Goal: Information Seeking & Learning: Learn about a topic

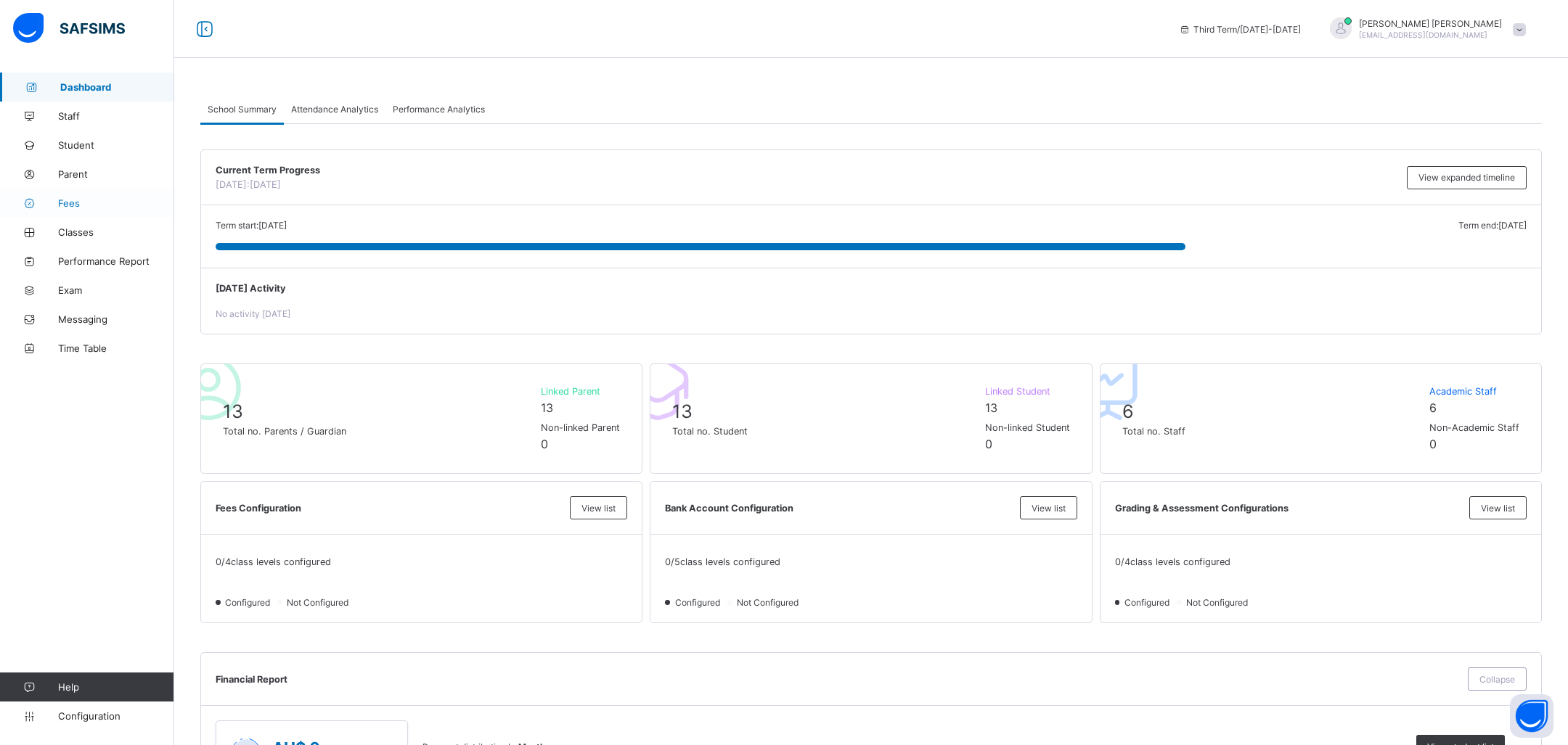
click at [97, 205] on span "Fees" at bounding box center [116, 203] width 116 height 12
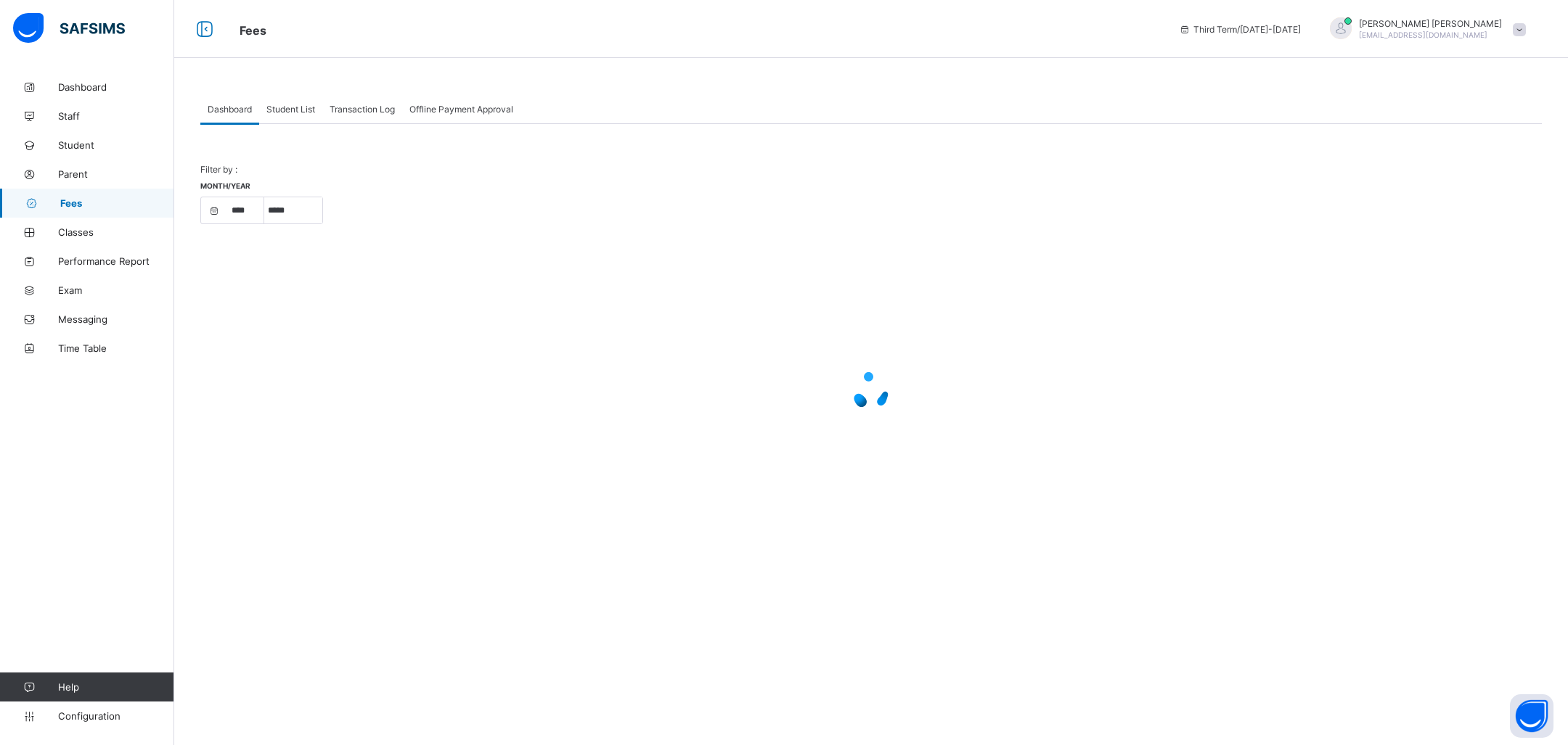
select select "****"
select select "*"
select select "****"
select select "*"
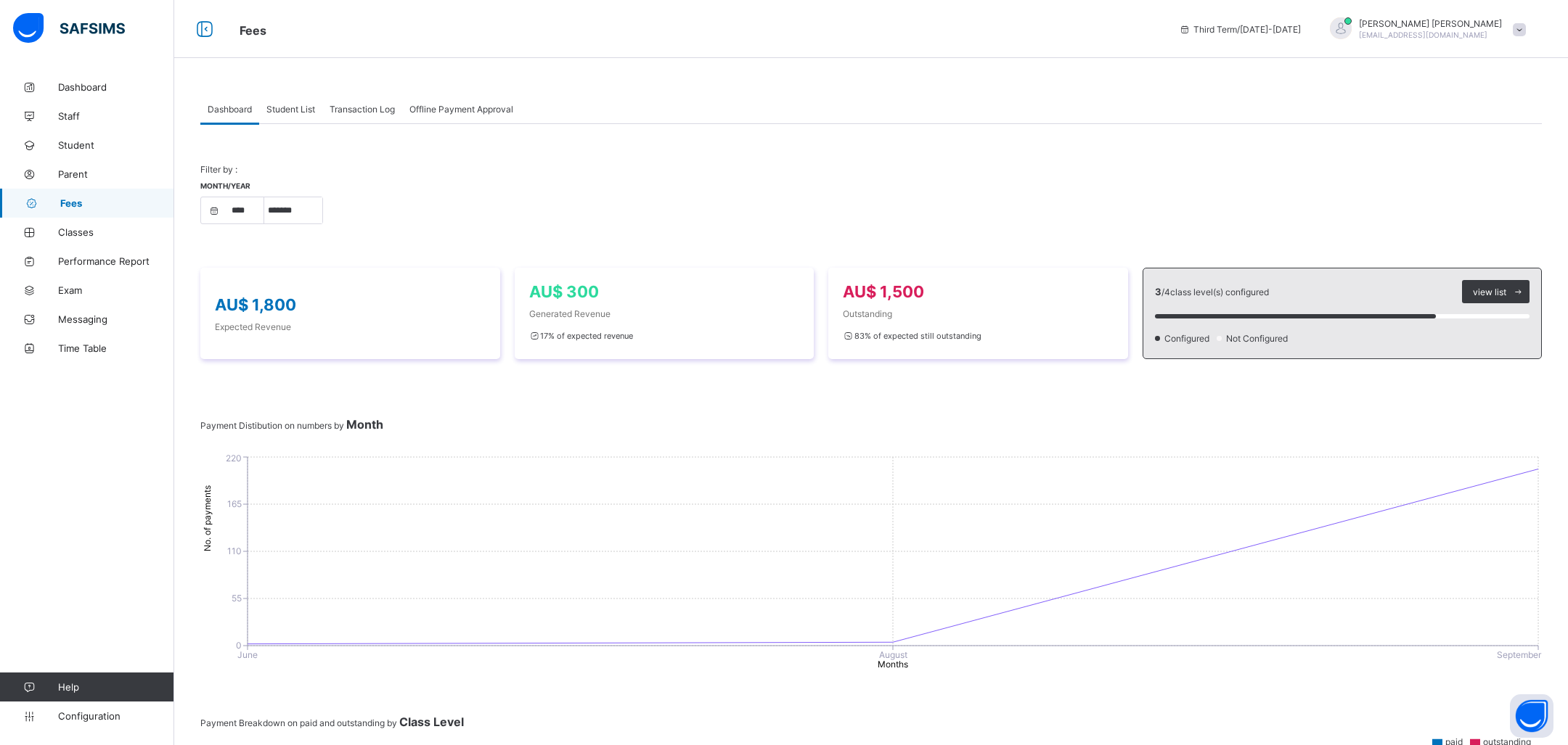
click at [362, 109] on span "Transaction Log" at bounding box center [361, 109] width 65 height 11
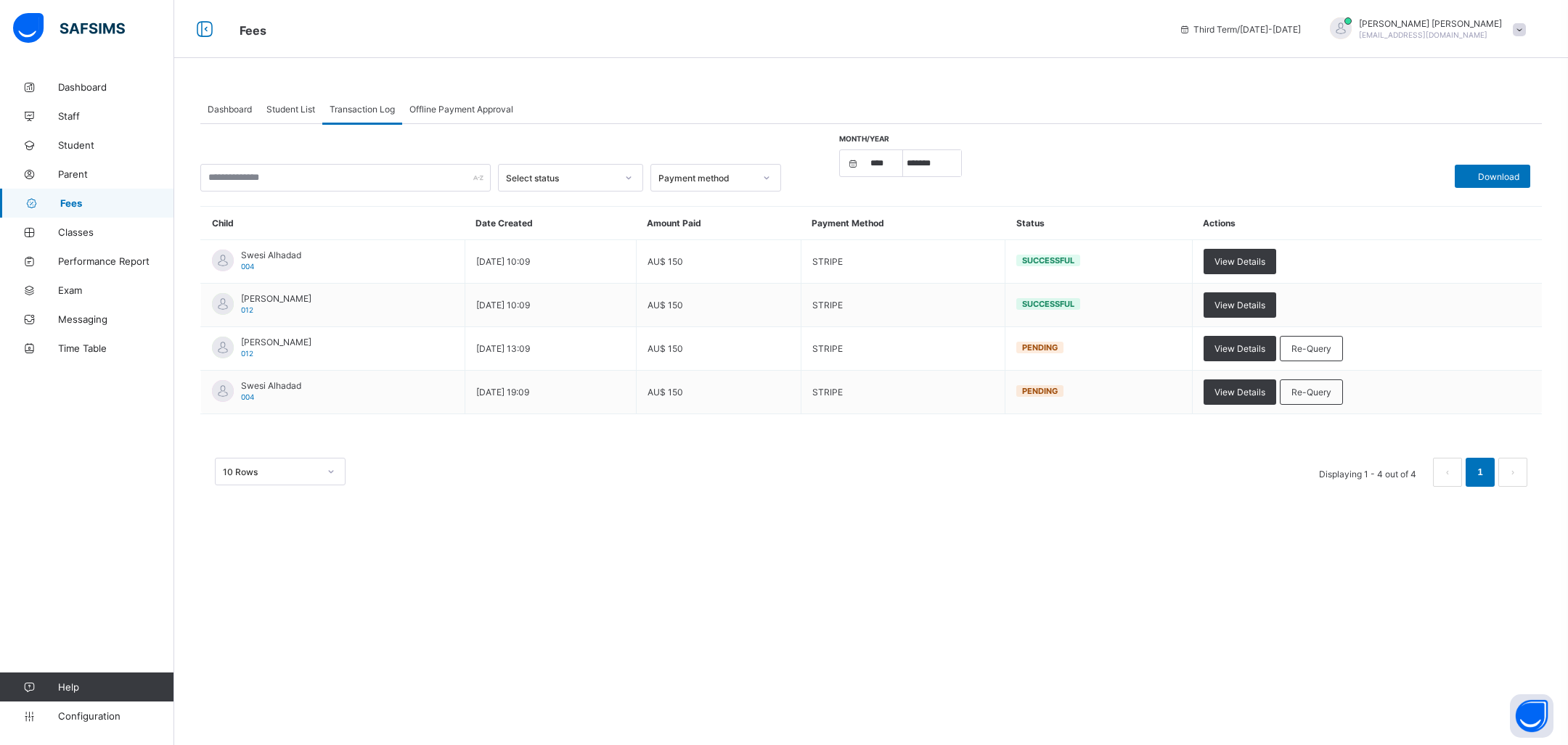
click at [362, 109] on span "Transaction Log" at bounding box center [361, 109] width 65 height 11
click at [89, 201] on span "Fees" at bounding box center [117, 203] width 114 height 12
click at [242, 107] on span "Dashboard" at bounding box center [230, 109] width 45 height 11
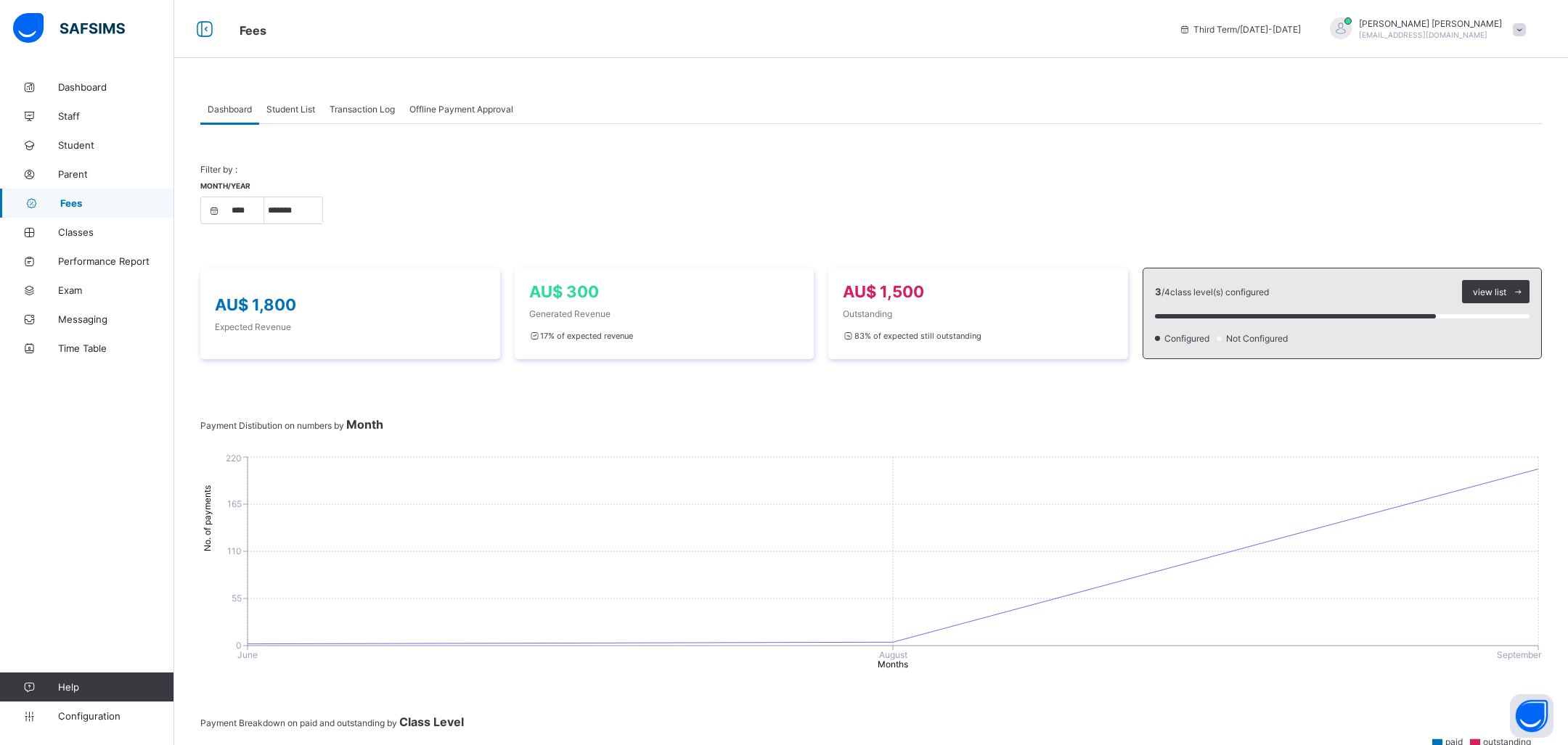
click at [338, 112] on span "Transaction Log" at bounding box center [361, 109] width 65 height 11
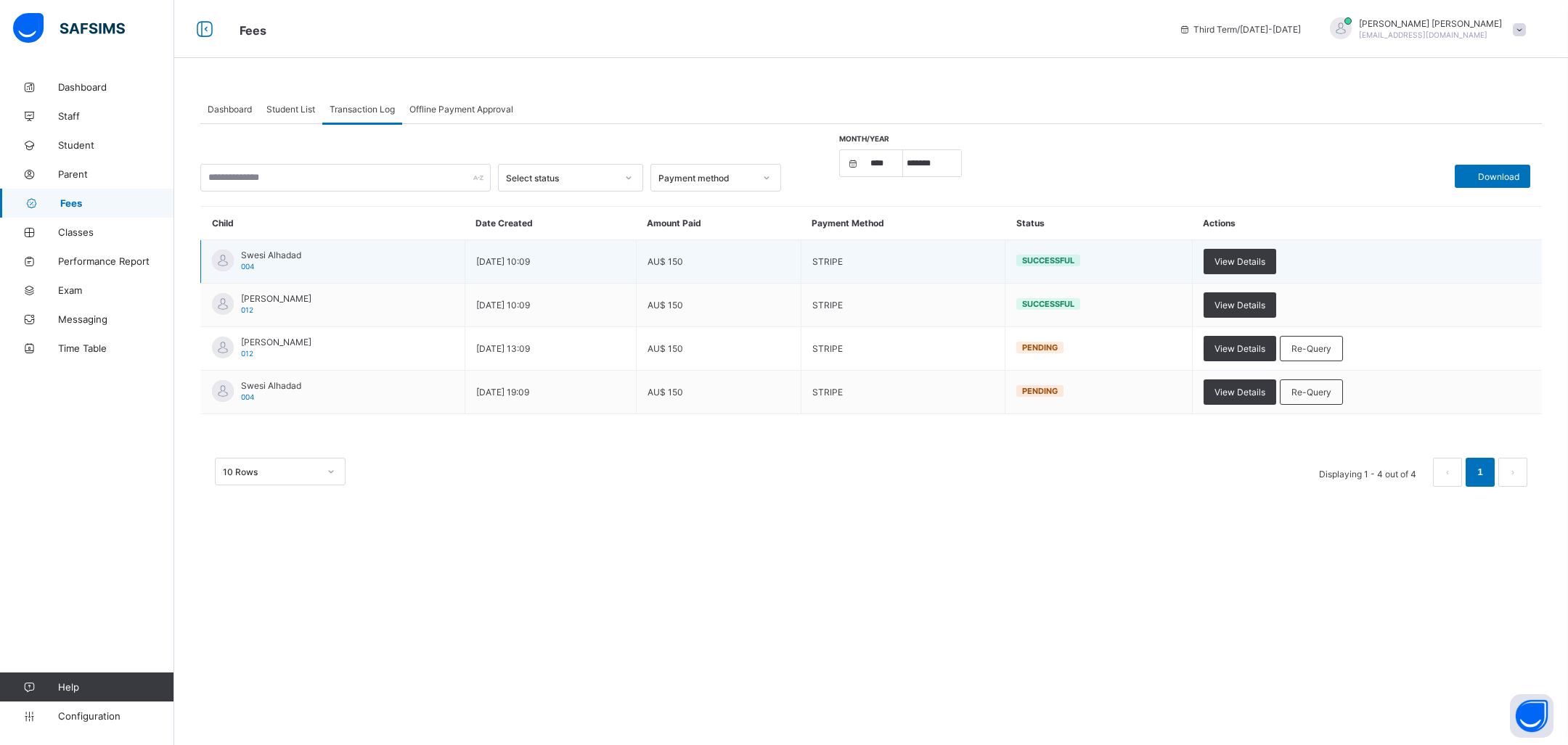
click at [796, 280] on td "AU$ 150" at bounding box center [718, 262] width 165 height 44
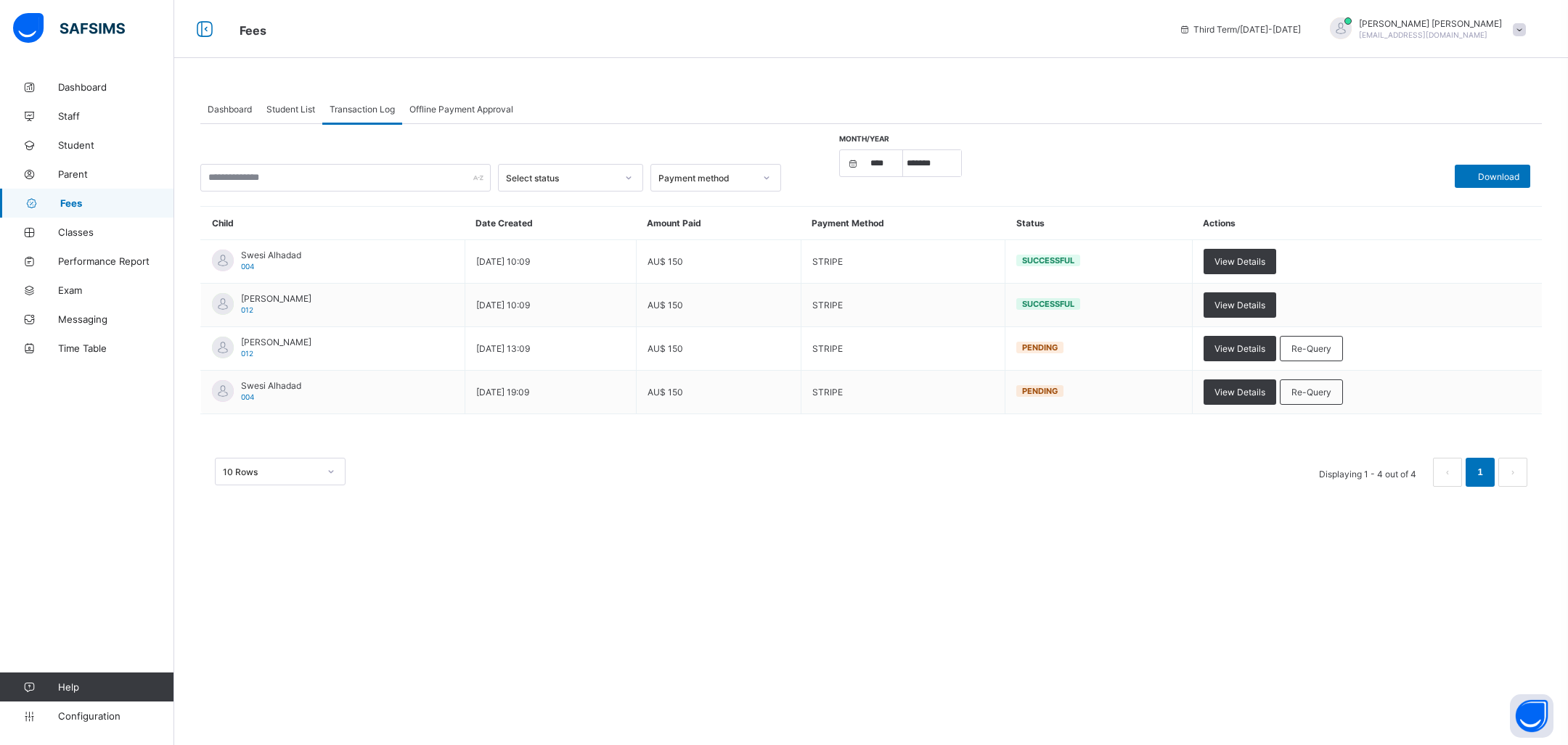
click at [235, 111] on span "Dashboard" at bounding box center [230, 109] width 45 height 11
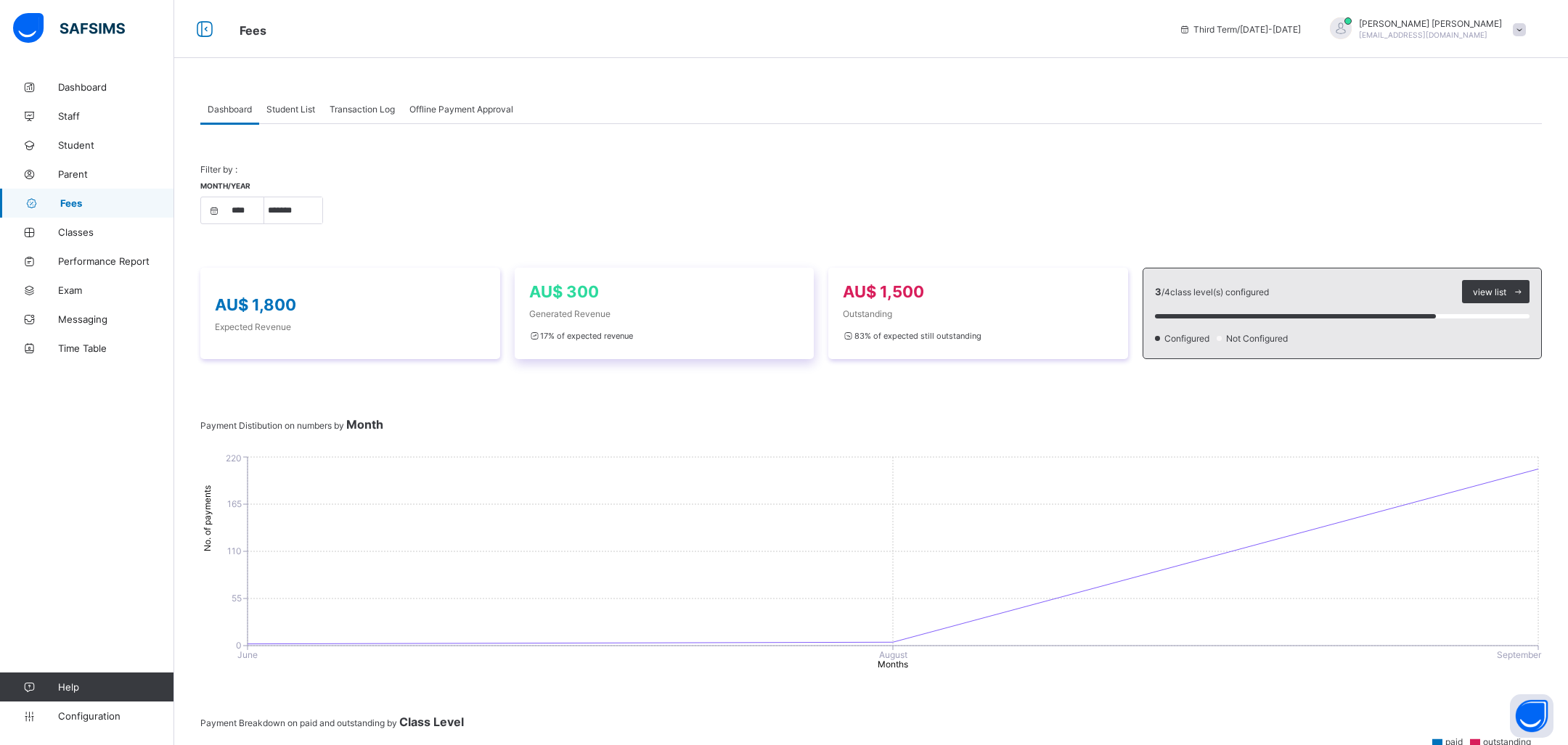
click at [639, 334] on div "17 % of expected revenue" at bounding box center [665, 336] width 271 height 18
click at [300, 107] on span "Student List" at bounding box center [290, 109] width 48 height 11
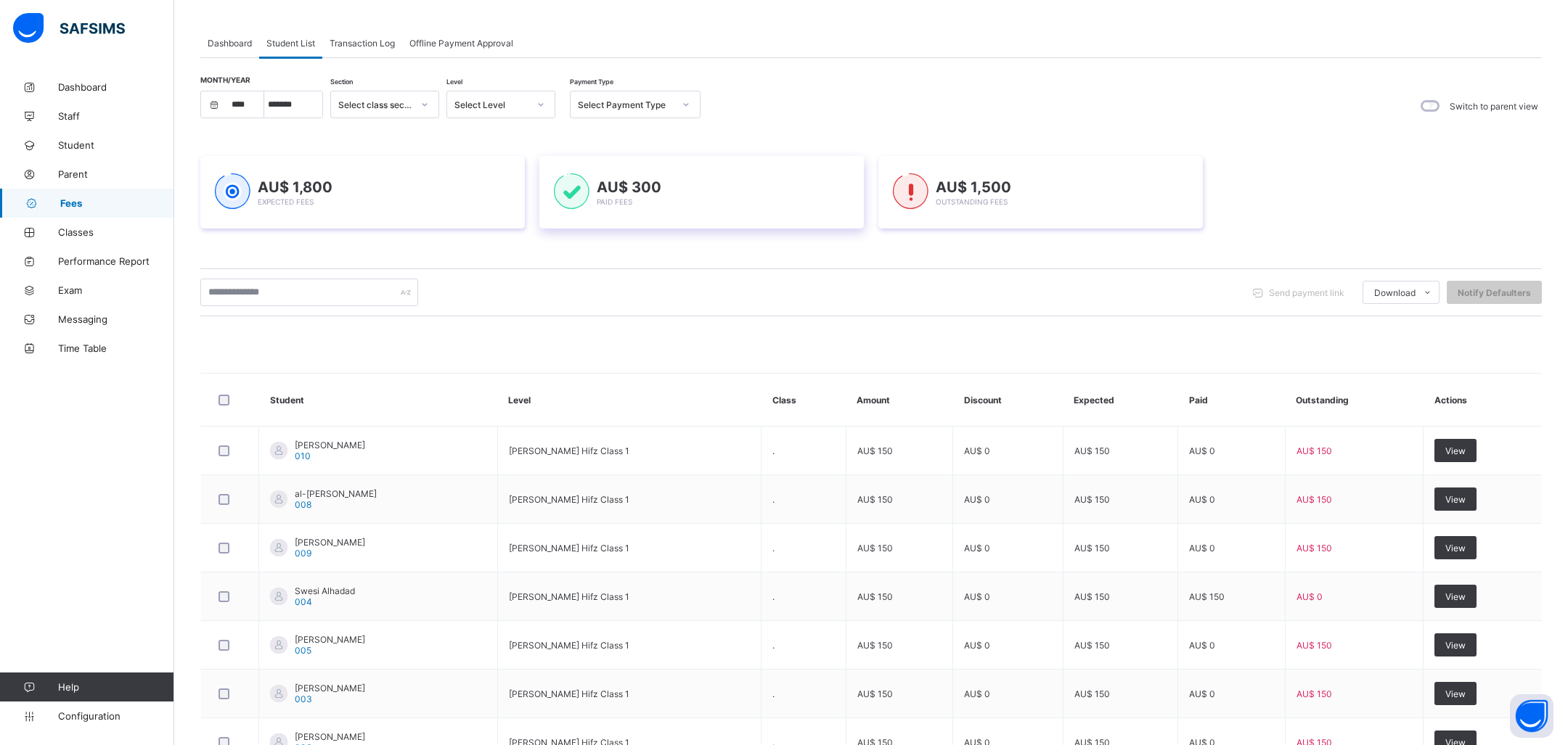
scroll to position [57, 0]
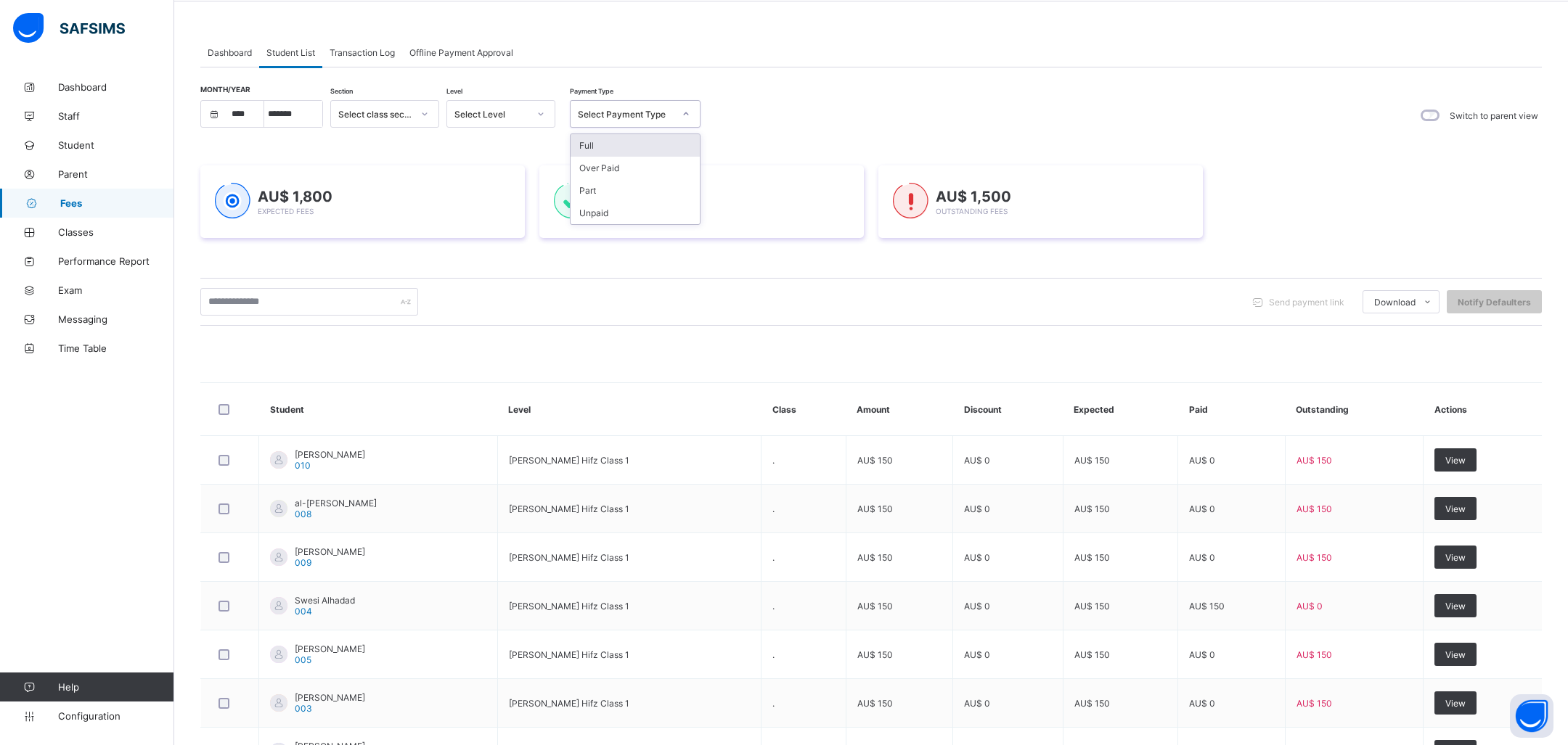
click at [599, 115] on div "Select Payment Type" at bounding box center [626, 114] width 96 height 11
click at [791, 107] on div "Month/Year **** **** **** ***** ******* ******** ***** ***** *** **** **** ****…" at bounding box center [871, 116] width 1342 height 31
click at [665, 110] on div "Select Payment Type" at bounding box center [626, 114] width 96 height 11
click at [705, 65] on div "Dashboard Student List Transaction Log Offline Payment Approval" at bounding box center [871, 52] width 1342 height 30
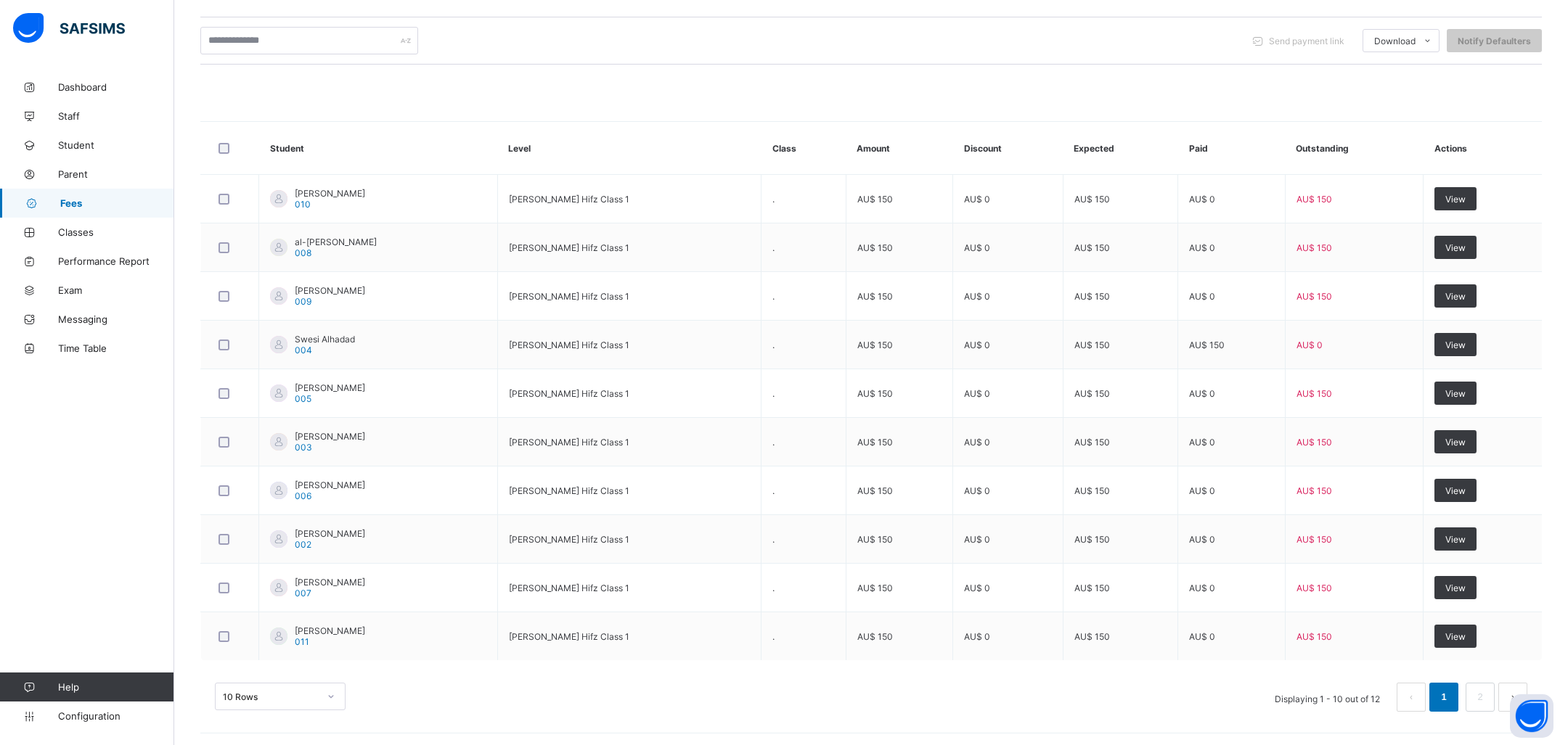
click at [305, 702] on div "10 Rows" at bounding box center [280, 697] width 130 height 28
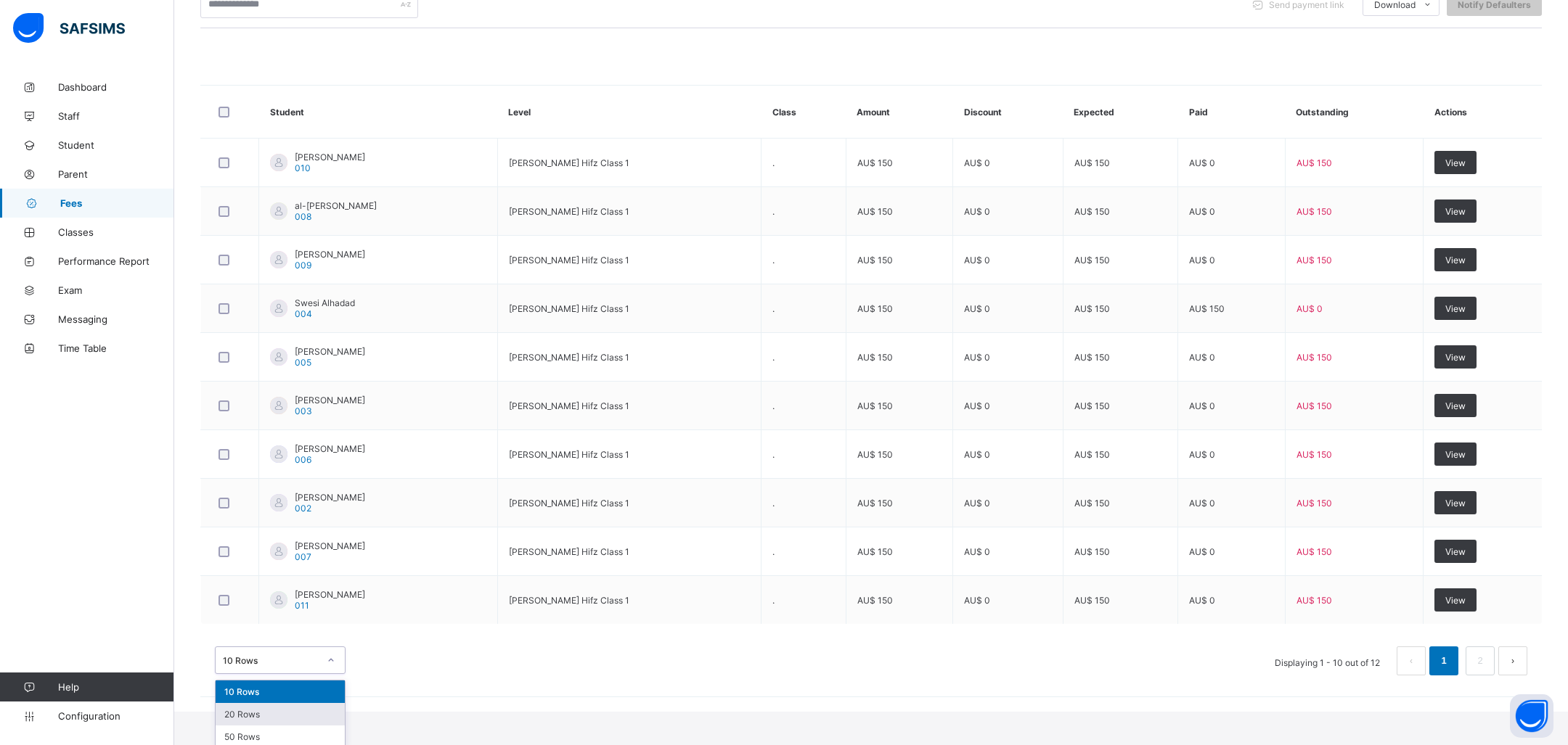
click at [260, 714] on div "20 Rows" at bounding box center [280, 714] width 129 height 22
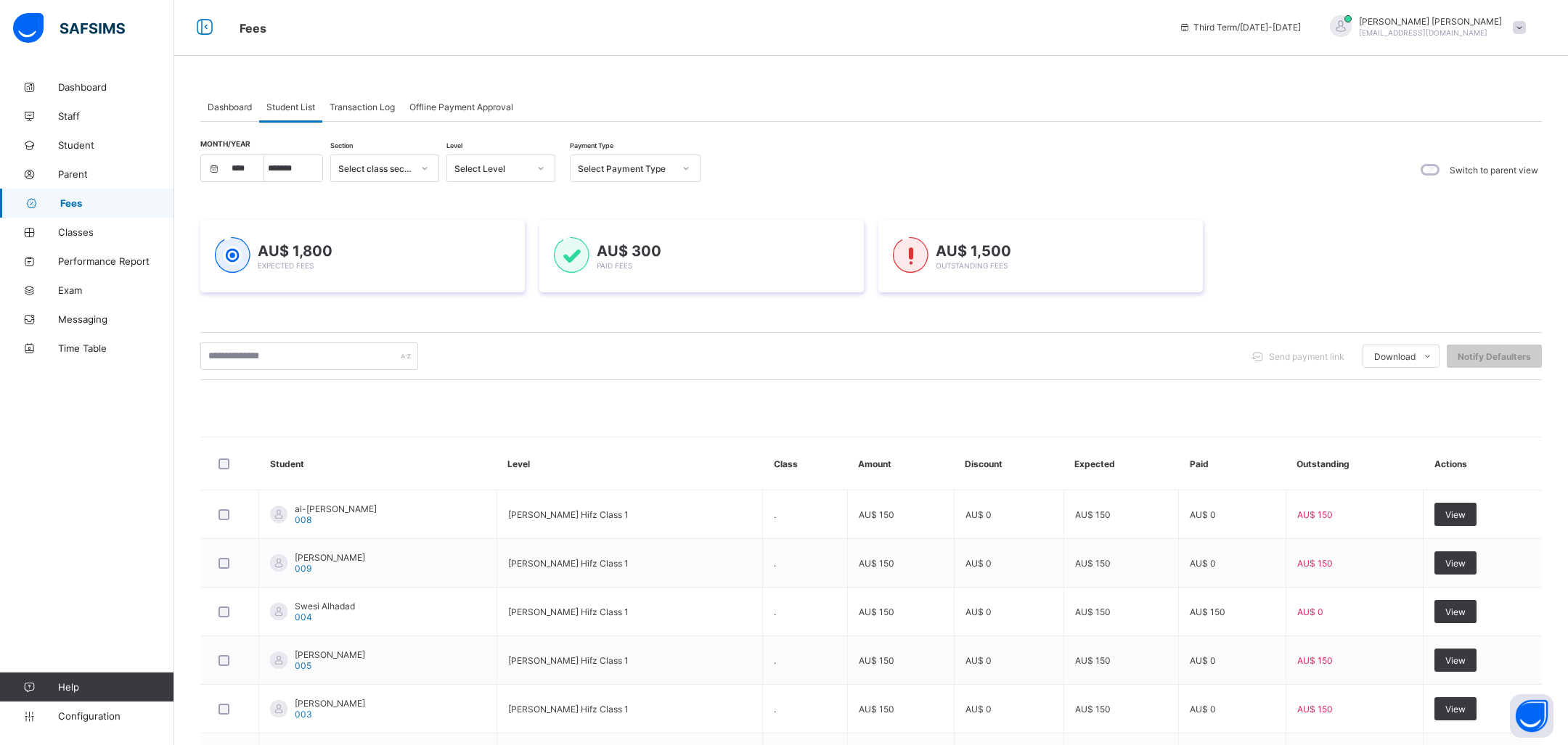
scroll to position [0, 0]
click at [391, 113] on span "Transaction Log" at bounding box center [361, 109] width 65 height 11
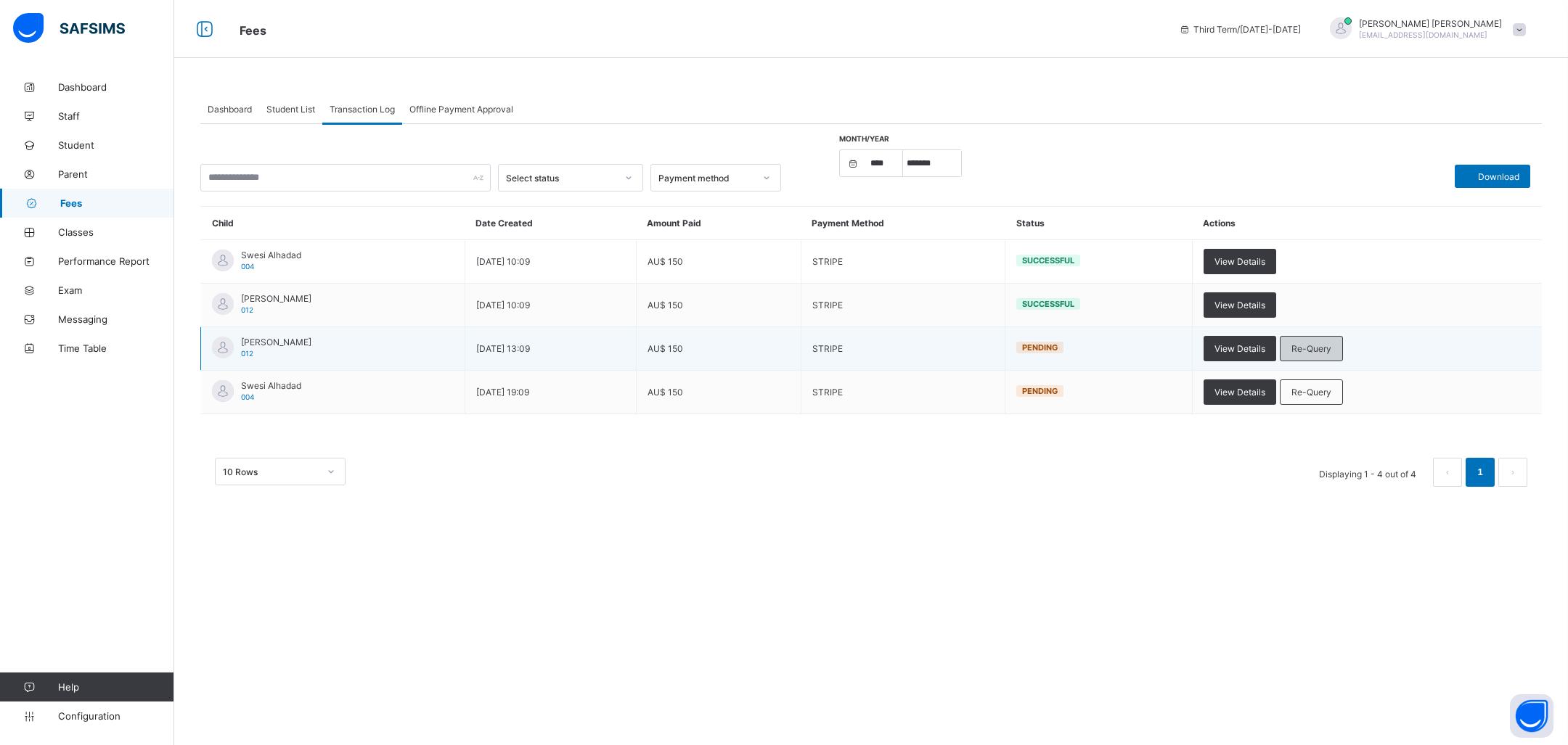
click at [1305, 347] on span "Re-Query" at bounding box center [1312, 348] width 40 height 11
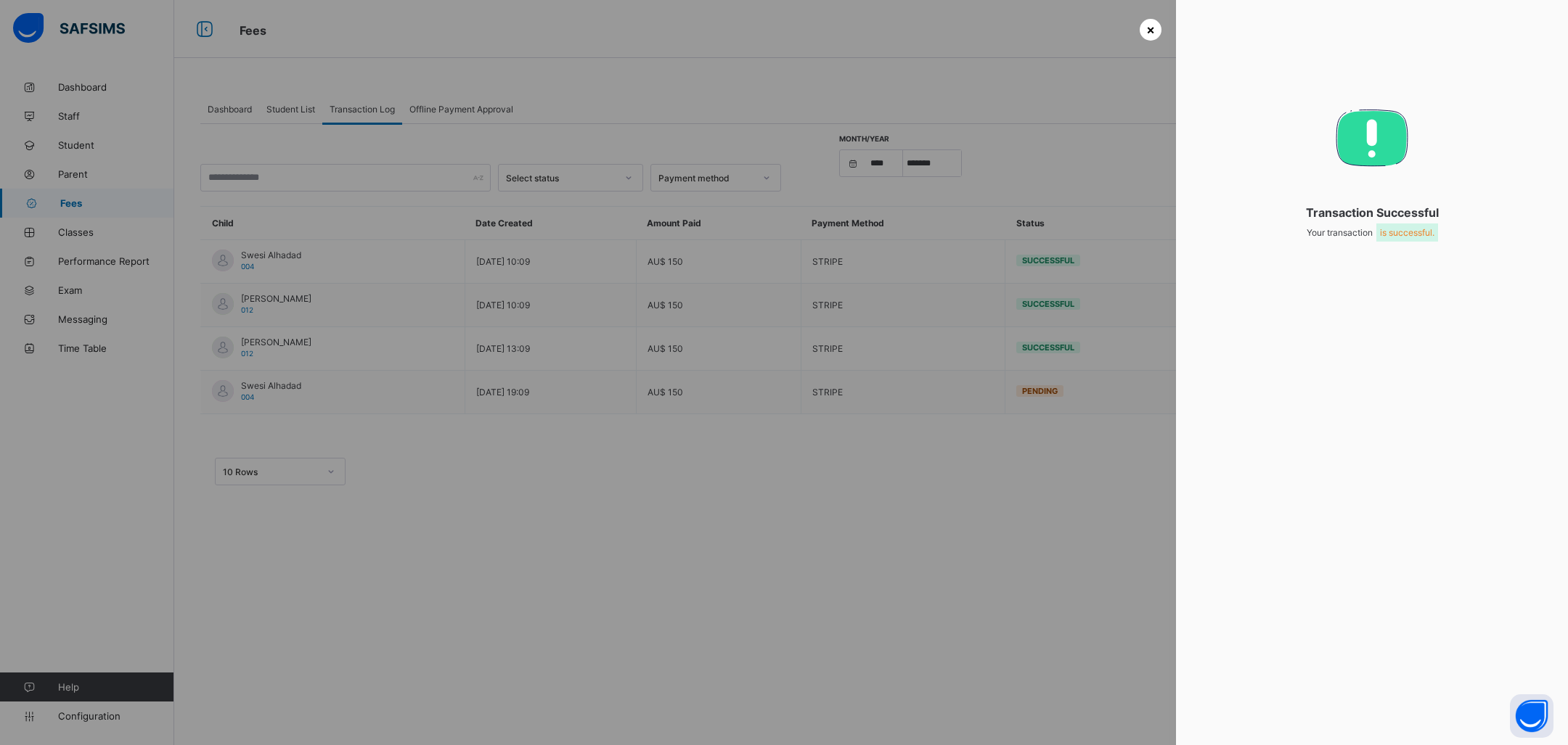
click at [1147, 21] on span "×" at bounding box center [1150, 29] width 8 height 15
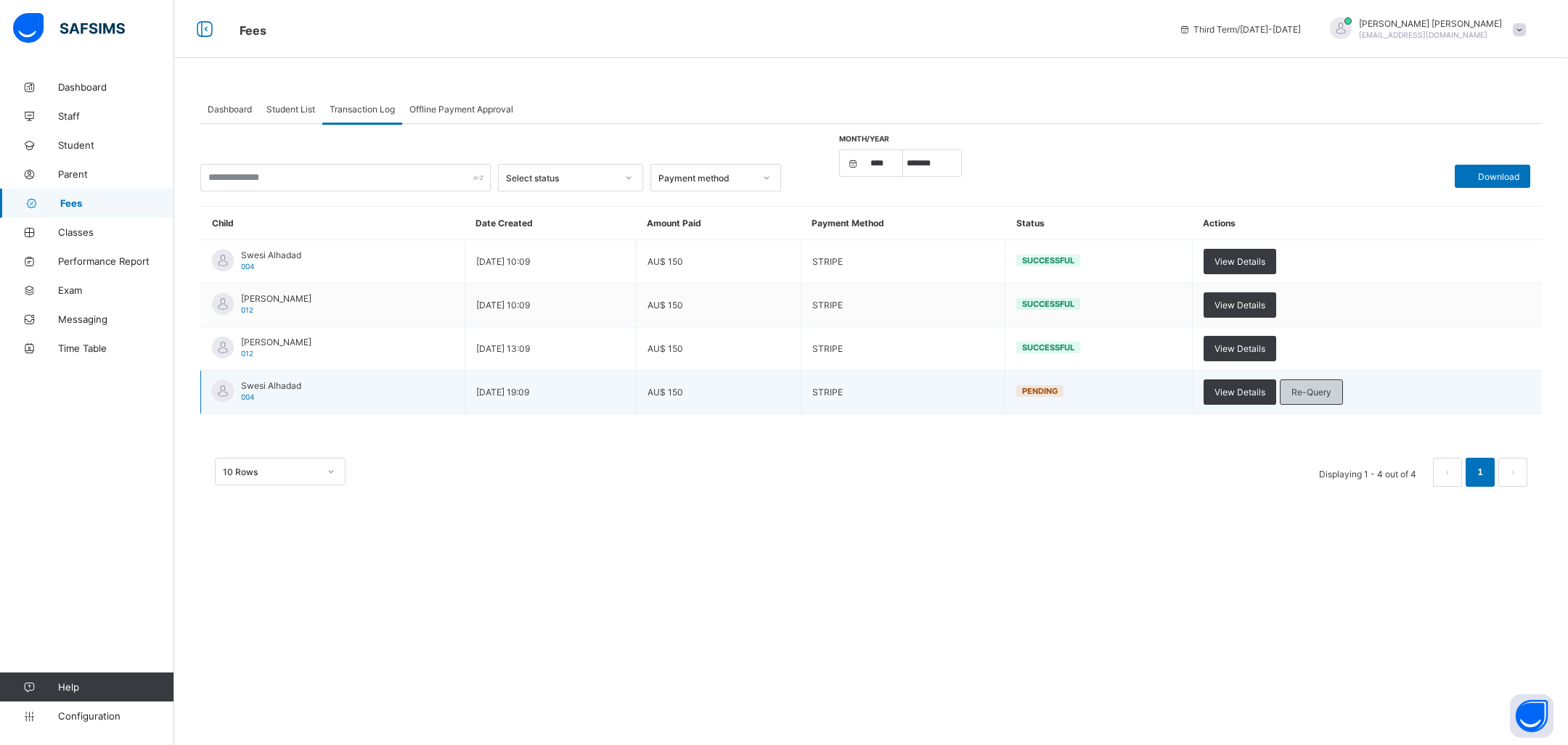
click at [1319, 387] on span "Re-Query" at bounding box center [1312, 392] width 40 height 11
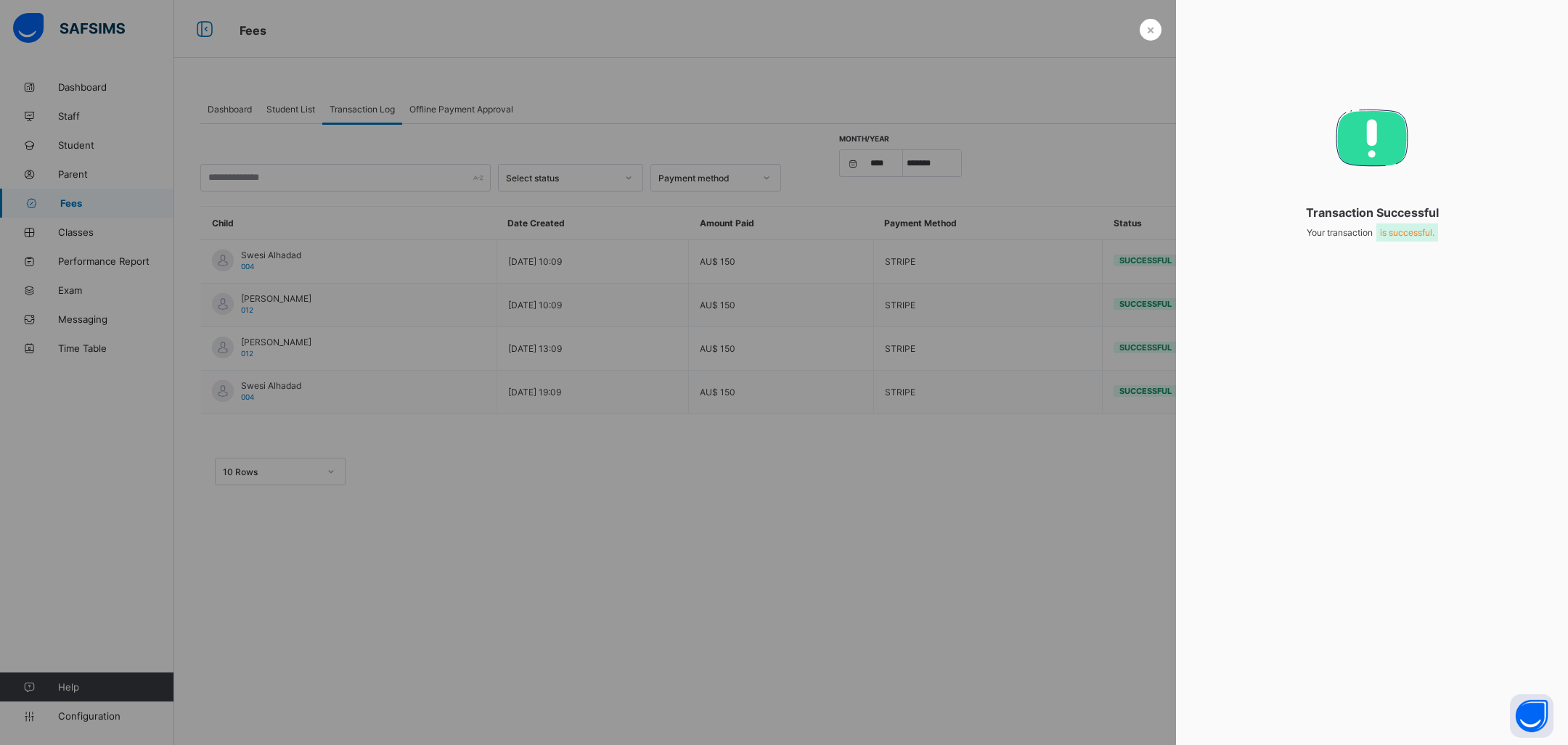
click at [1007, 519] on div at bounding box center [784, 372] width 1568 height 745
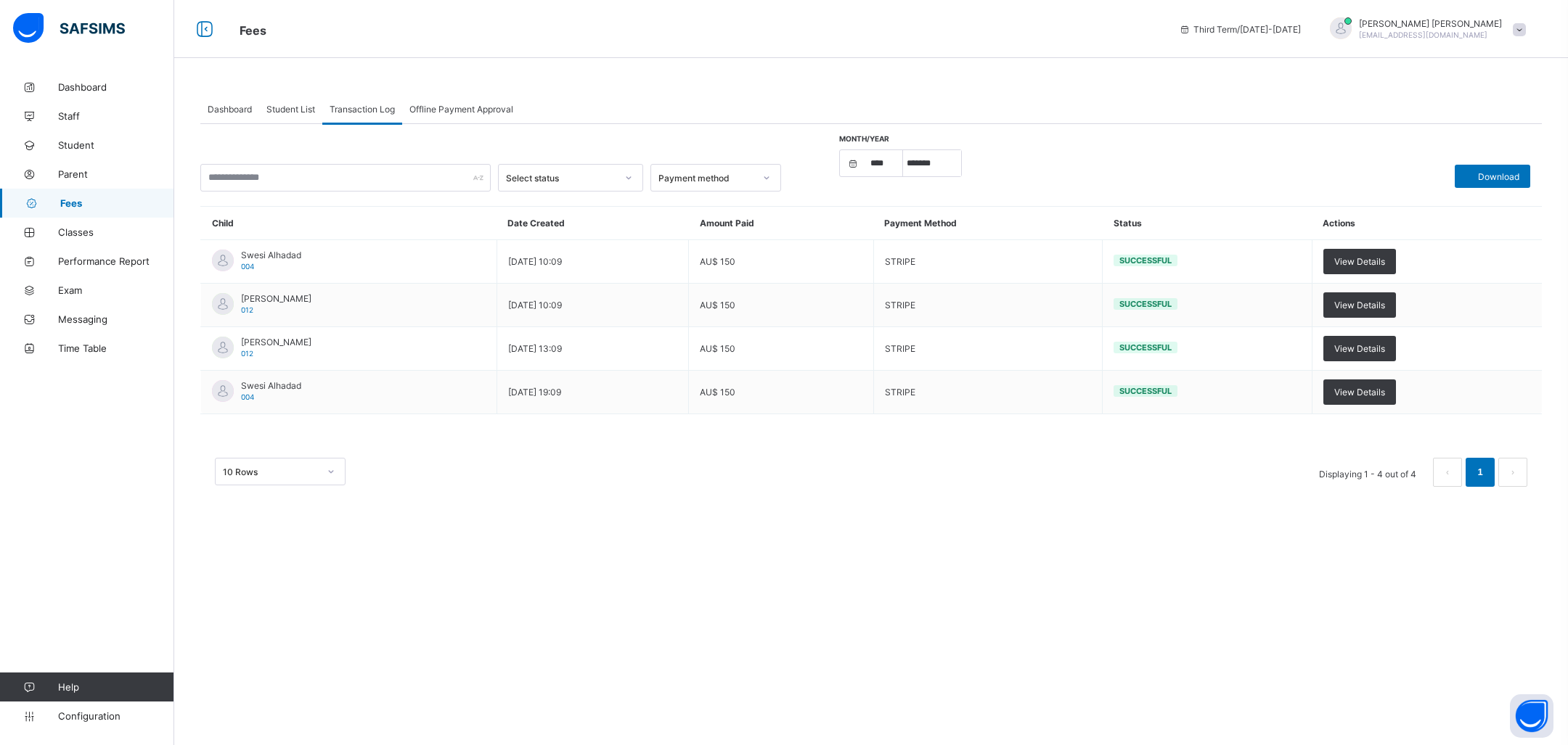
click at [287, 120] on div "Student List" at bounding box center [291, 109] width 63 height 29
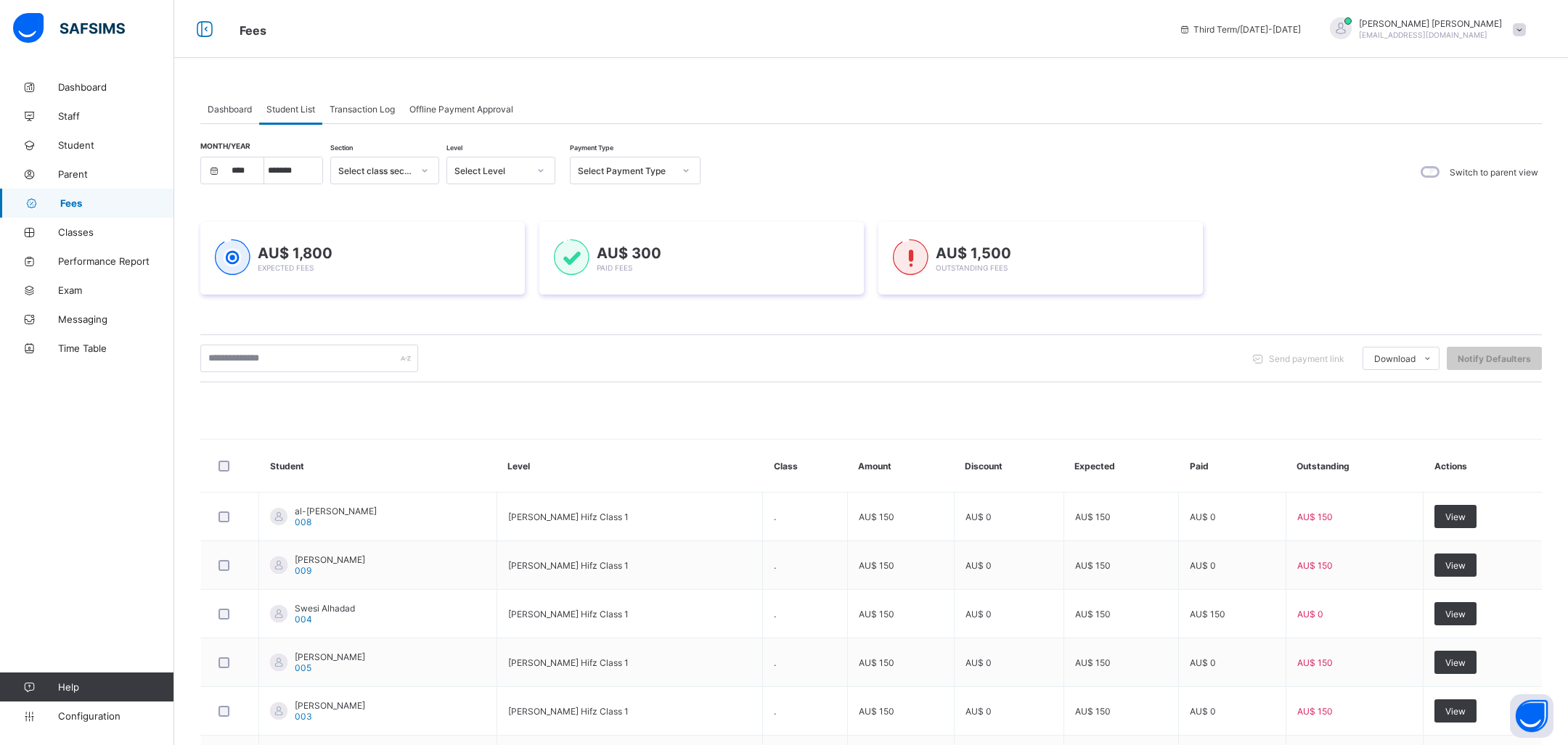
click at [84, 208] on span "Fees" at bounding box center [117, 203] width 114 height 12
click at [232, 111] on span "Dashboard" at bounding box center [230, 109] width 45 height 11
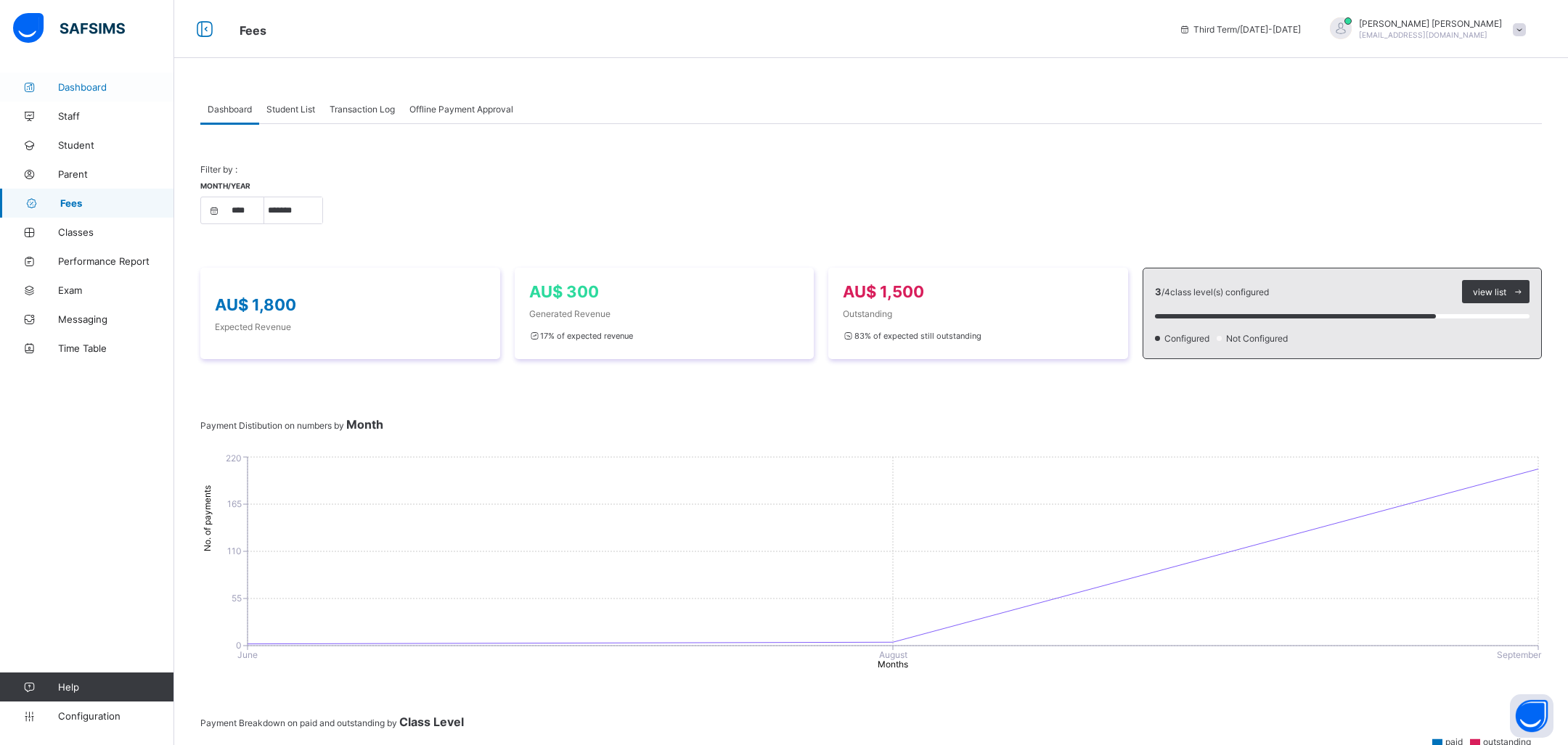
click at [116, 96] on link "Dashboard" at bounding box center [87, 87] width 174 height 29
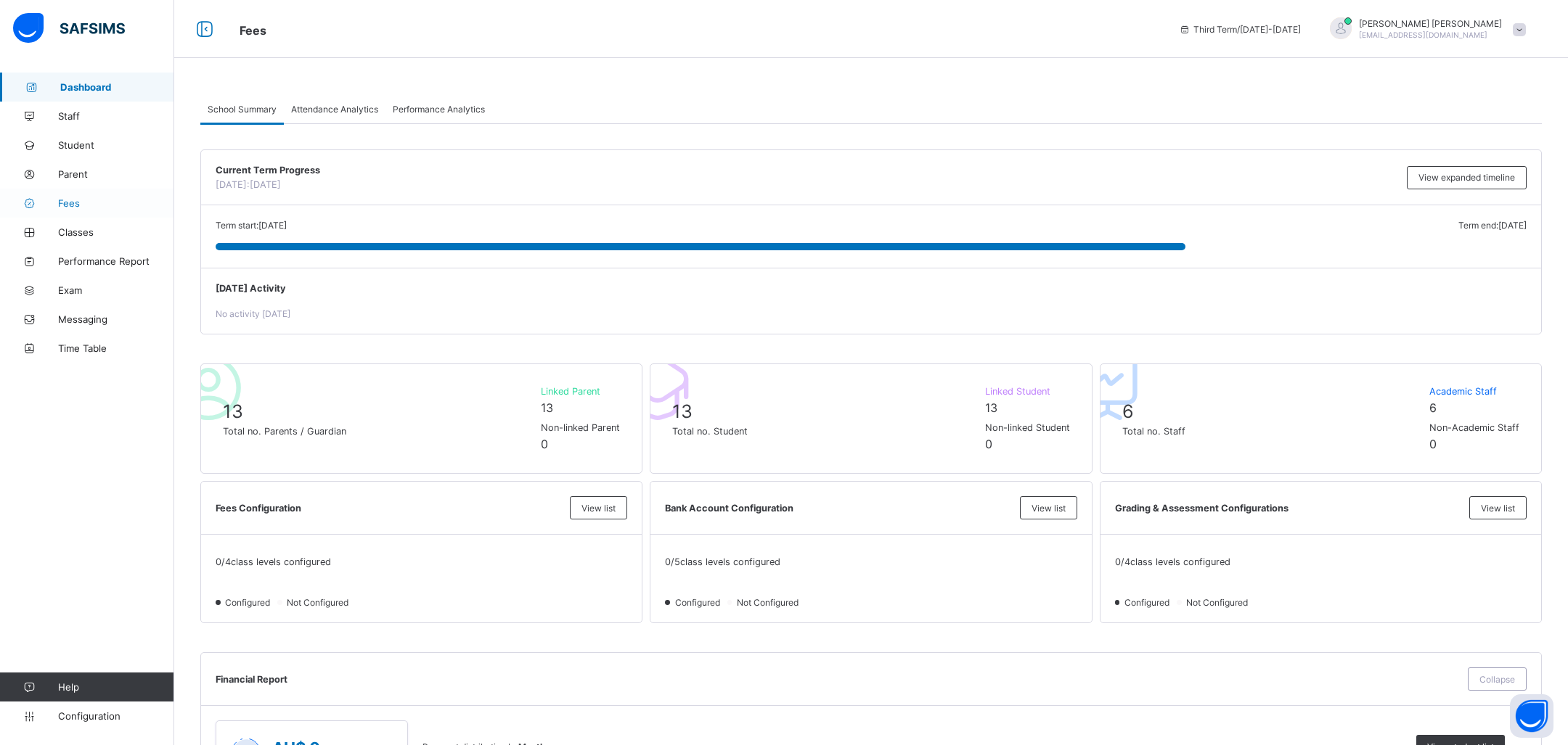
click at [95, 212] on link "Fees" at bounding box center [87, 203] width 174 height 29
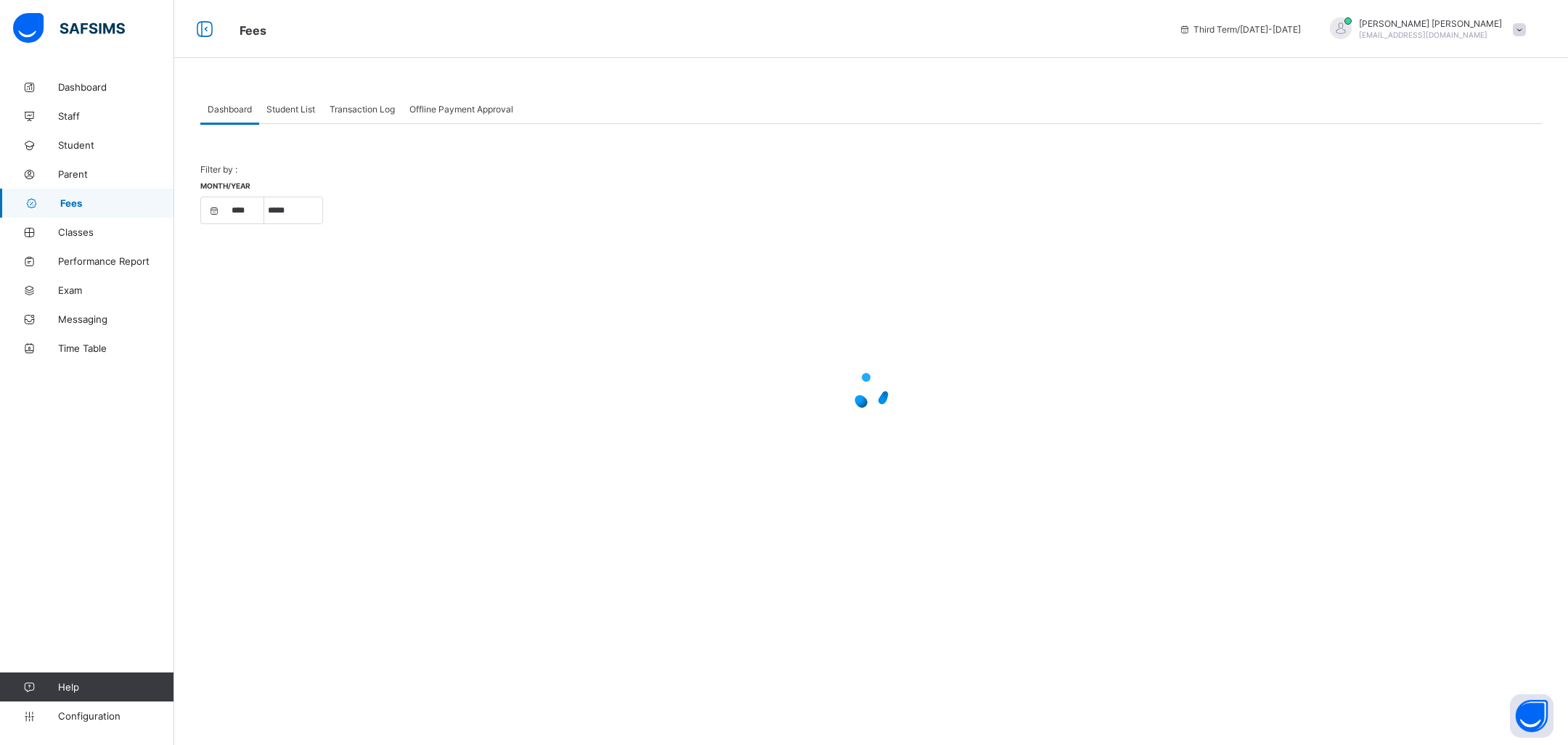
select select "****"
select select "*"
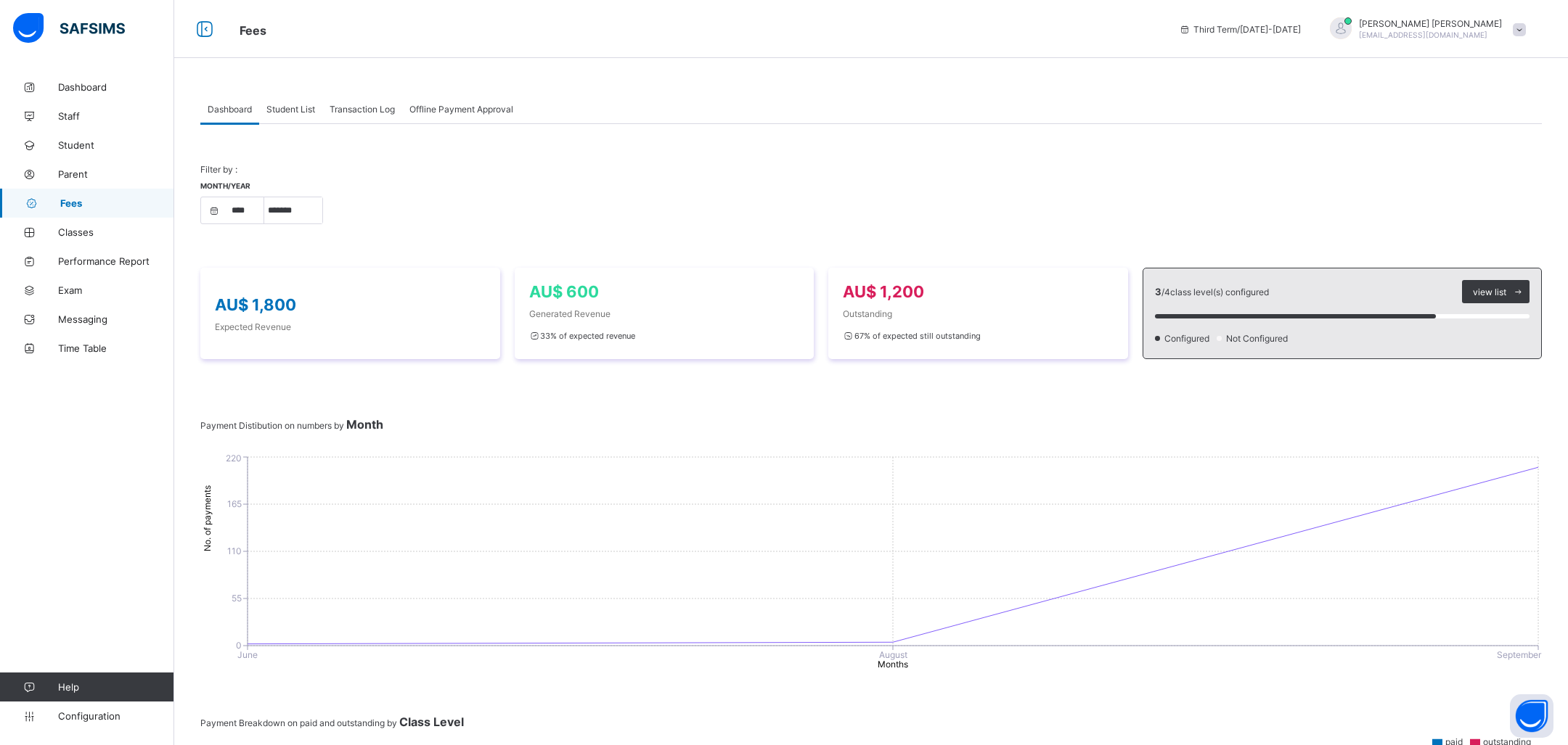
click at [340, 107] on span "Transaction Log" at bounding box center [361, 109] width 65 height 11
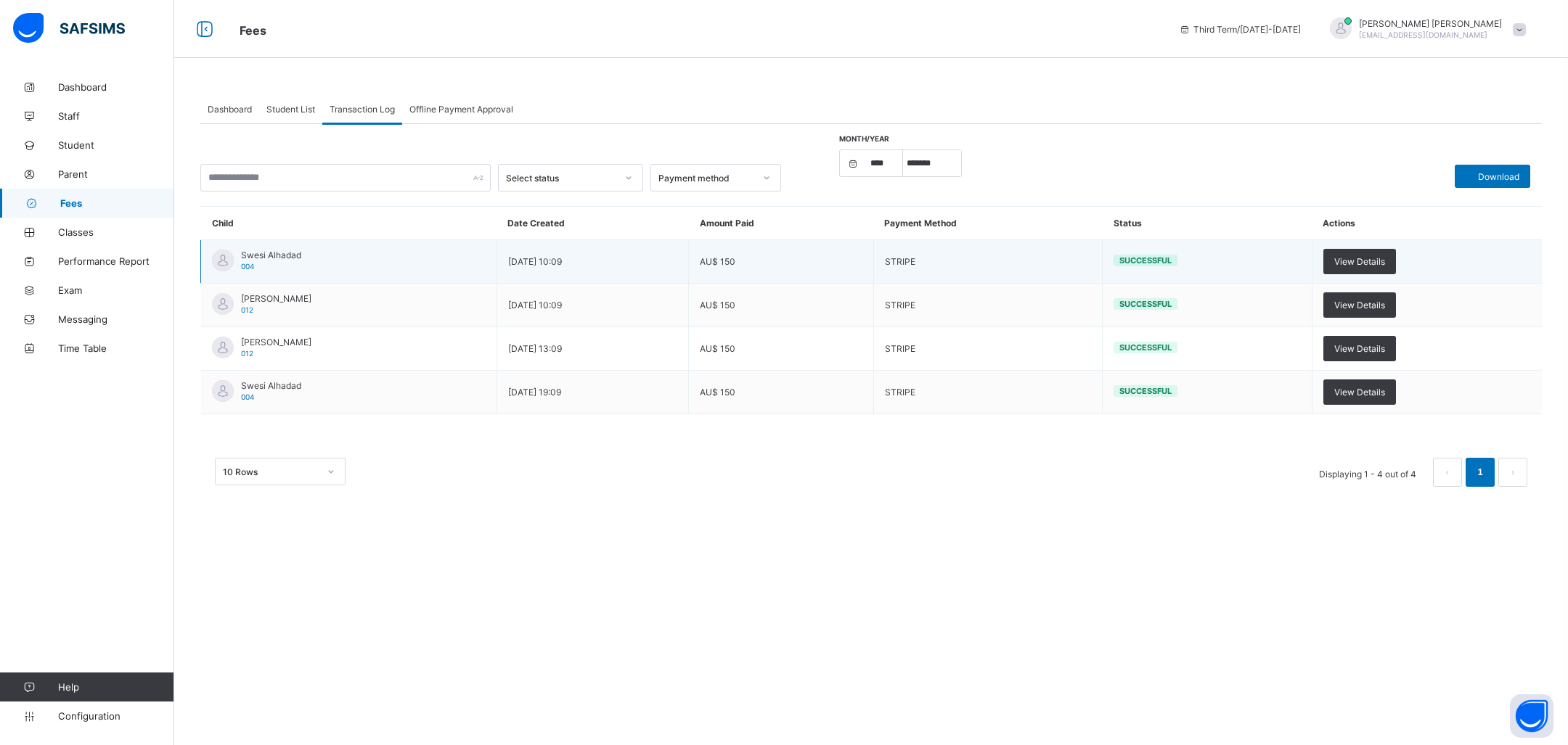
click at [1368, 242] on td "View Details" at bounding box center [1427, 262] width 230 height 44
click at [1360, 256] on span "View Details" at bounding box center [1360, 262] width 51 height 11
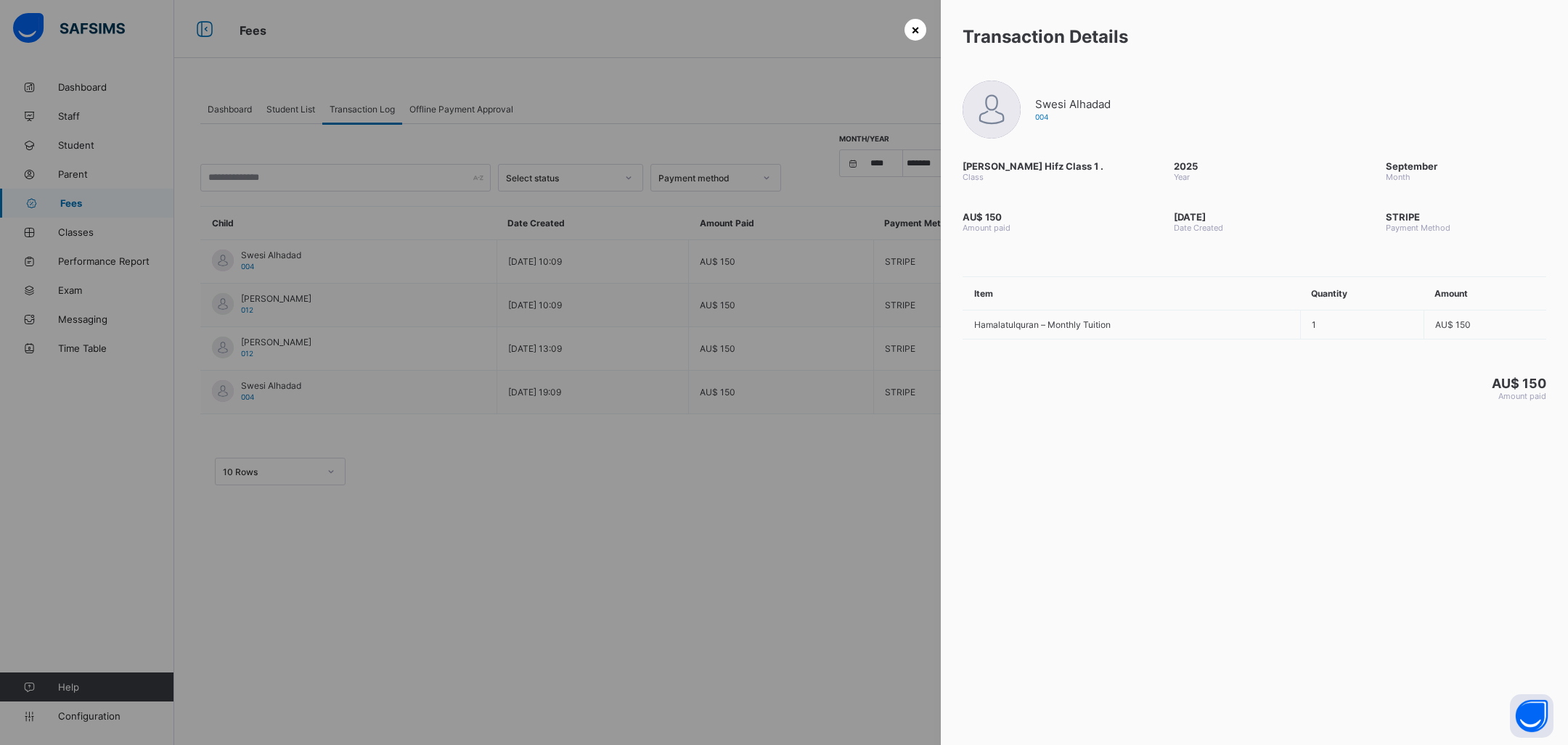
click at [906, 35] on div "×" at bounding box center [916, 30] width 21 height 21
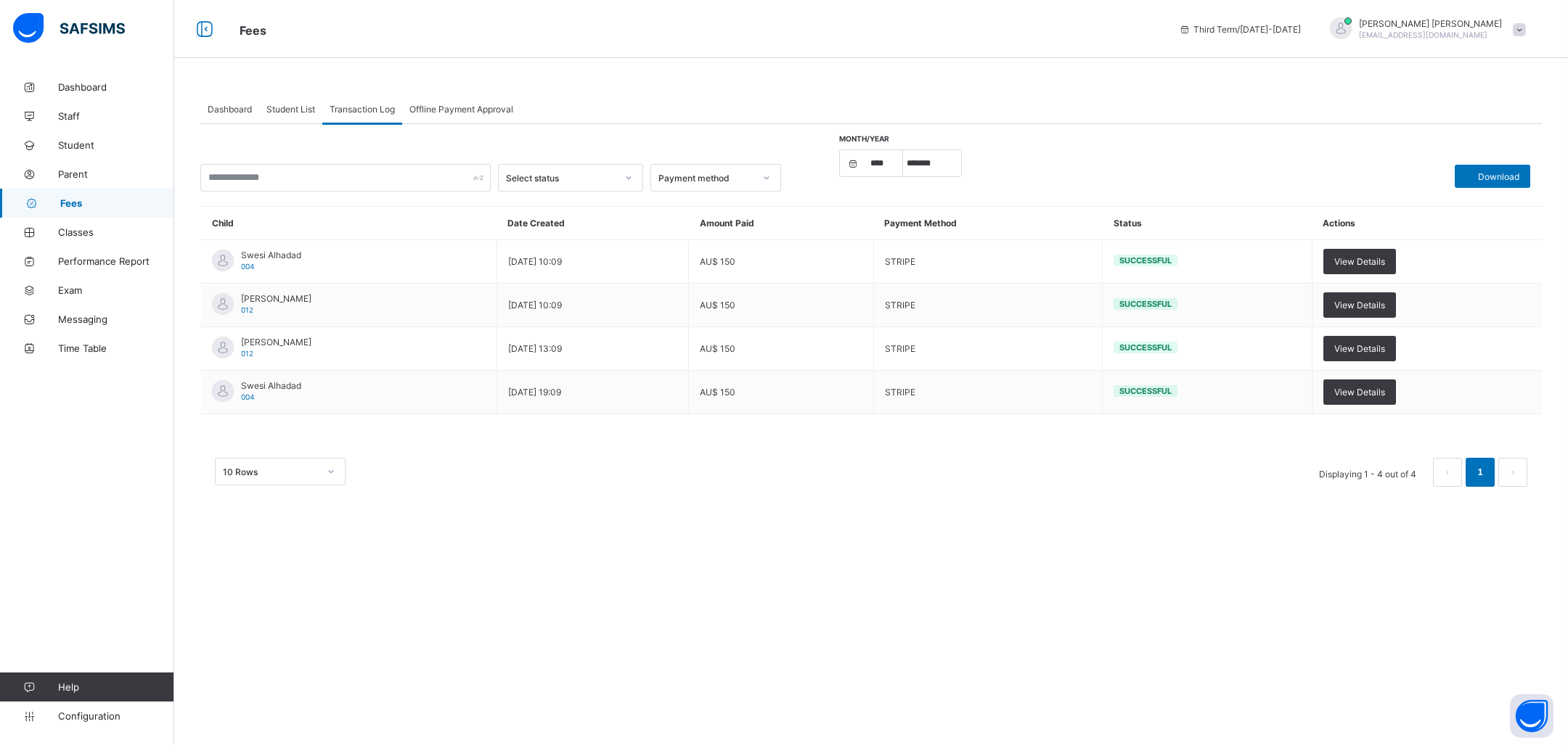
drag, startPoint x: 101, startPoint y: 87, endPoint x: 101, endPoint y: 5, distance: 82.0
click at [101, 87] on span "Dashboard" at bounding box center [116, 87] width 116 height 12
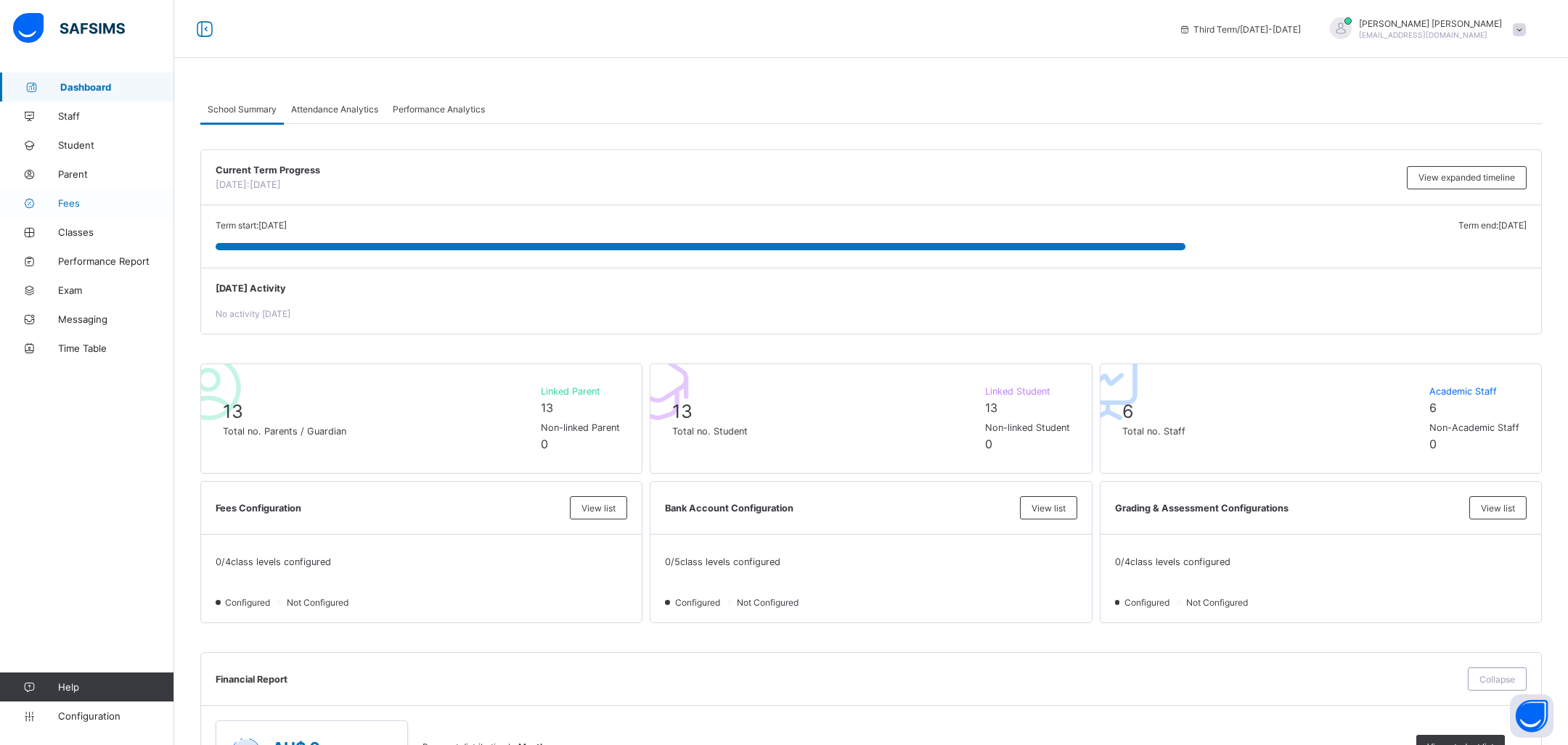
click at [109, 197] on span "Fees" at bounding box center [116, 203] width 116 height 12
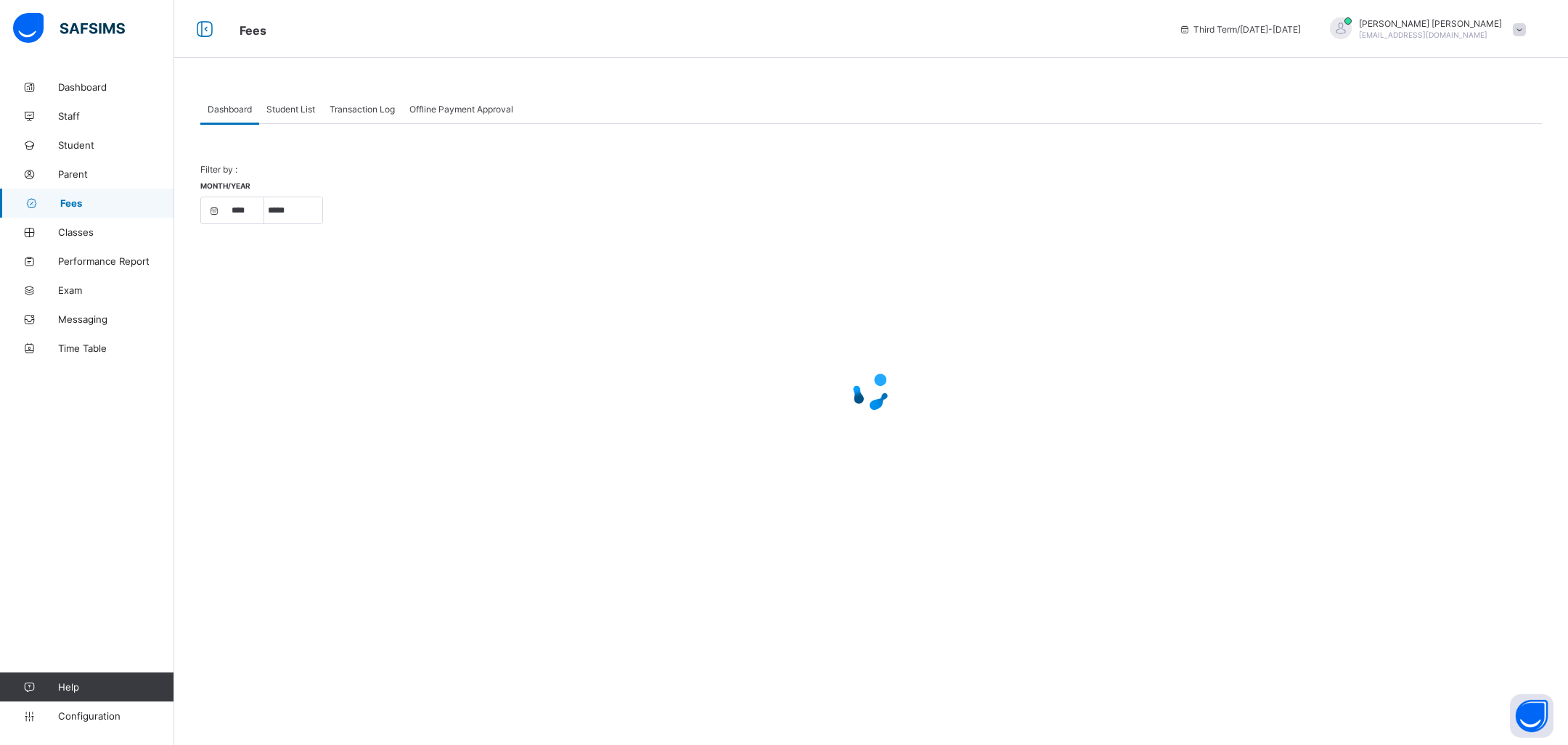
select select "****"
select select "*"
select select "****"
select select "*"
click at [372, 105] on span "Transaction Log" at bounding box center [361, 109] width 65 height 11
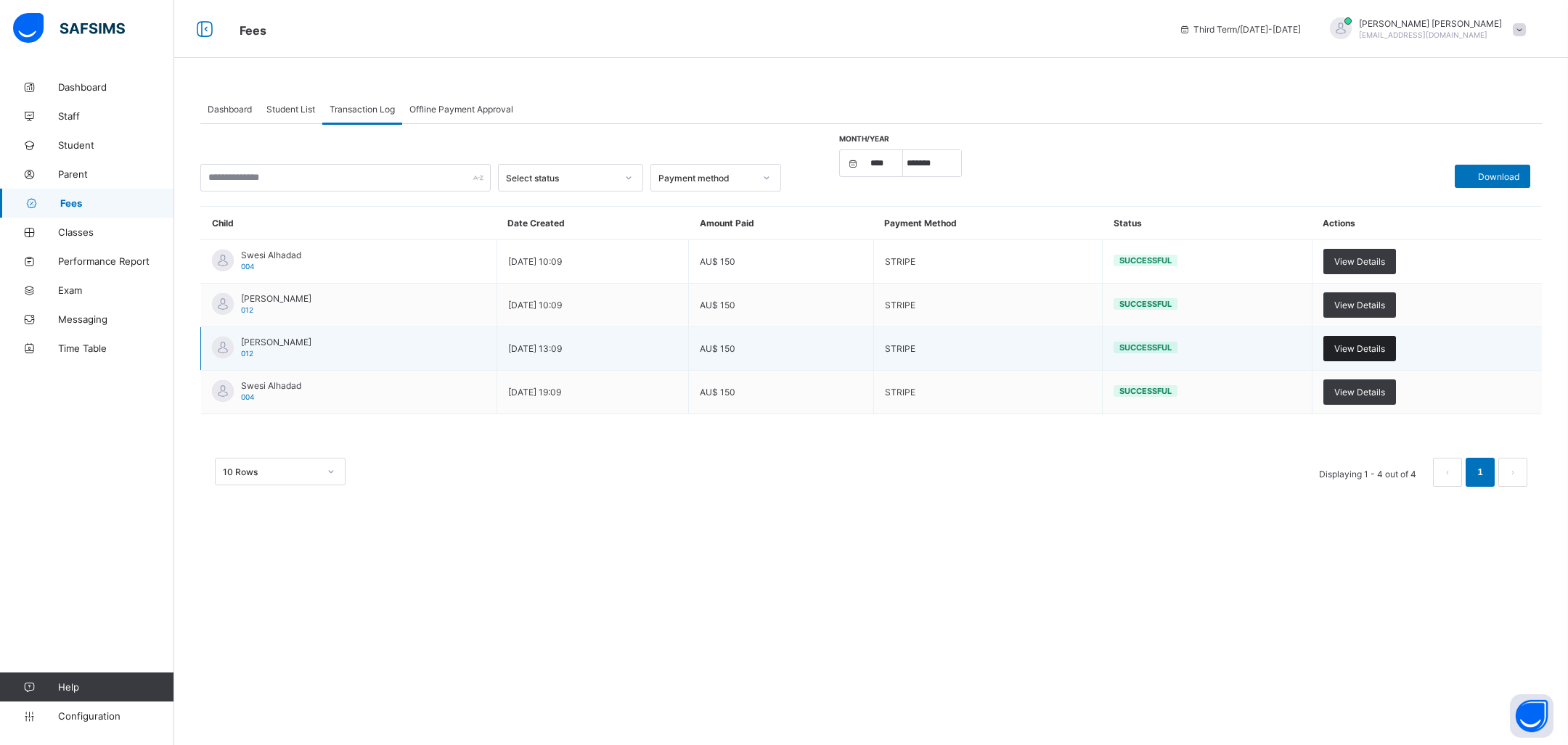
click at [1358, 338] on div "View Details" at bounding box center [1359, 348] width 73 height 25
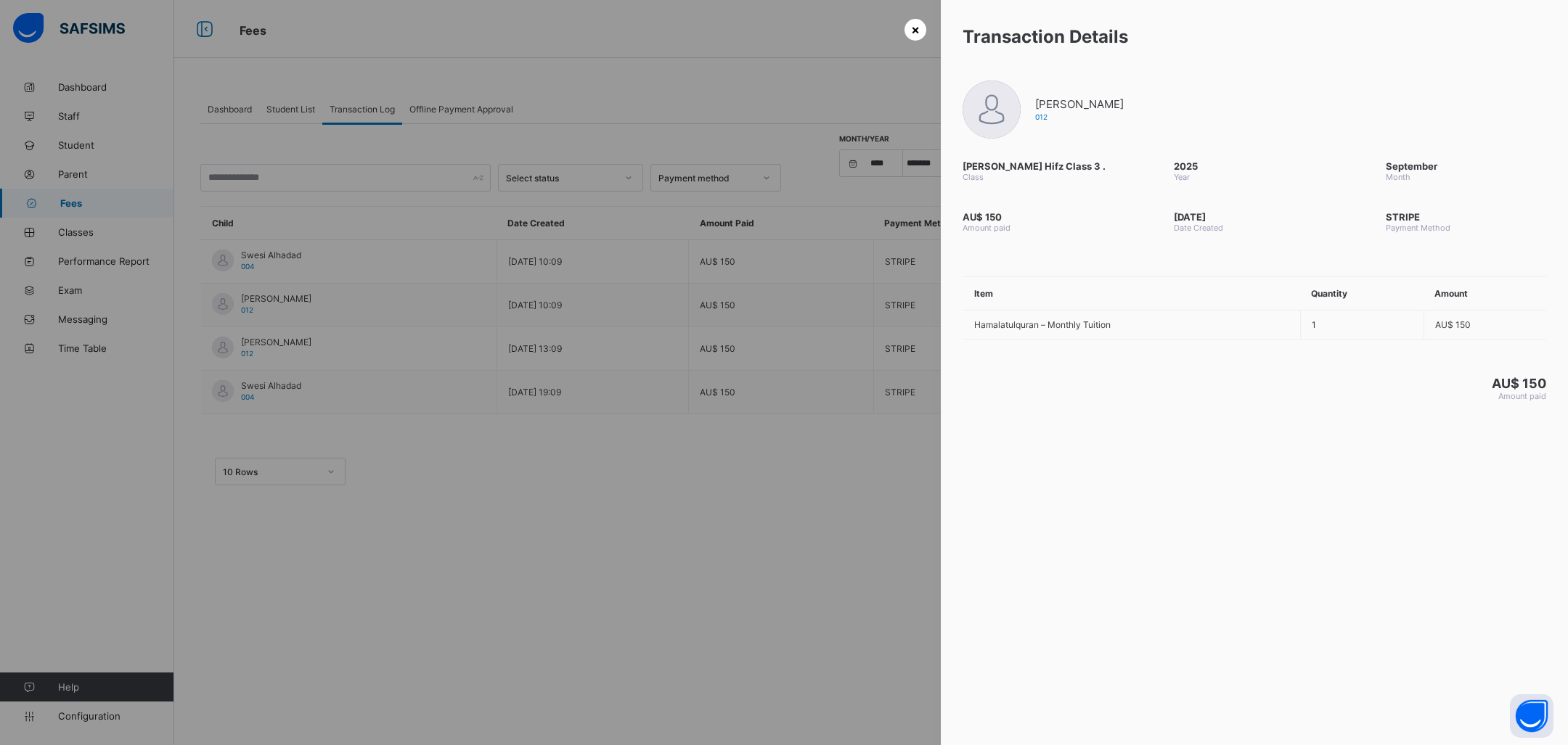
click at [911, 21] on span "×" at bounding box center [915, 29] width 8 height 15
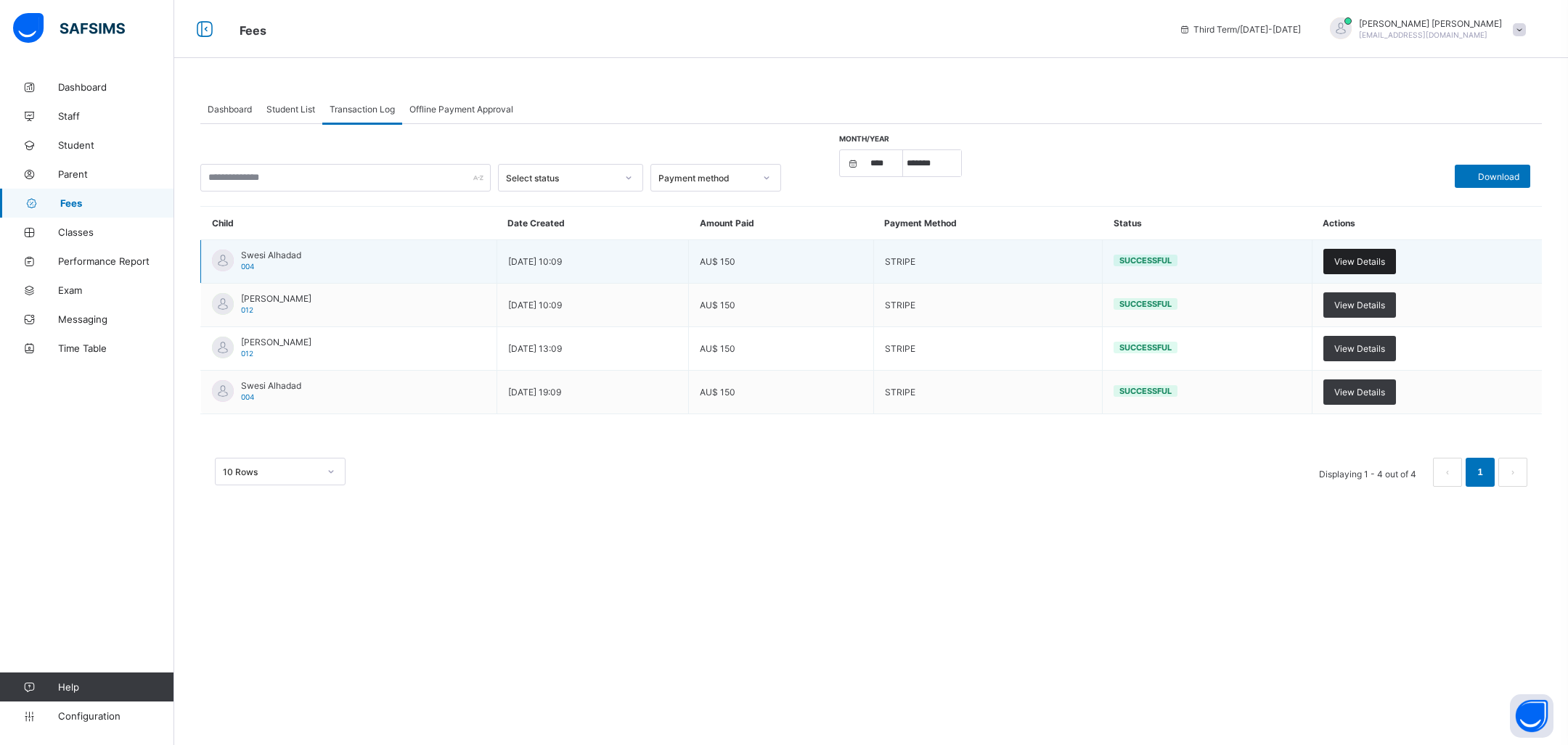
click at [1359, 250] on div "View Details" at bounding box center [1359, 261] width 73 height 25
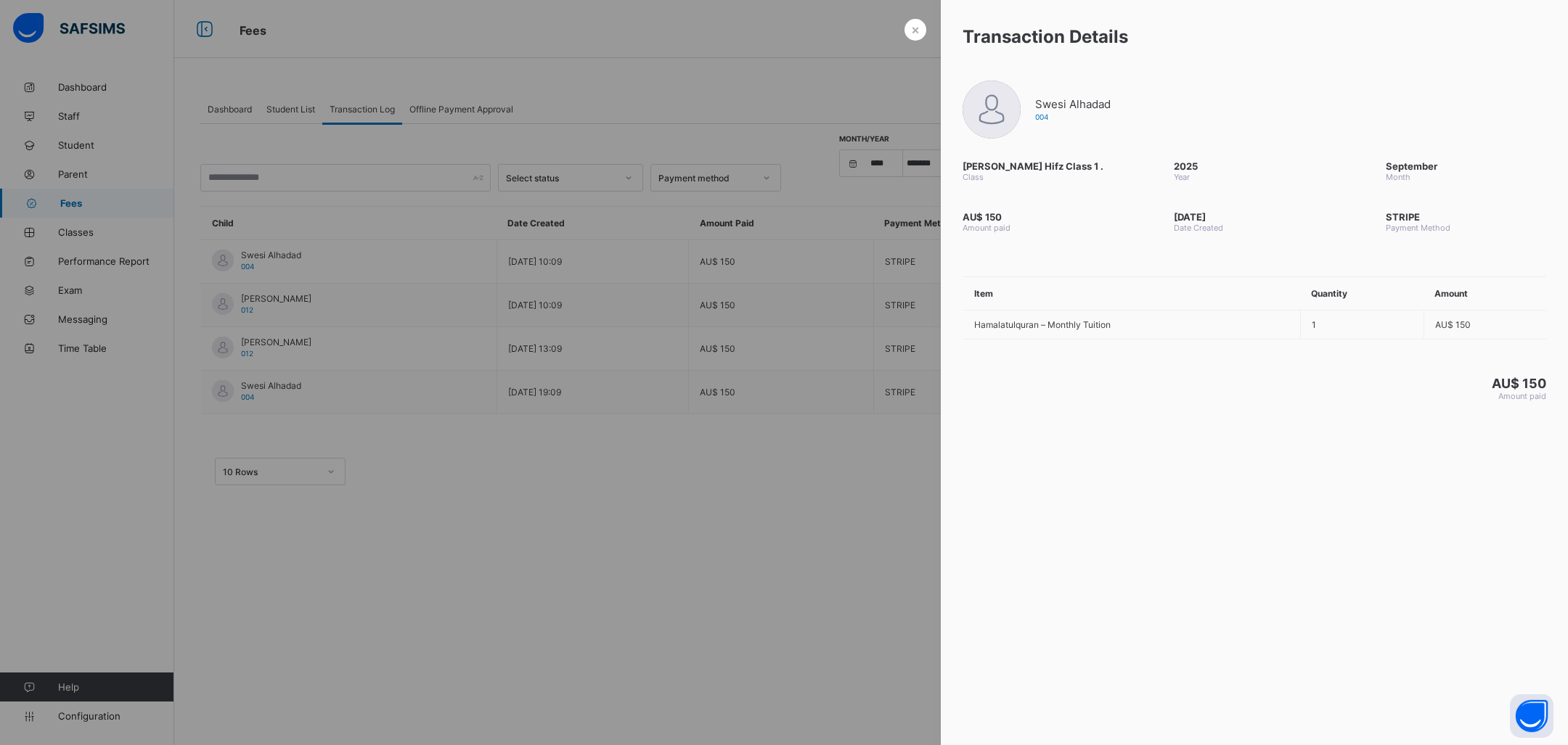
click at [998, 98] on img at bounding box center [992, 110] width 58 height 58
click at [906, 35] on div at bounding box center [784, 372] width 1568 height 745
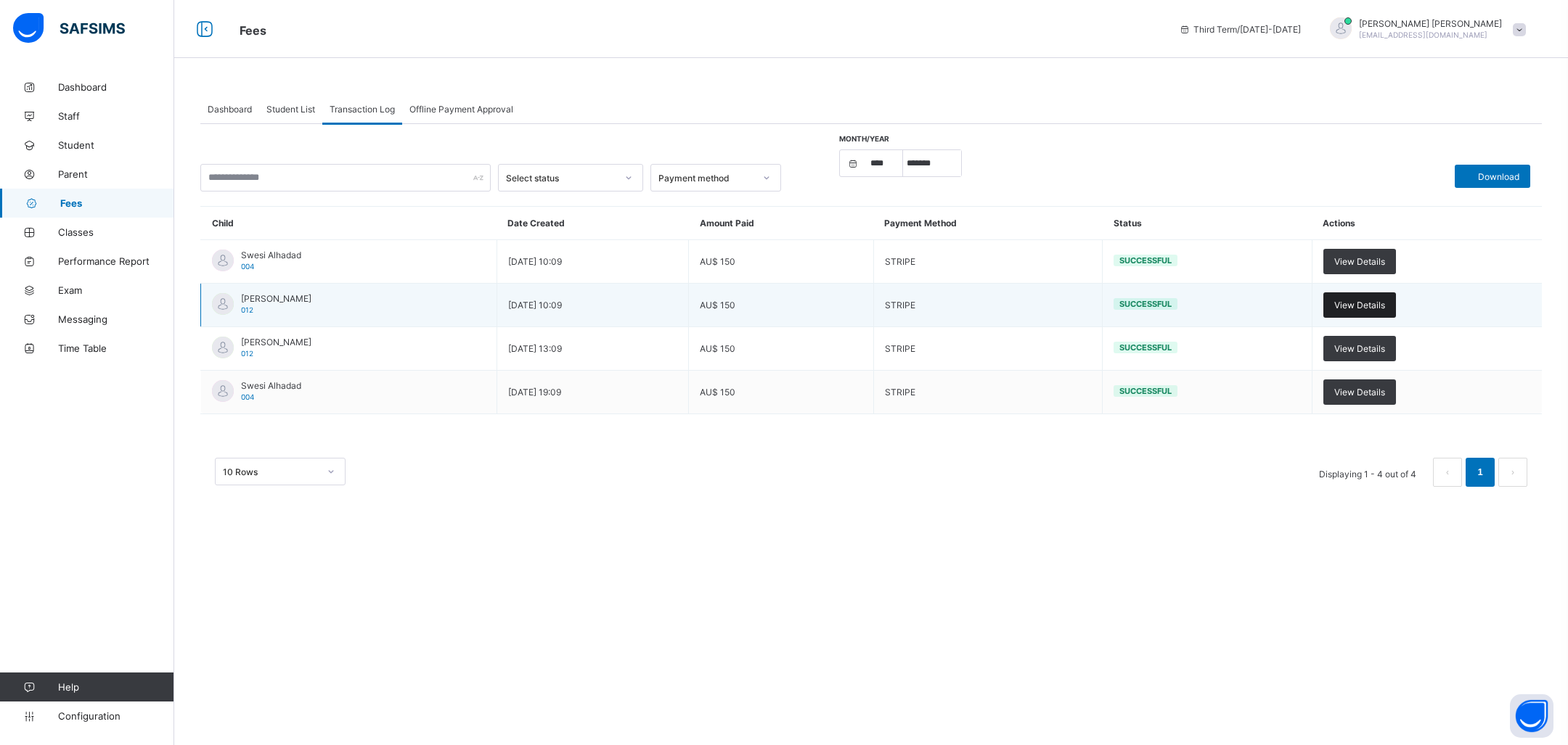
click at [1360, 296] on div "View Details" at bounding box center [1359, 305] width 73 height 25
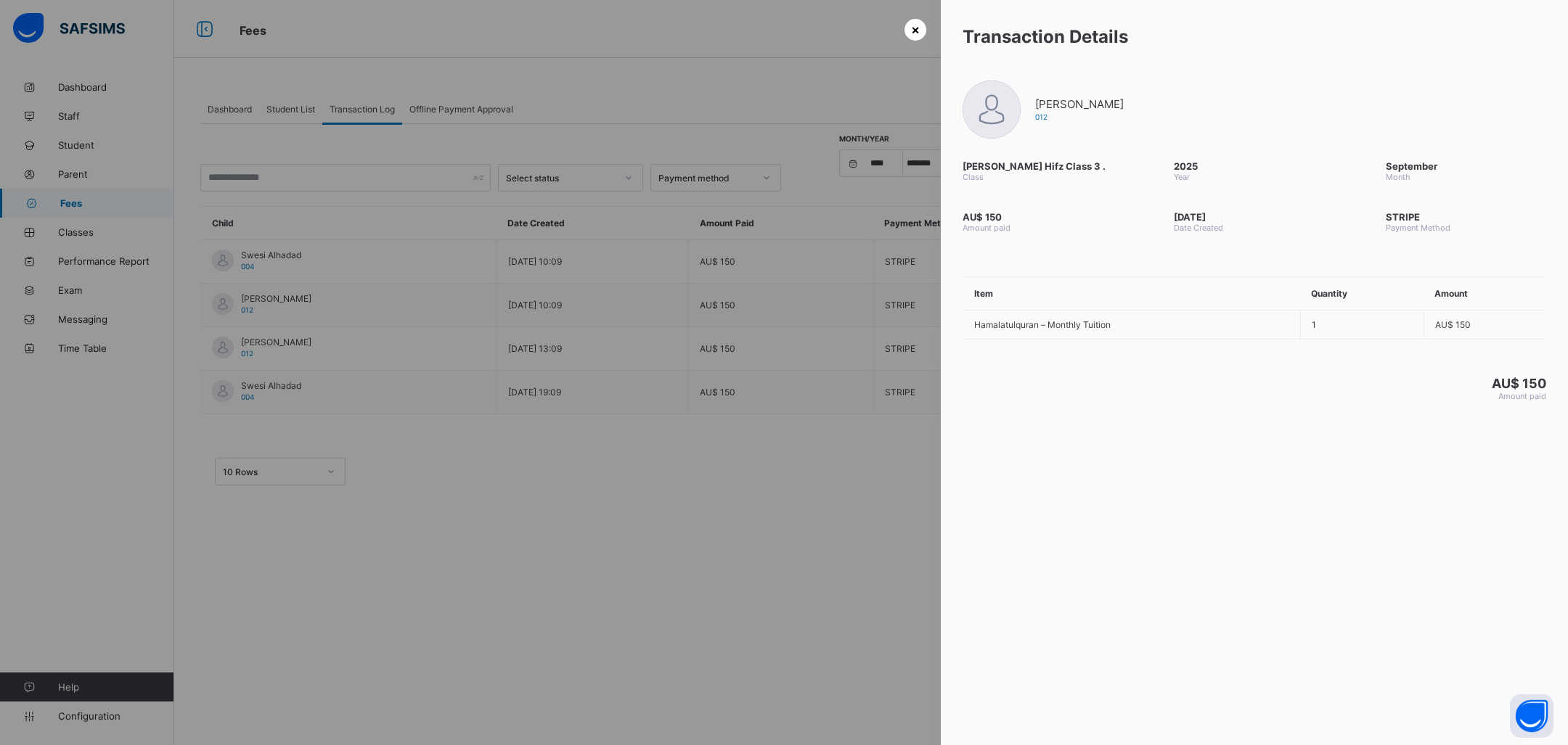
click at [909, 33] on div "×" at bounding box center [916, 30] width 21 height 21
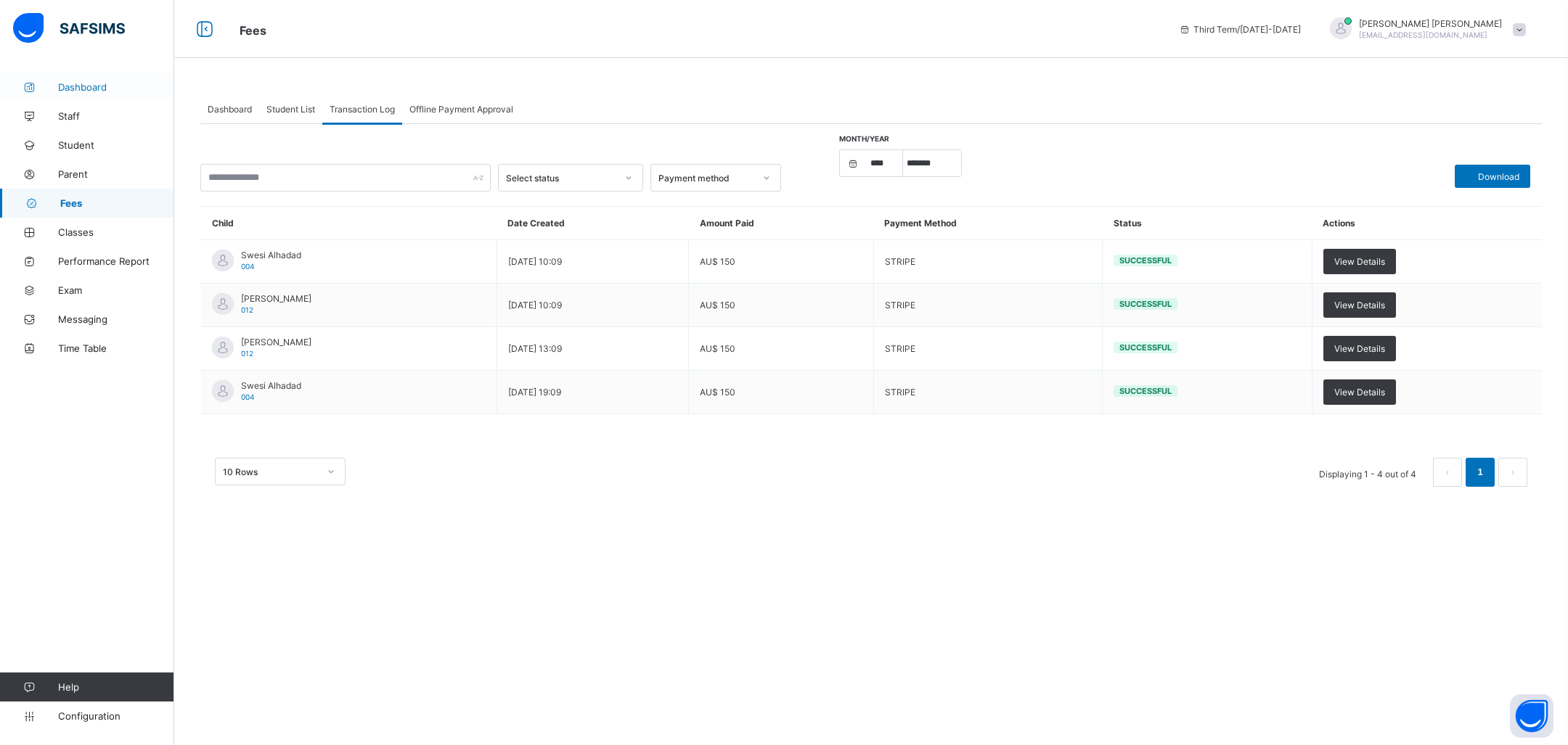
click at [74, 93] on link "Dashboard" at bounding box center [87, 87] width 174 height 29
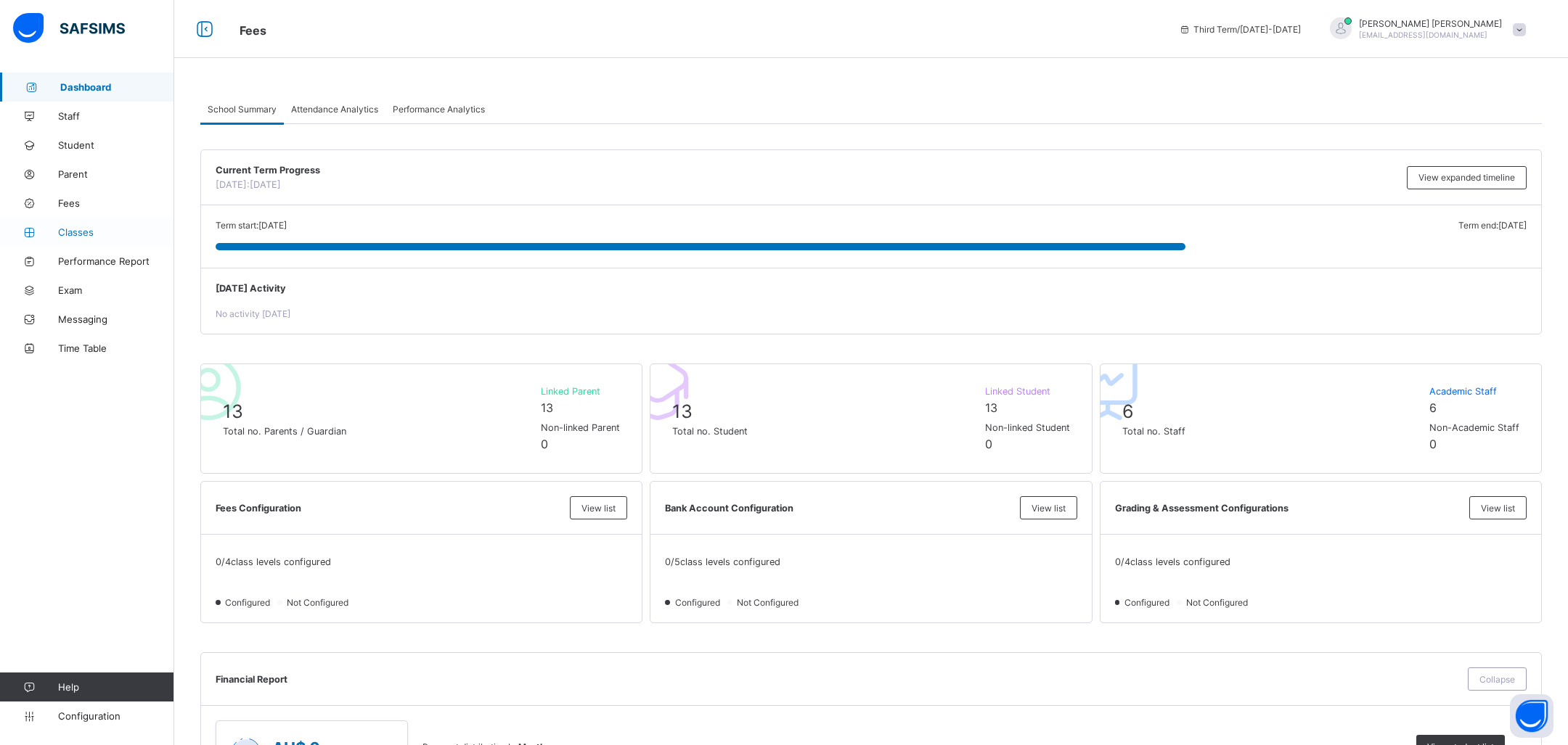
click at [78, 233] on span "Classes" at bounding box center [116, 232] width 116 height 12
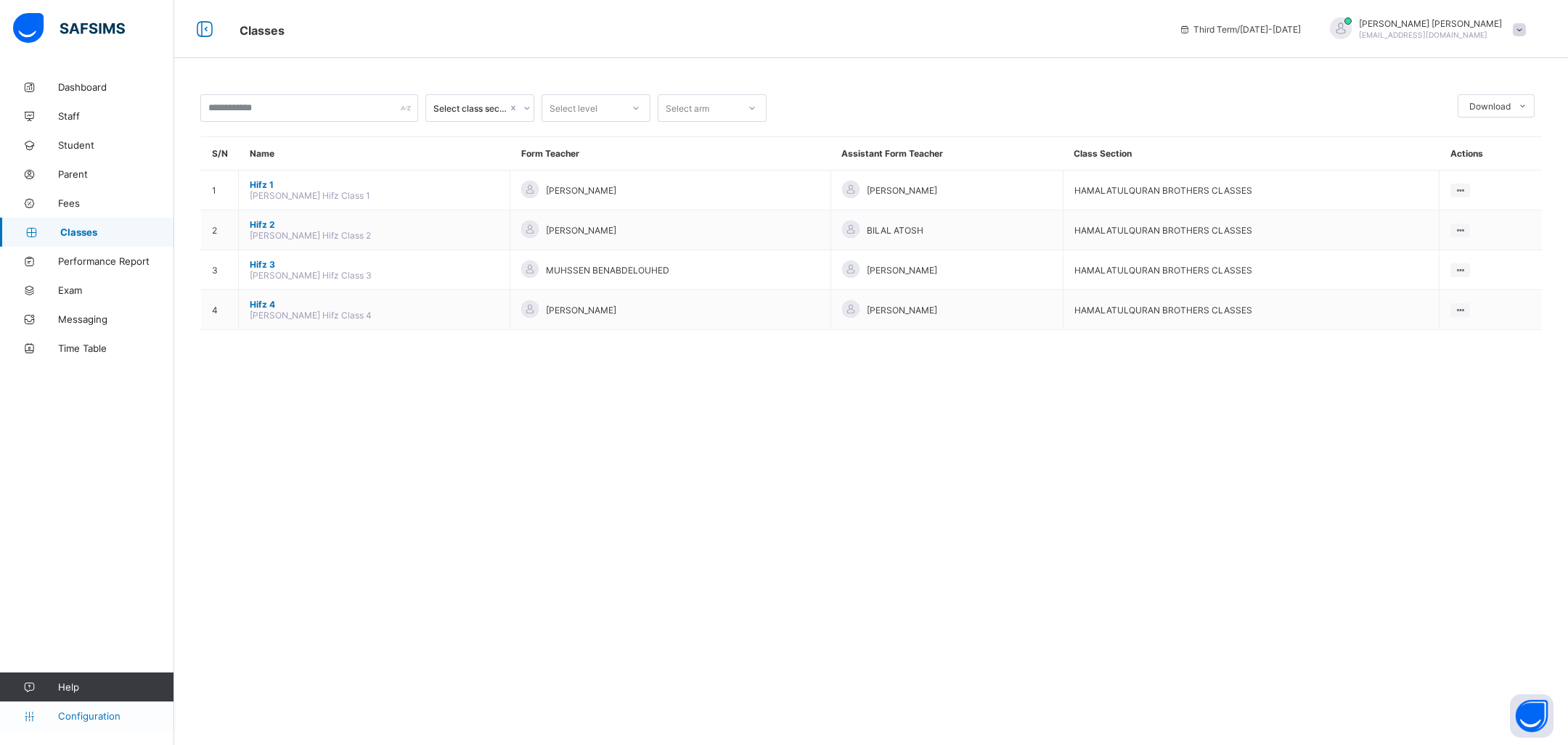
click at [116, 720] on span "Configuration" at bounding box center [116, 716] width 115 height 12
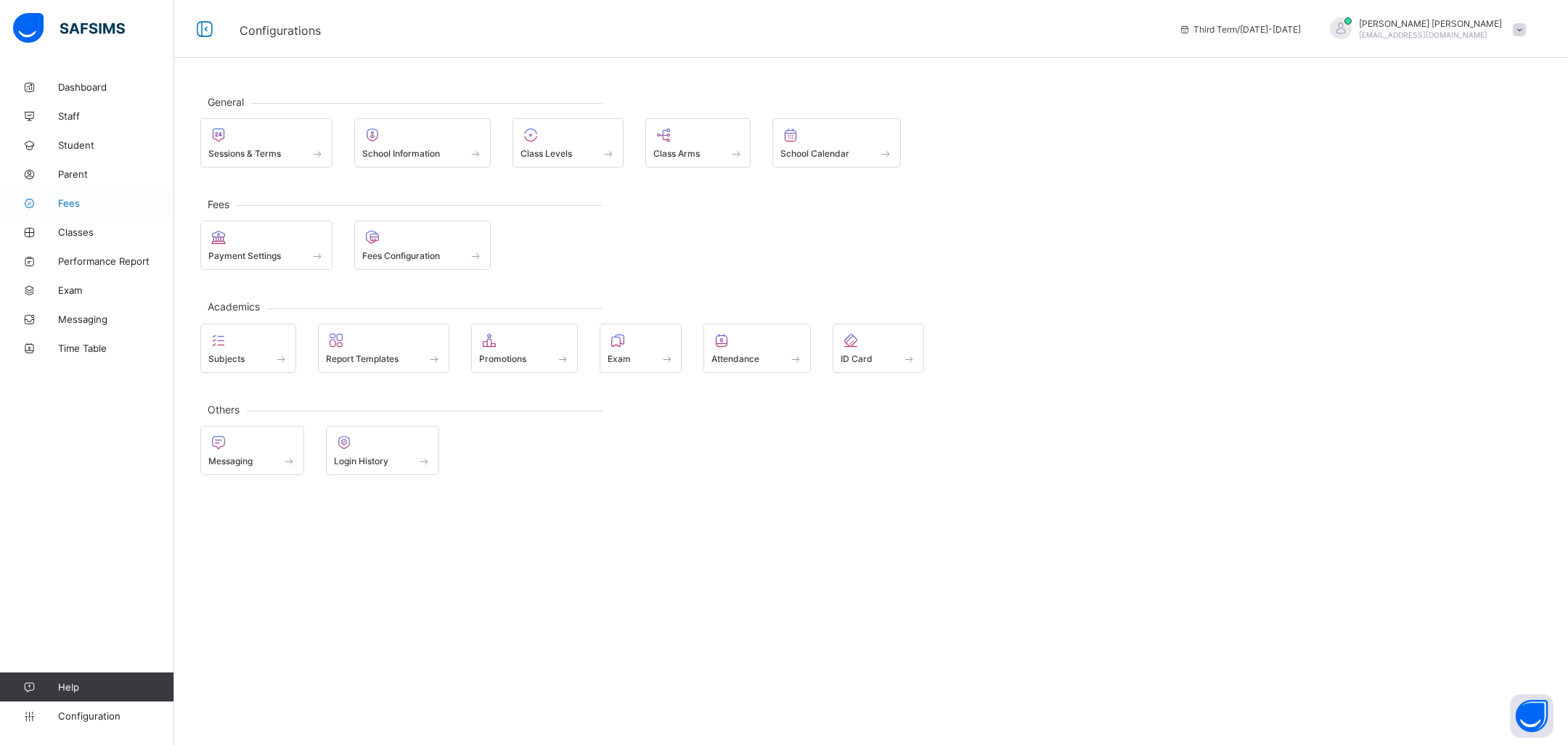
click at [133, 215] on link "Fees" at bounding box center [87, 203] width 174 height 29
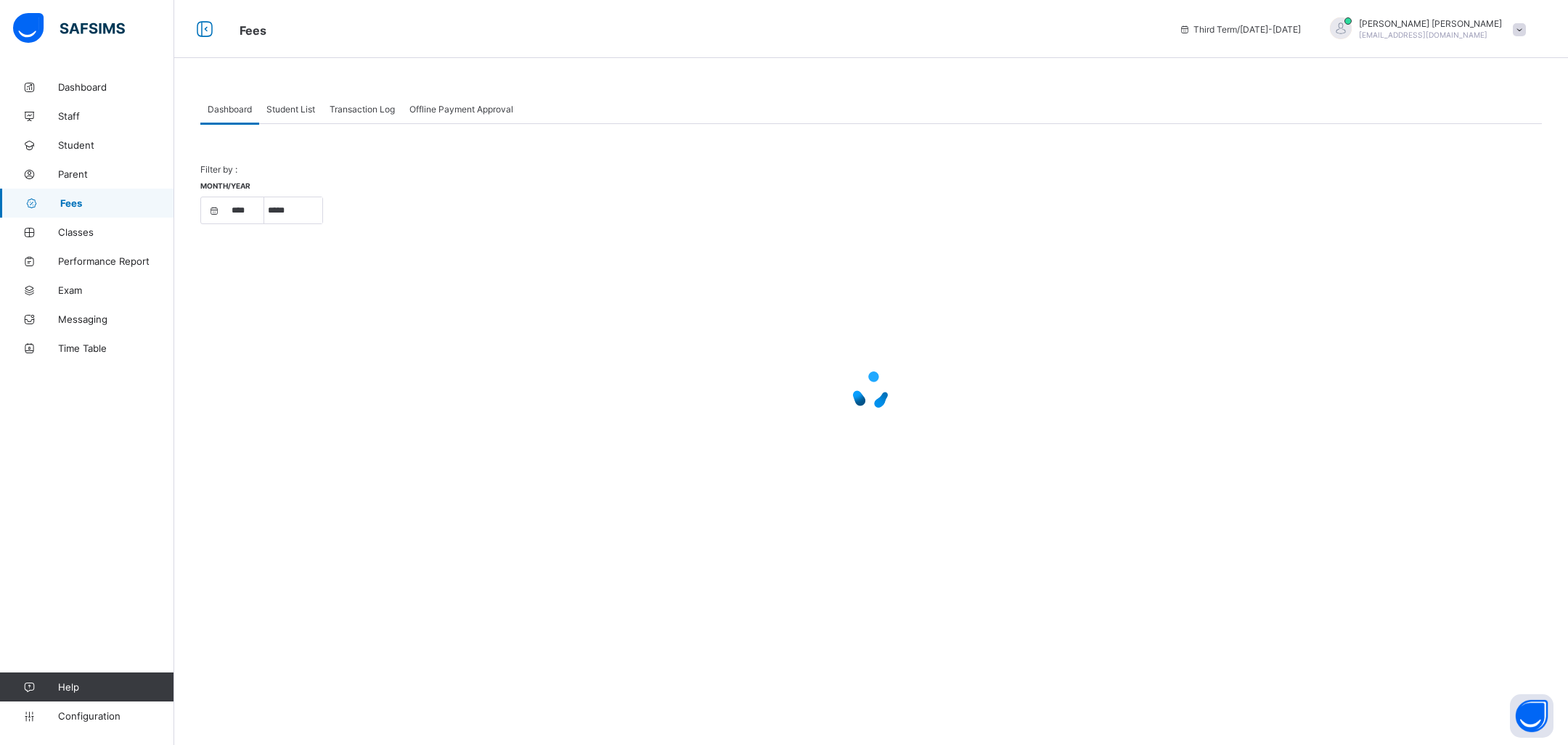
select select "****"
select select "*"
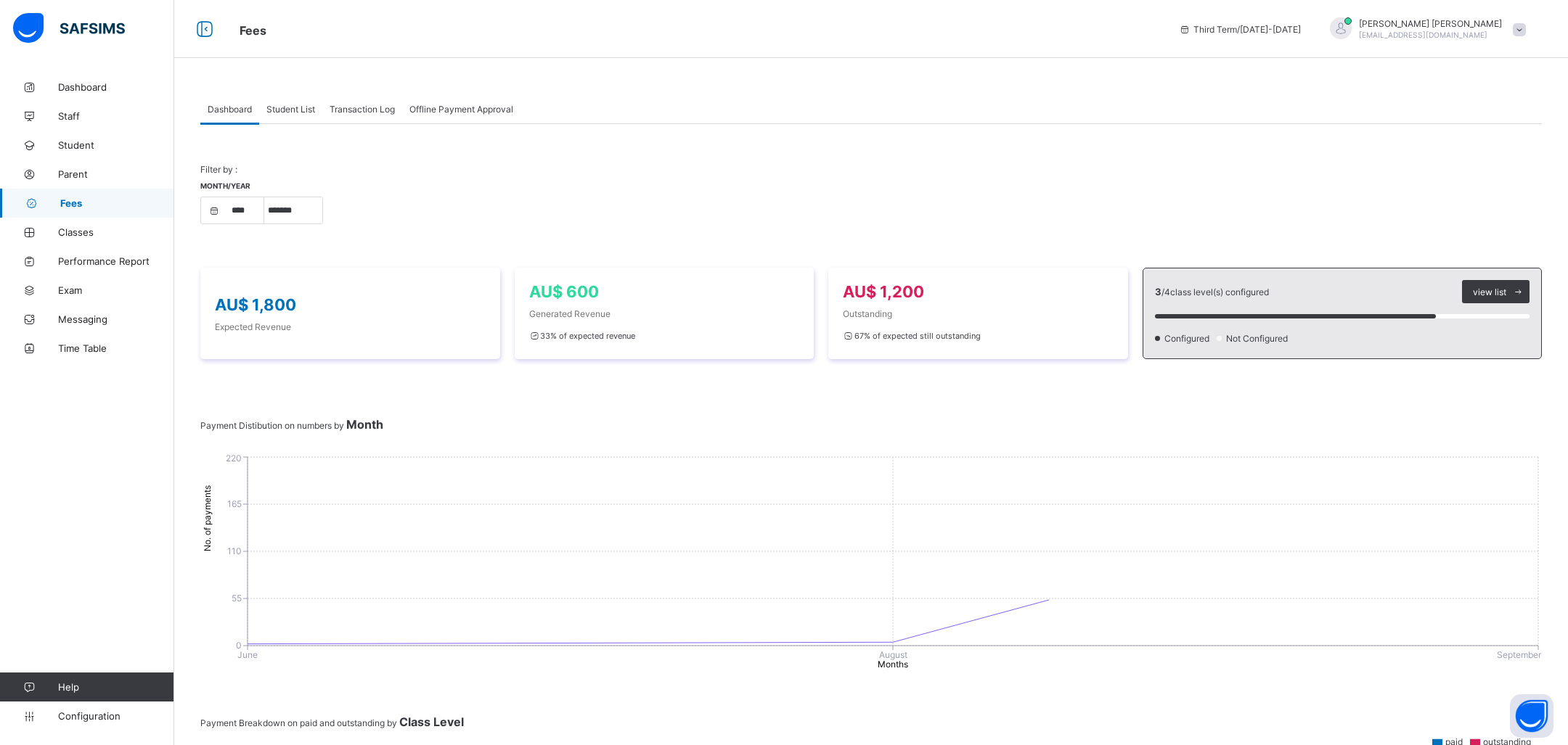
click at [355, 124] on div "Filter by : Month/Year **** **** **** ***** ******* ******** ***** ***** *** **…" at bounding box center [871, 728] width 1342 height 1208
click at [366, 124] on div "Filter by : Month/Year **** **** **** ***** ******* ******** ***** ***** *** **…" at bounding box center [871, 728] width 1342 height 1208
click at [366, 107] on span "Transaction Log" at bounding box center [361, 109] width 65 height 11
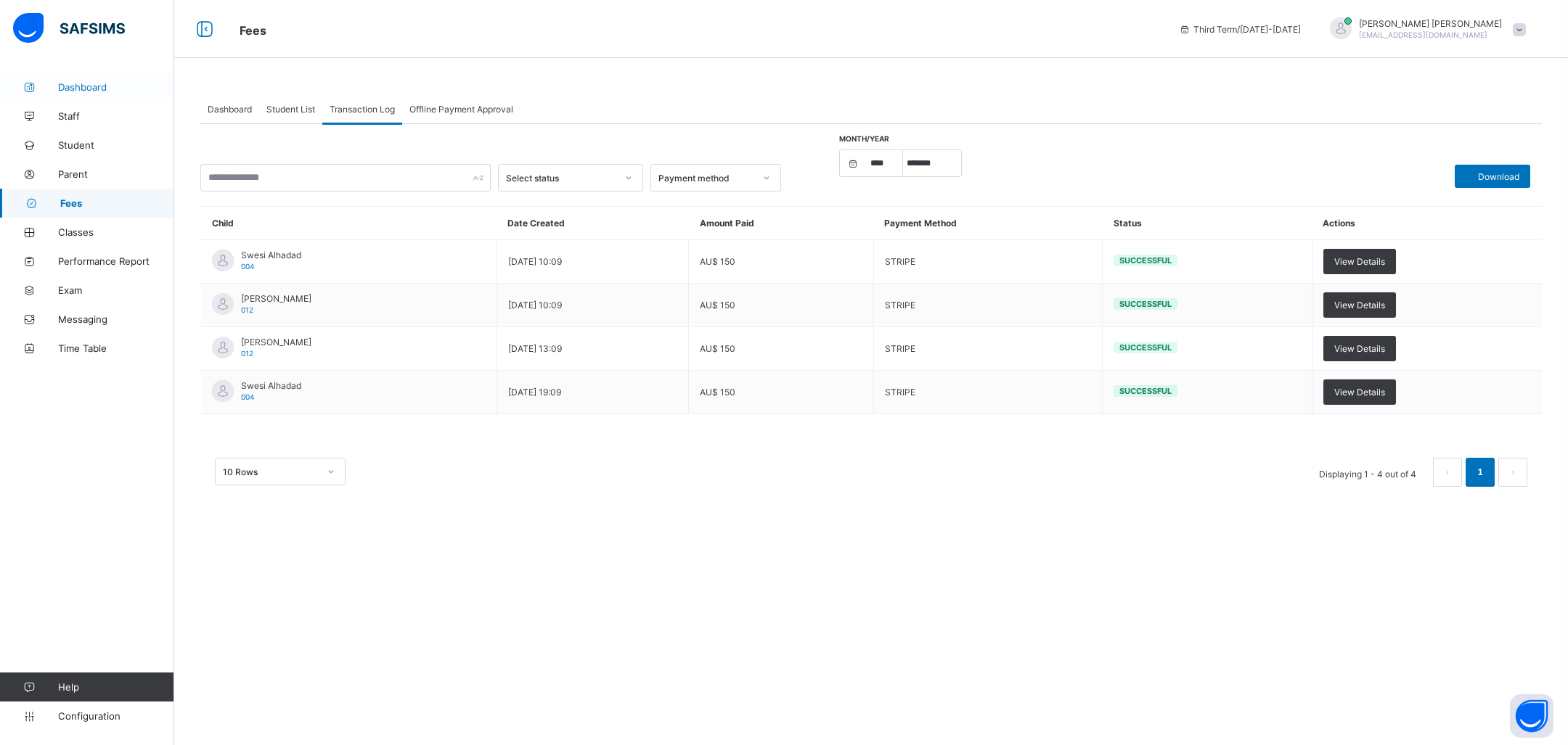
click at [81, 83] on span "Dashboard" at bounding box center [116, 87] width 116 height 12
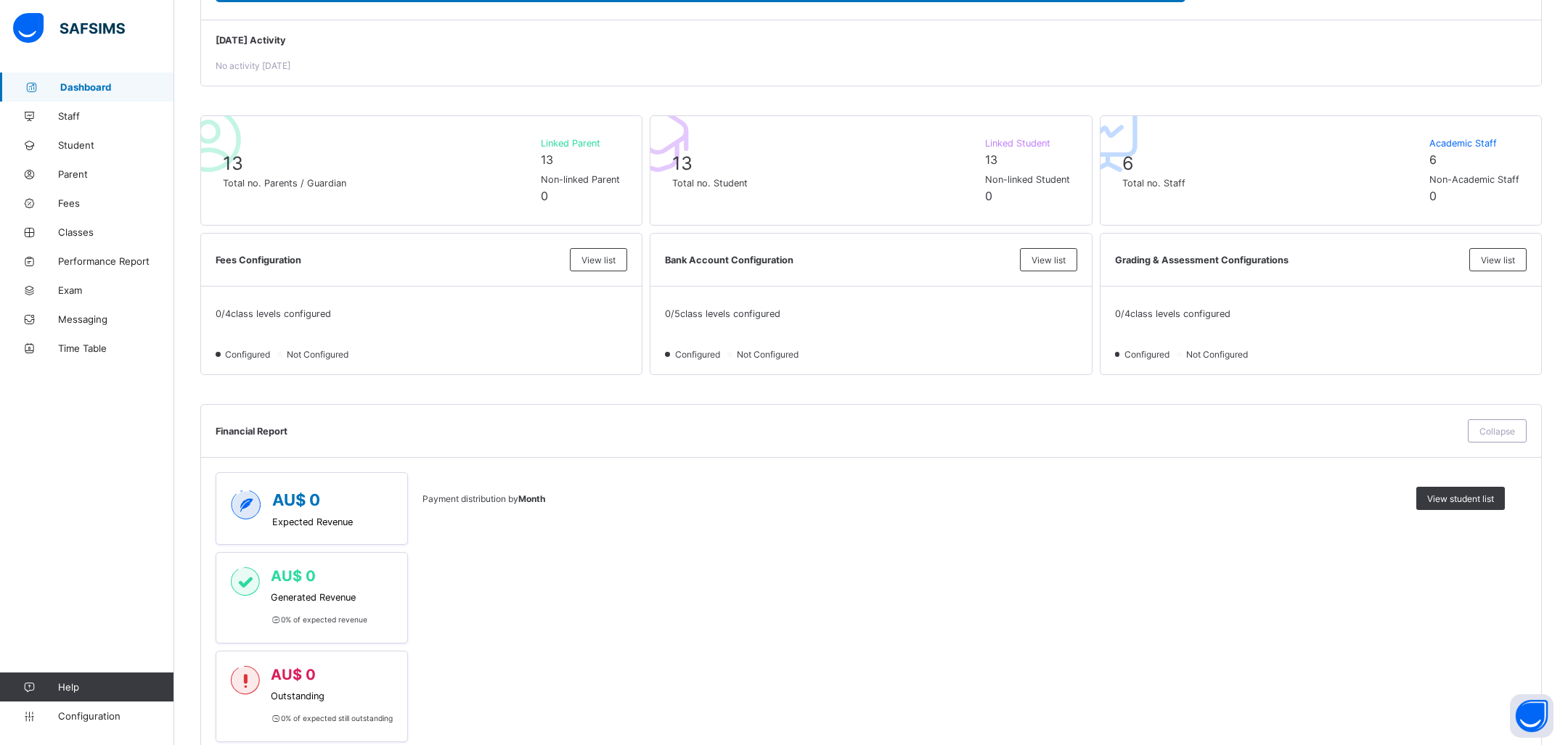
scroll to position [516, 0]
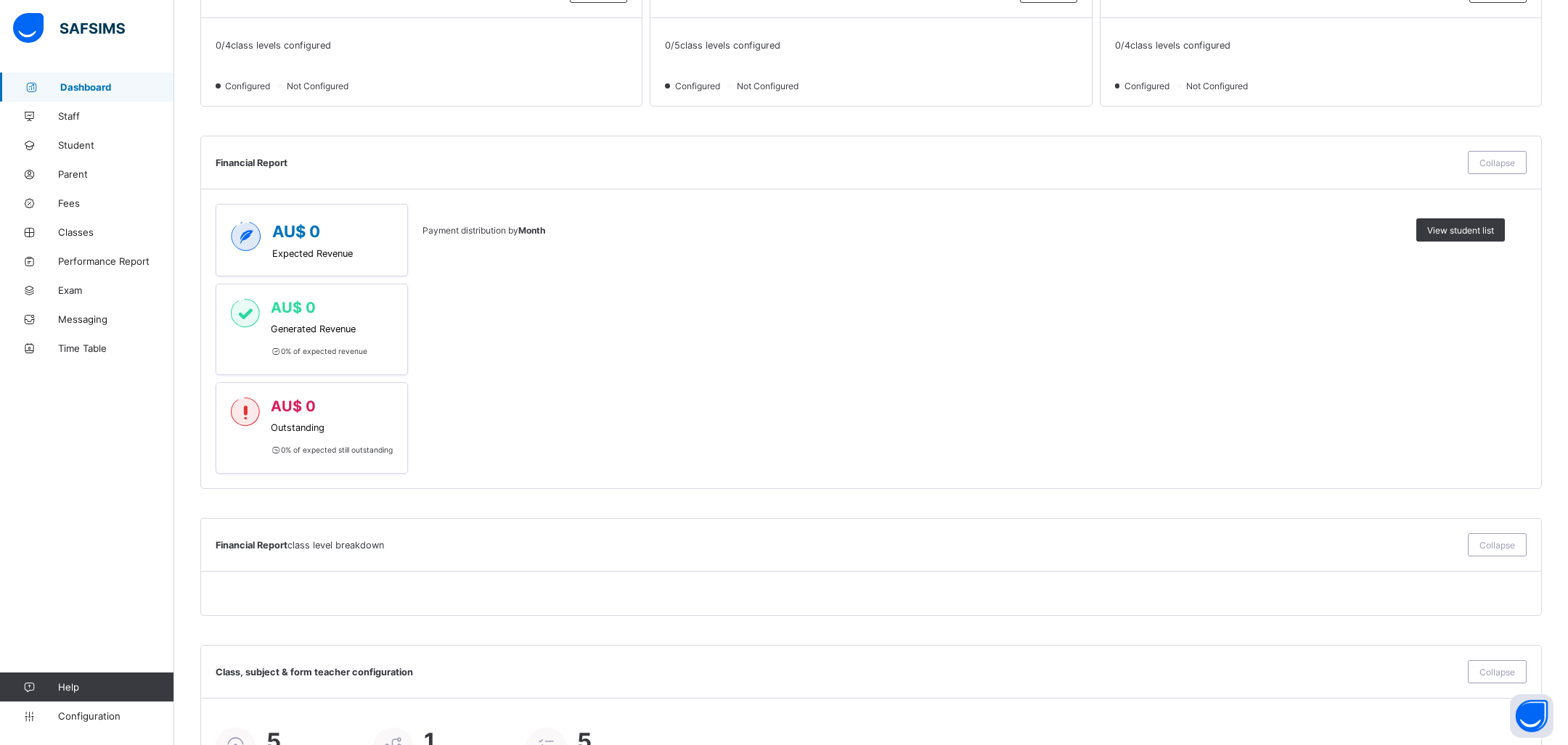
click at [446, 235] on span "Payment distribution by Month" at bounding box center [484, 230] width 123 height 11
click at [375, 235] on div "AU$ 0 Expected Revenue" at bounding box center [312, 240] width 162 height 37
click at [1510, 162] on span "Collapse" at bounding box center [1497, 163] width 35 height 11
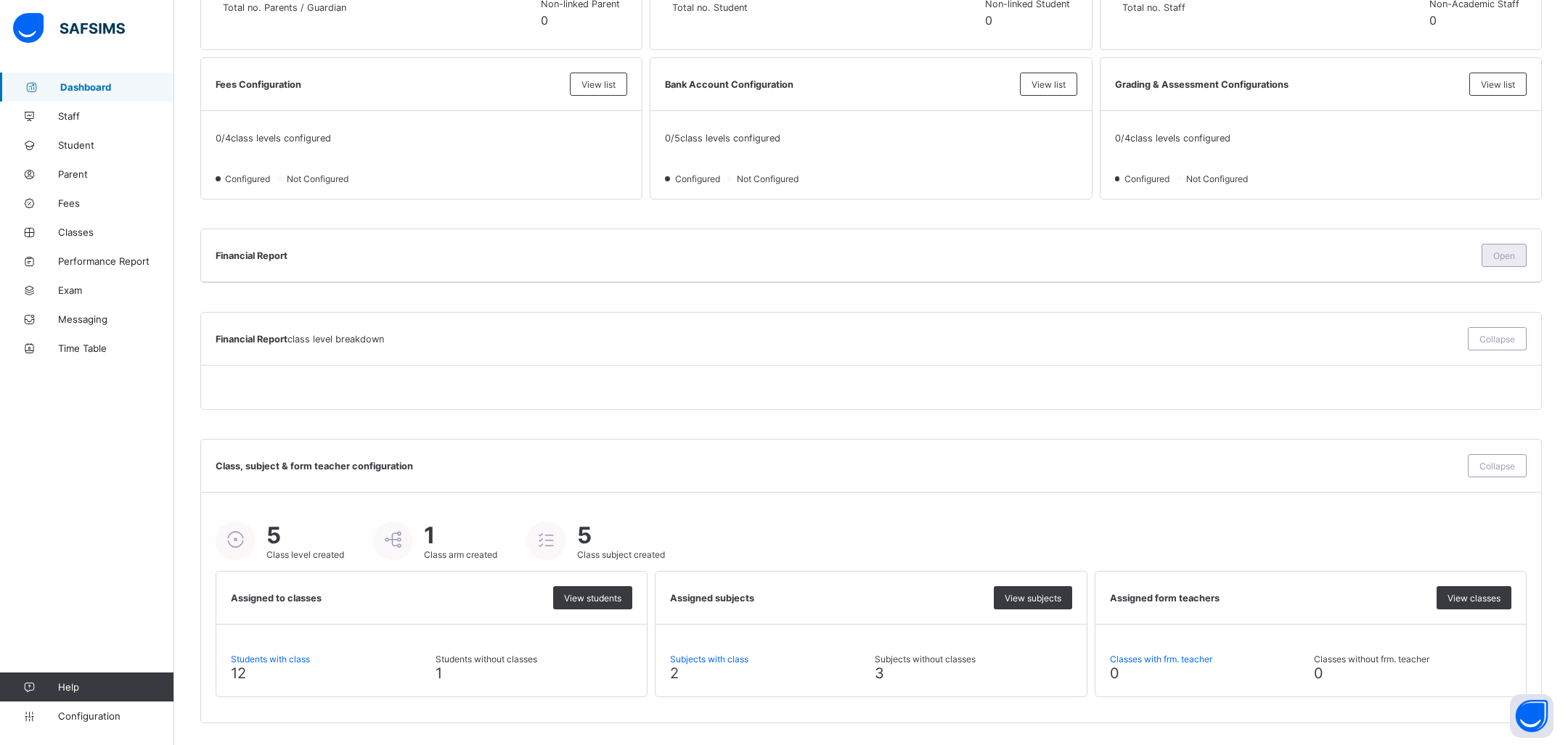
scroll to position [421, 0]
click at [1507, 340] on span "Collapse" at bounding box center [1497, 342] width 35 height 11
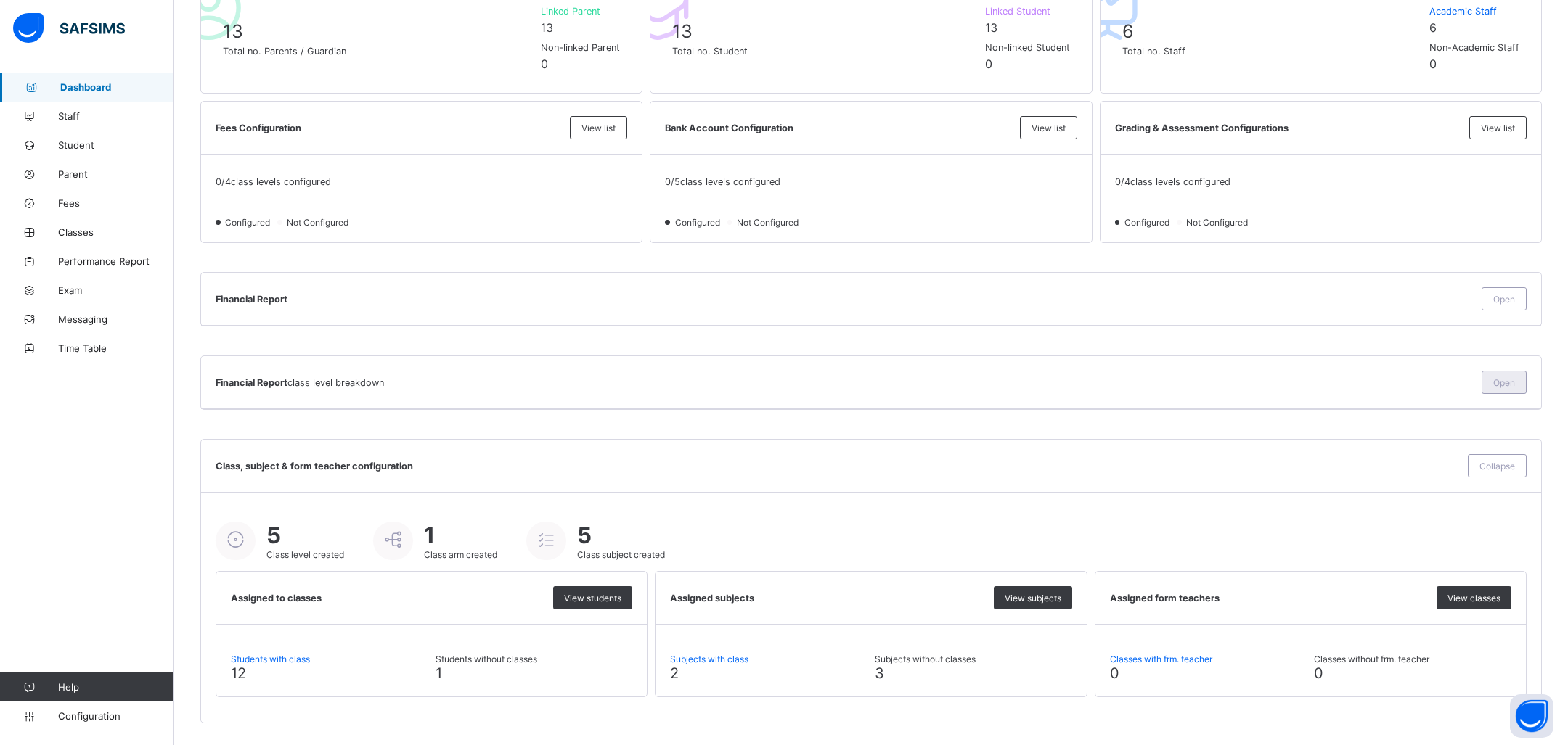
scroll to position [377, 0]
click at [1511, 378] on div "Open" at bounding box center [1504, 385] width 45 height 23
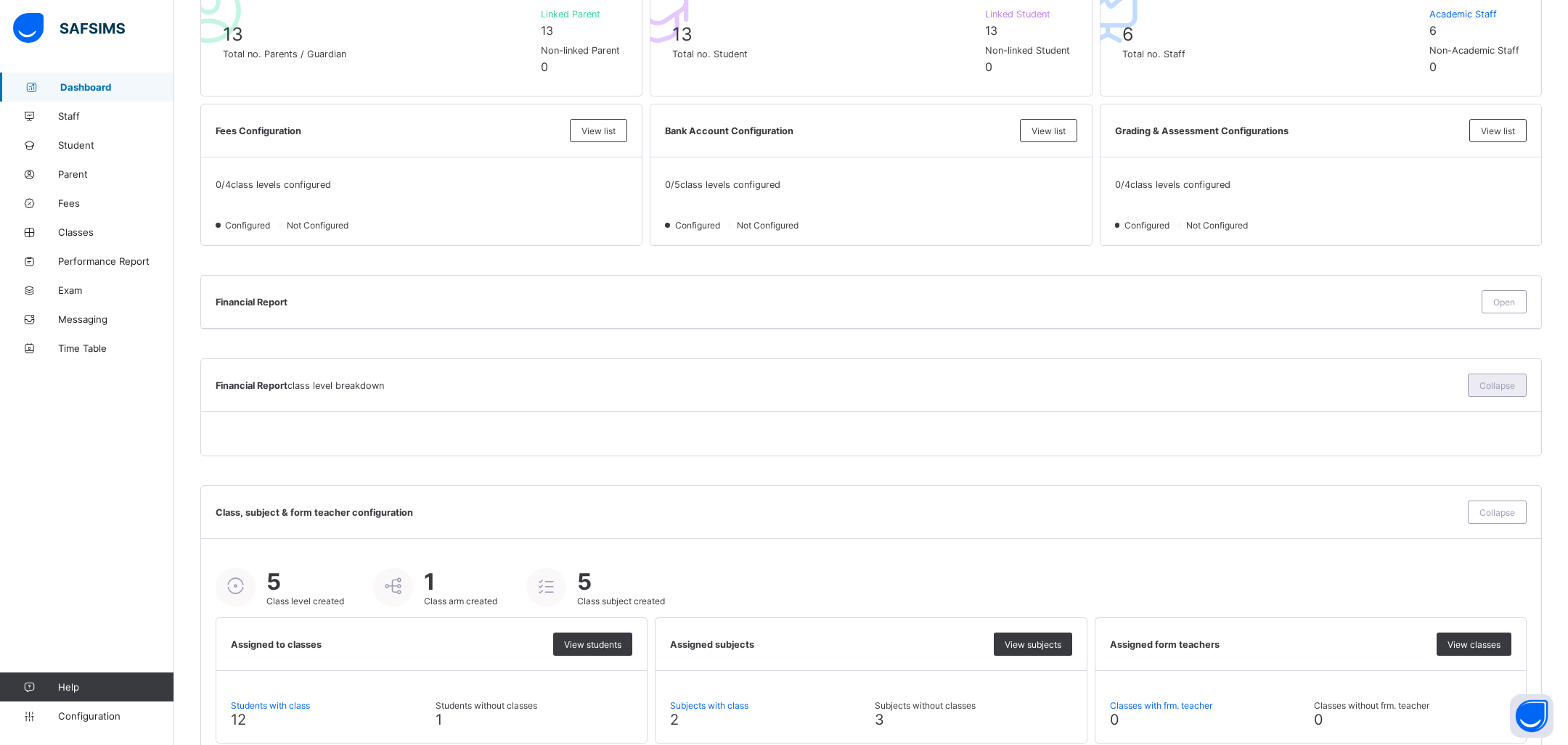
scroll to position [421, 0]
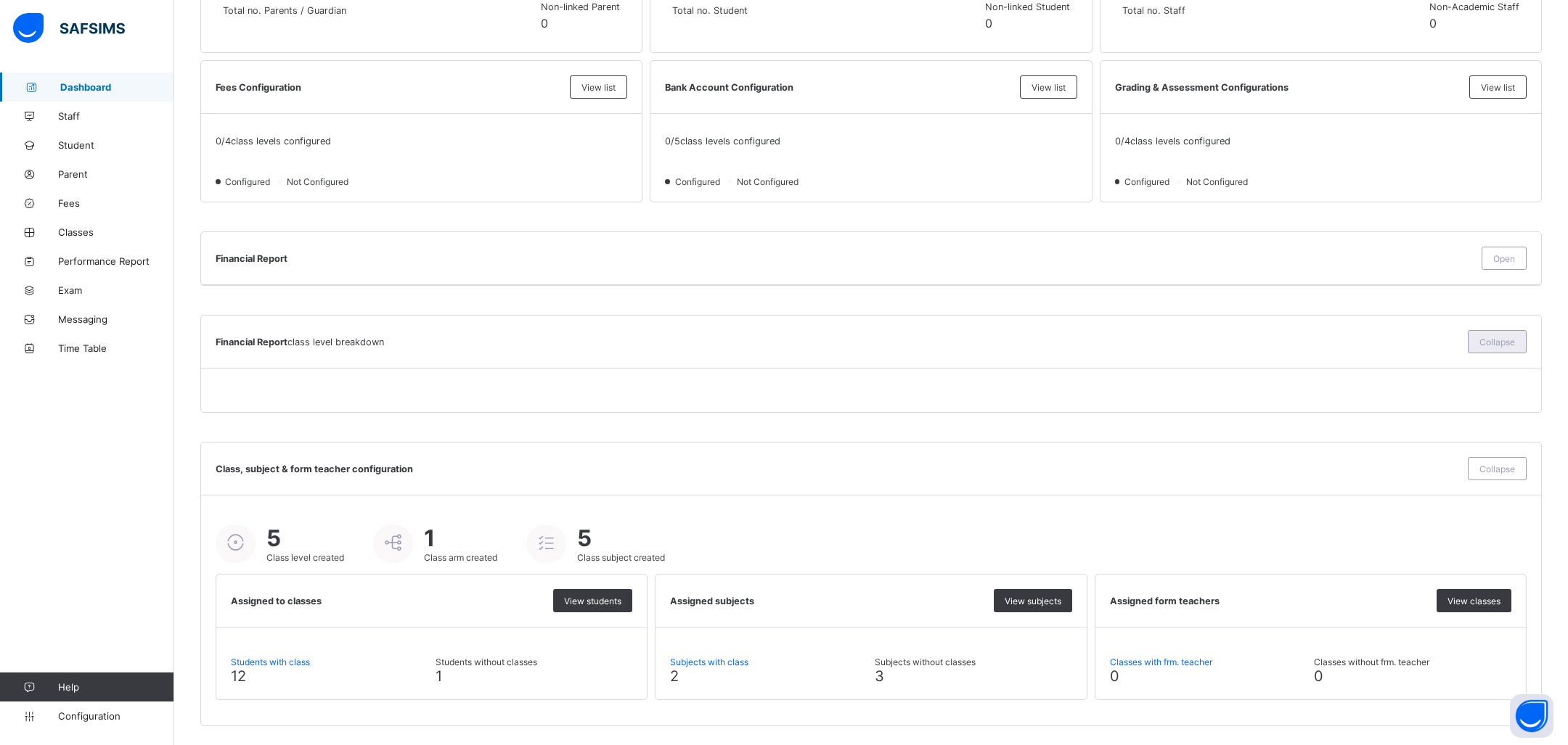
click at [1509, 343] on span "Collapse" at bounding box center [1497, 342] width 35 height 11
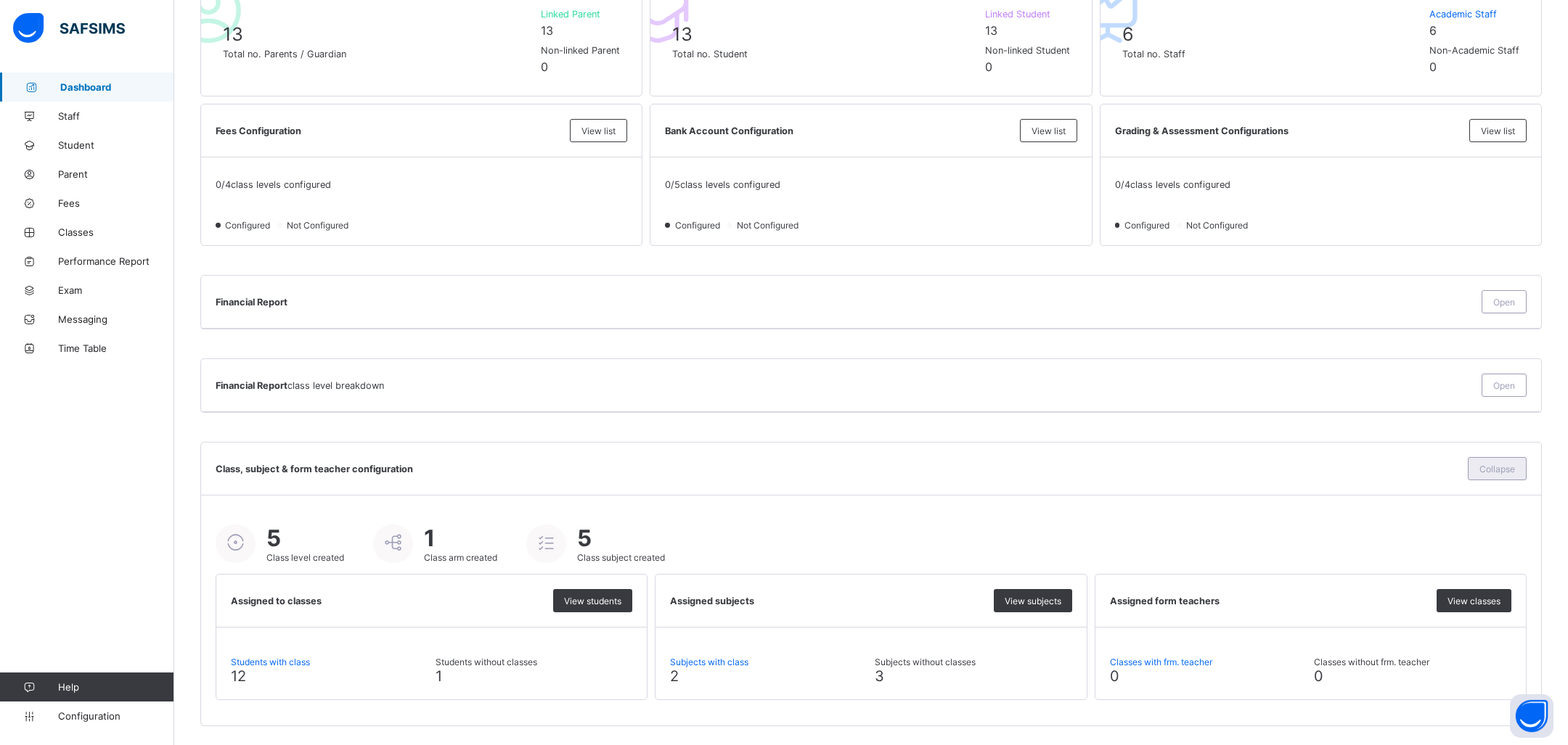
click at [1495, 473] on div "Collapse" at bounding box center [1497, 469] width 59 height 23
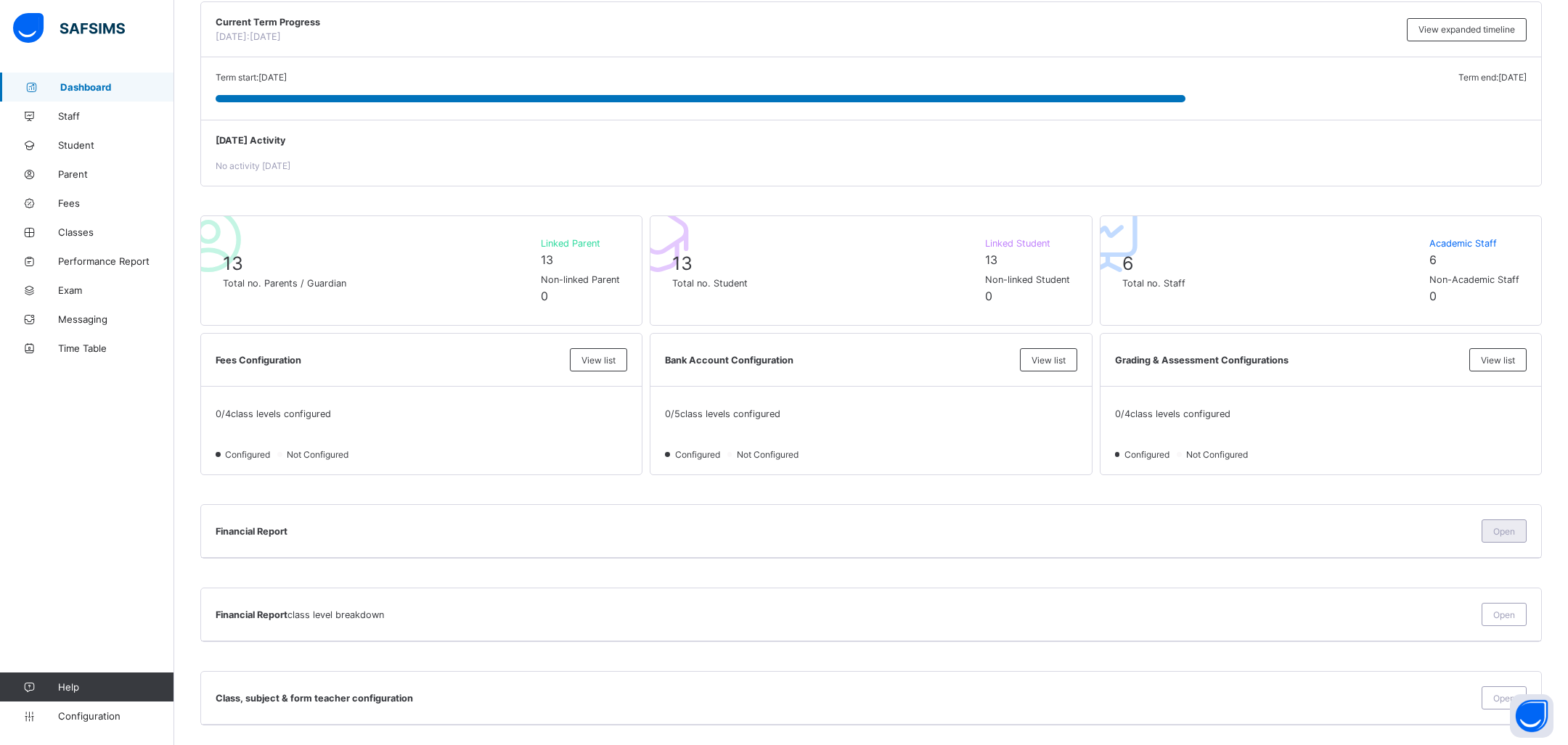
click at [1523, 536] on div "Open" at bounding box center [1504, 531] width 45 height 23
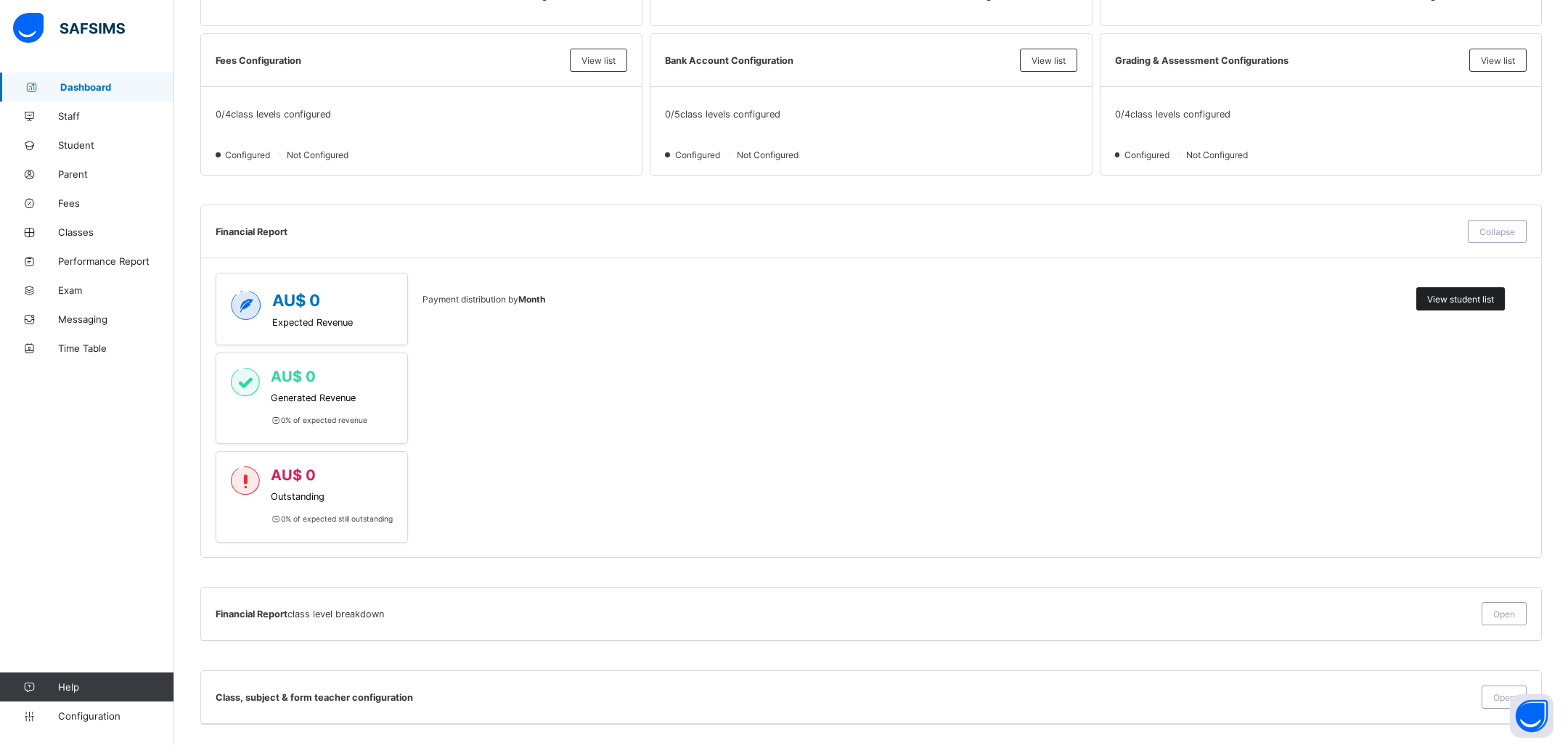
click at [1436, 302] on span "View student list" at bounding box center [1461, 299] width 67 height 11
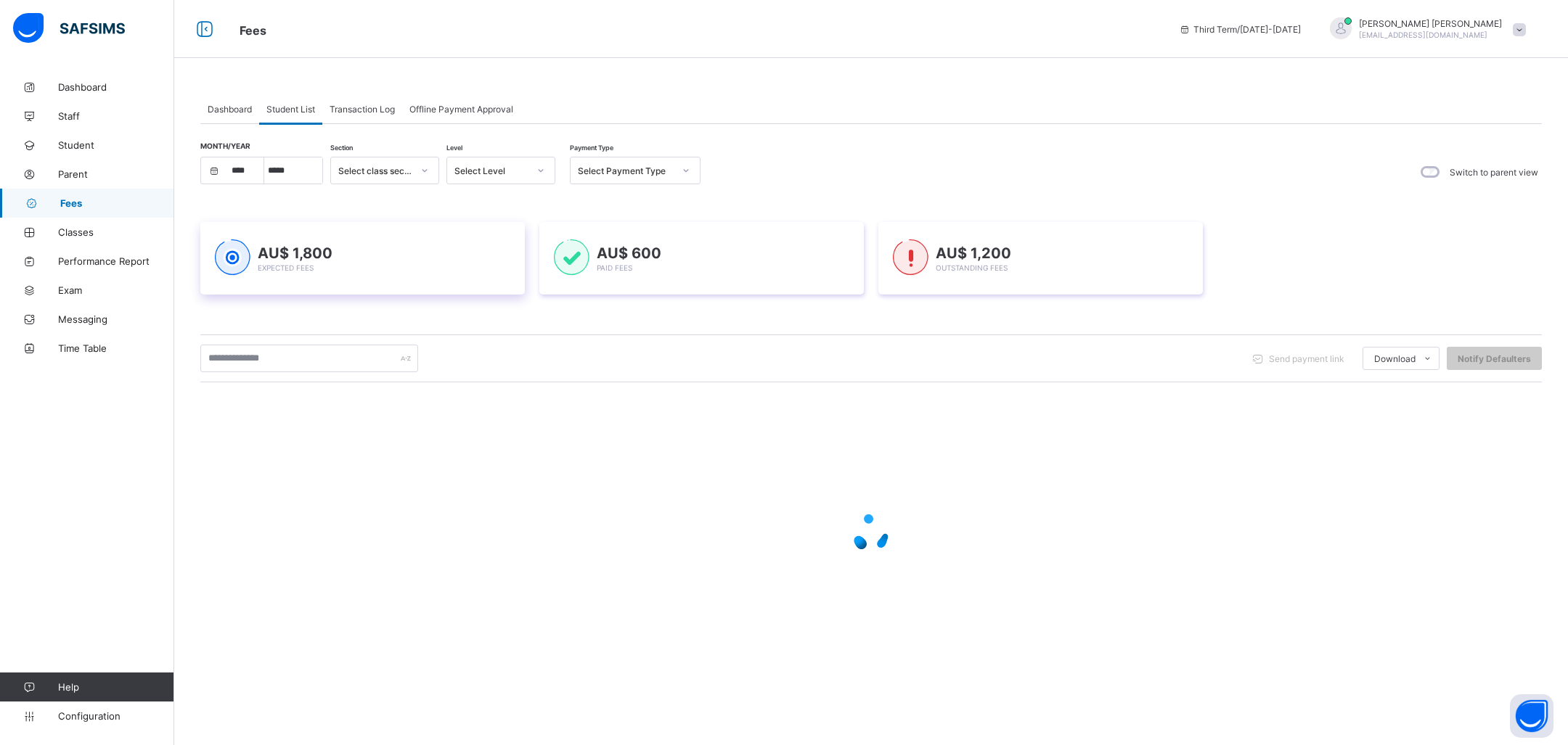
select select "****"
select select "*"
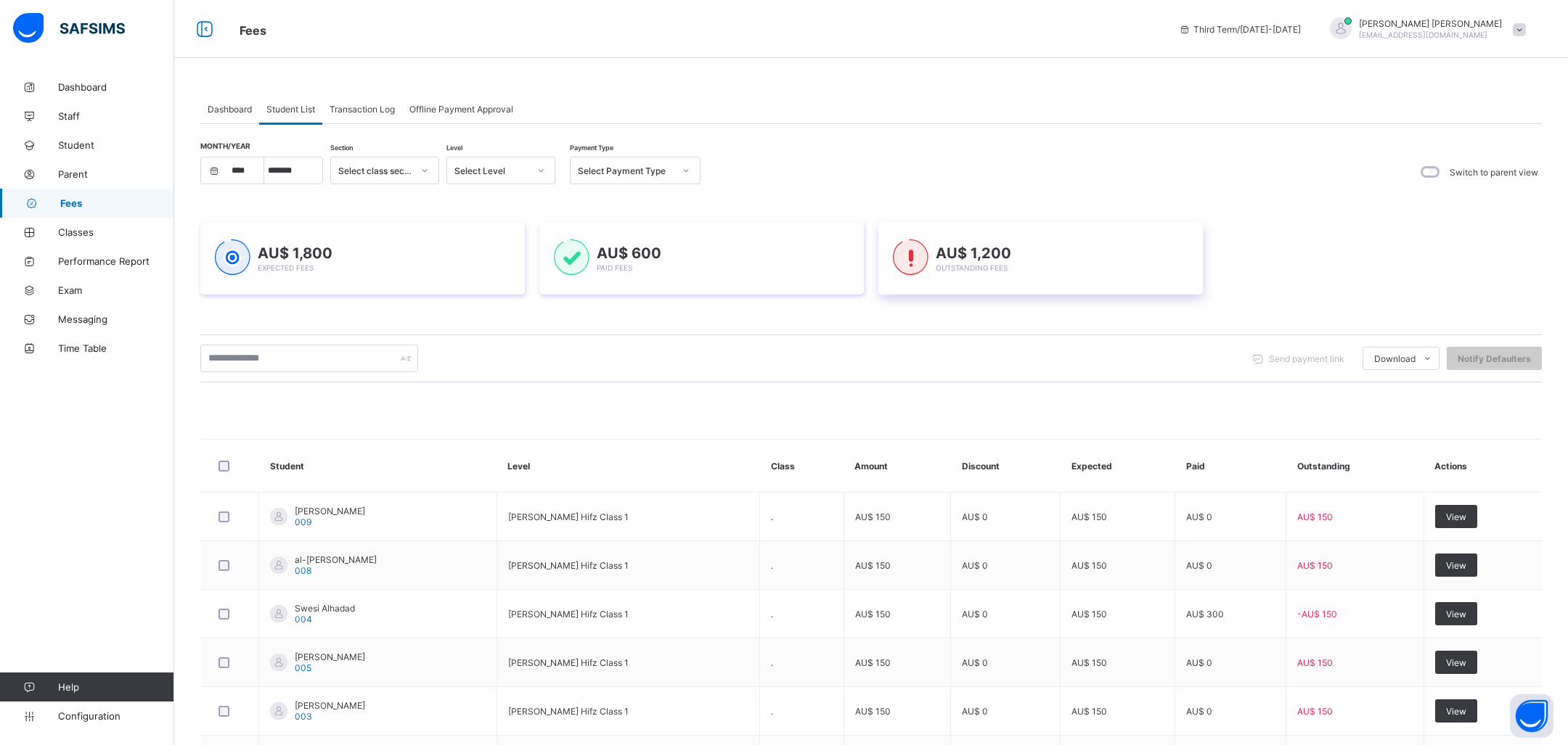
click at [998, 279] on div "AU$ 1,200 Outstanding Fees" at bounding box center [1041, 258] width 325 height 73
click at [300, 250] on span "AU$ 1,800" at bounding box center [295, 253] width 74 height 18
click at [447, 239] on div "AU$ 1,800 Expected Fees" at bounding box center [362, 259] width 295 height 38
click at [958, 261] on div "AU$ 1,200 Outstanding Fees" at bounding box center [973, 259] width 75 height 28
click at [106, 233] on span "Classes" at bounding box center [116, 232] width 116 height 12
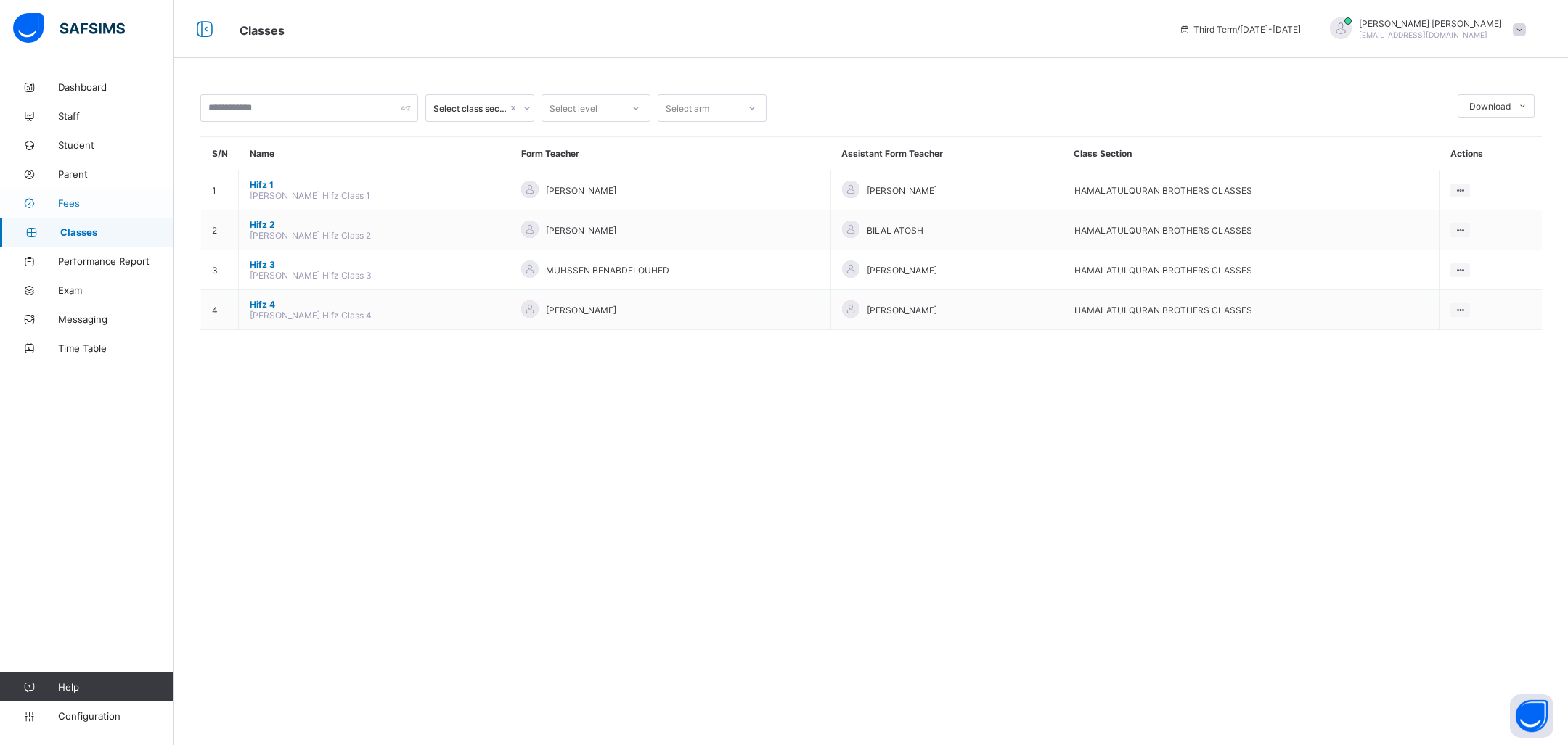
click at [117, 215] on link "Fees" at bounding box center [87, 203] width 174 height 29
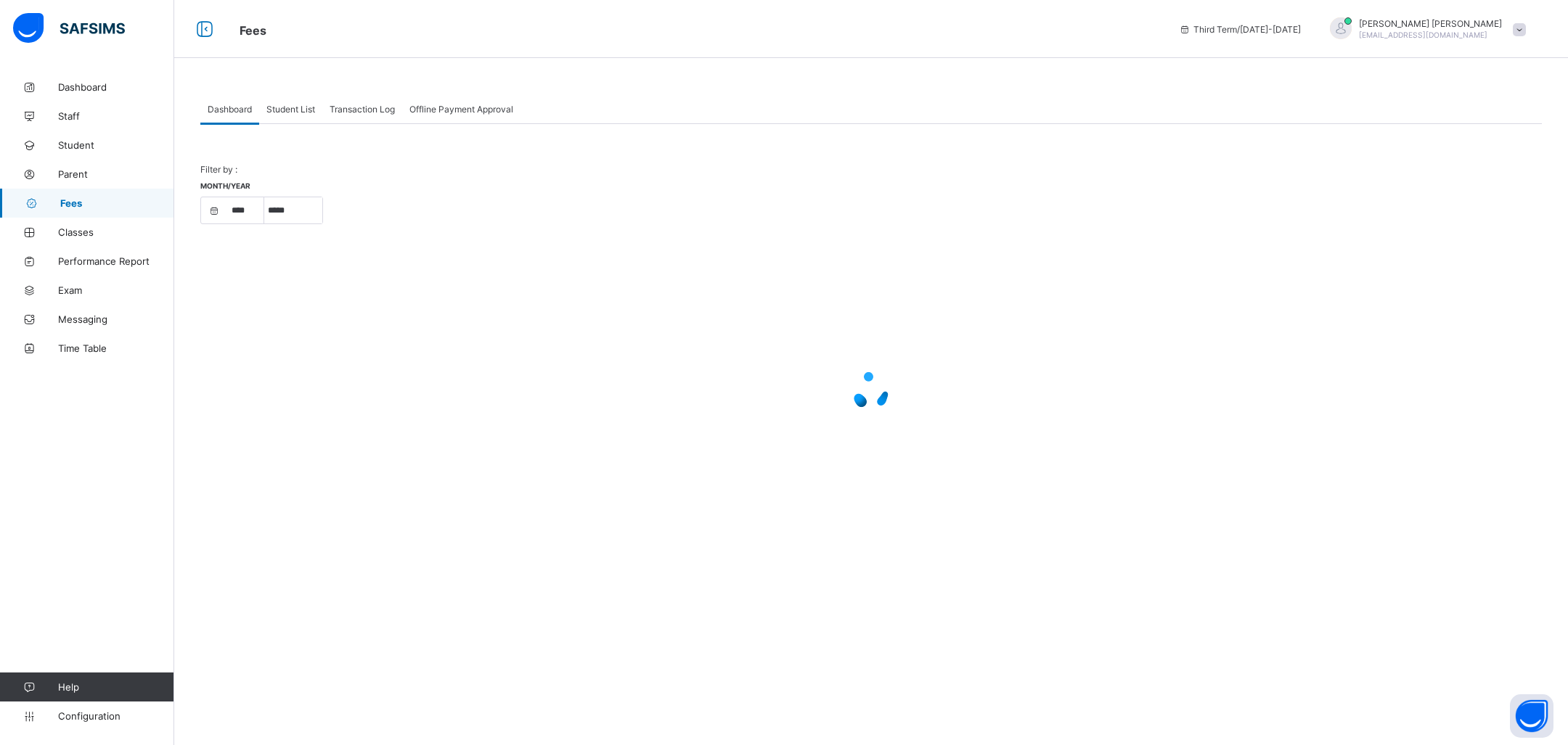
select select "****"
select select "*"
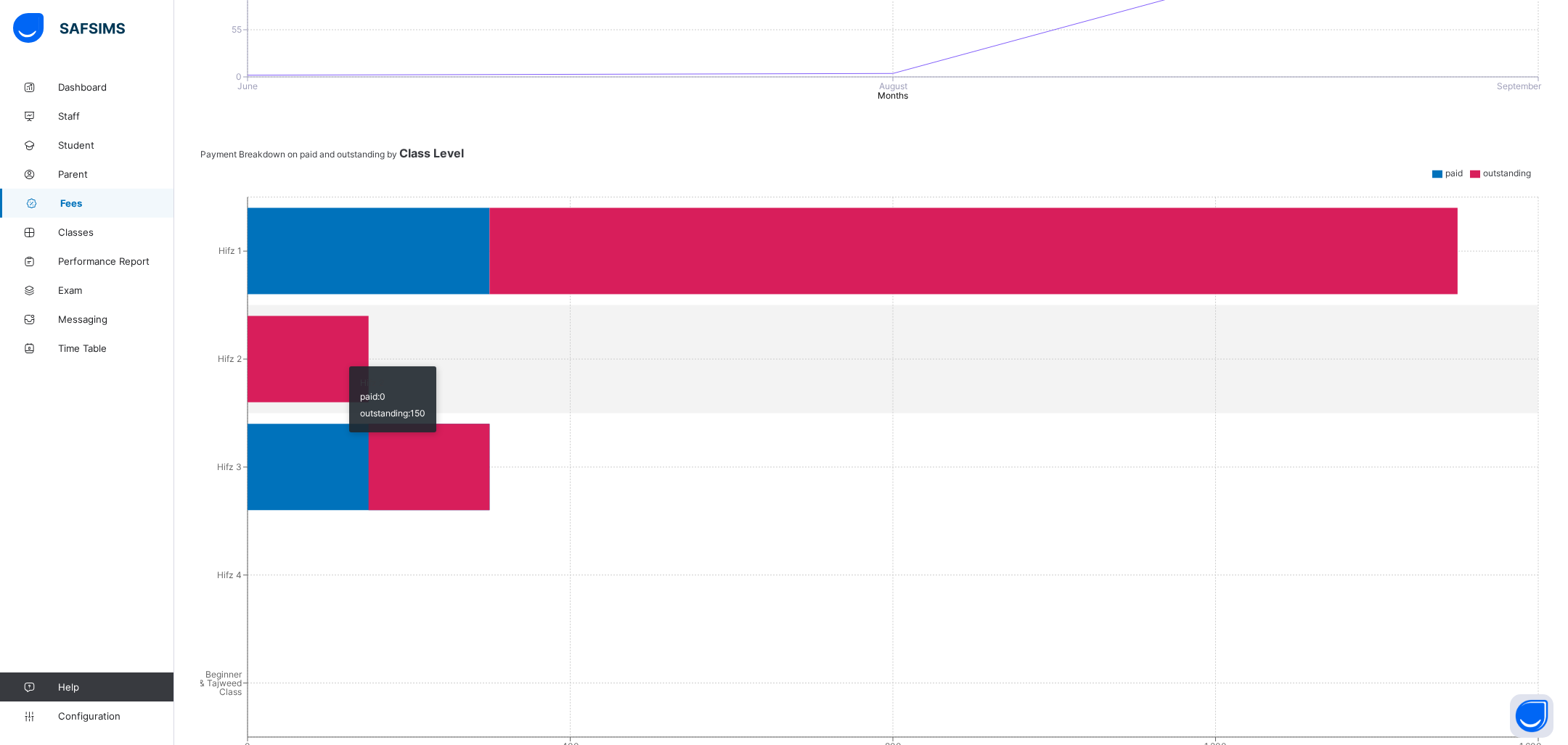
scroll to position [621, 0]
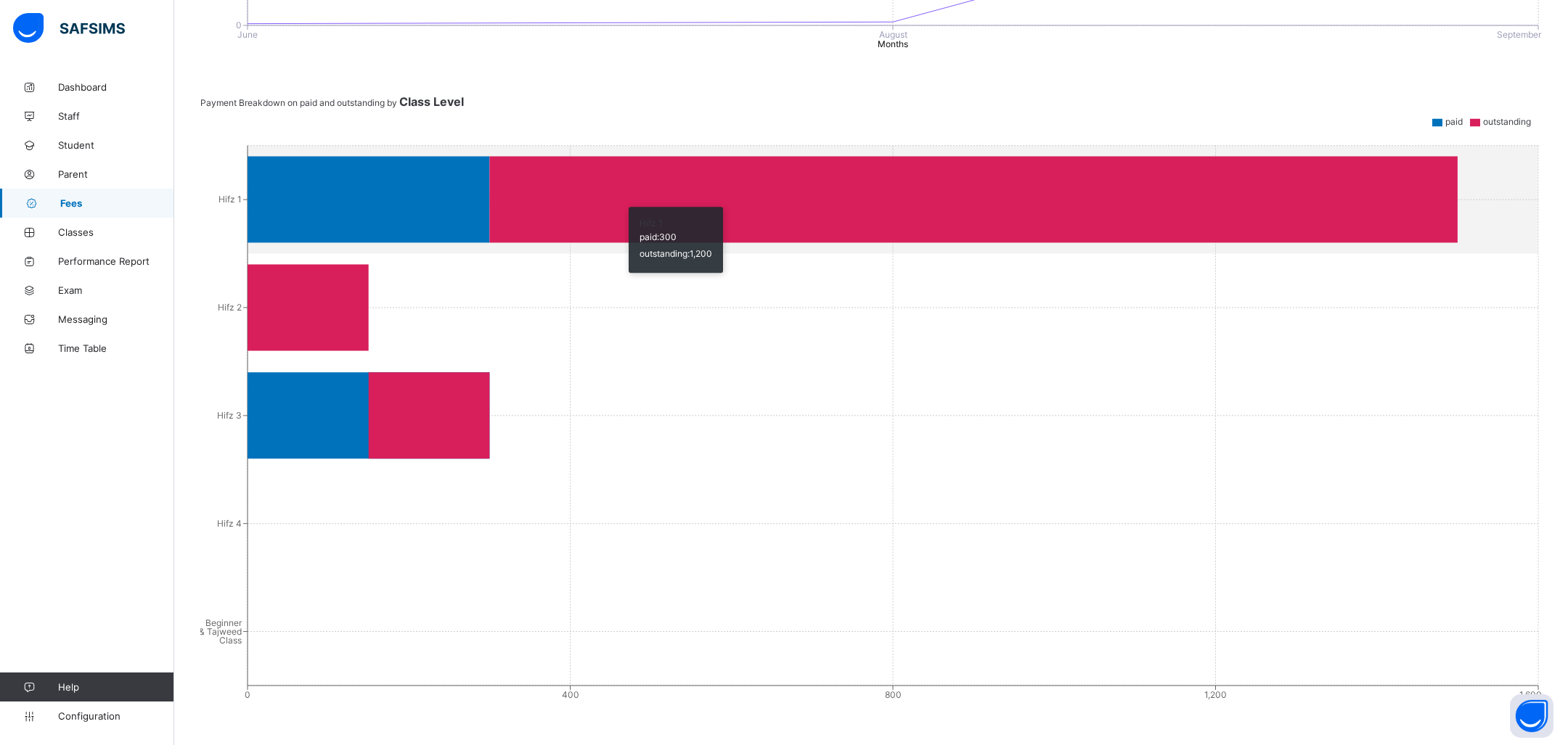
click at [607, 160] on icon at bounding box center [974, 199] width 969 height 87
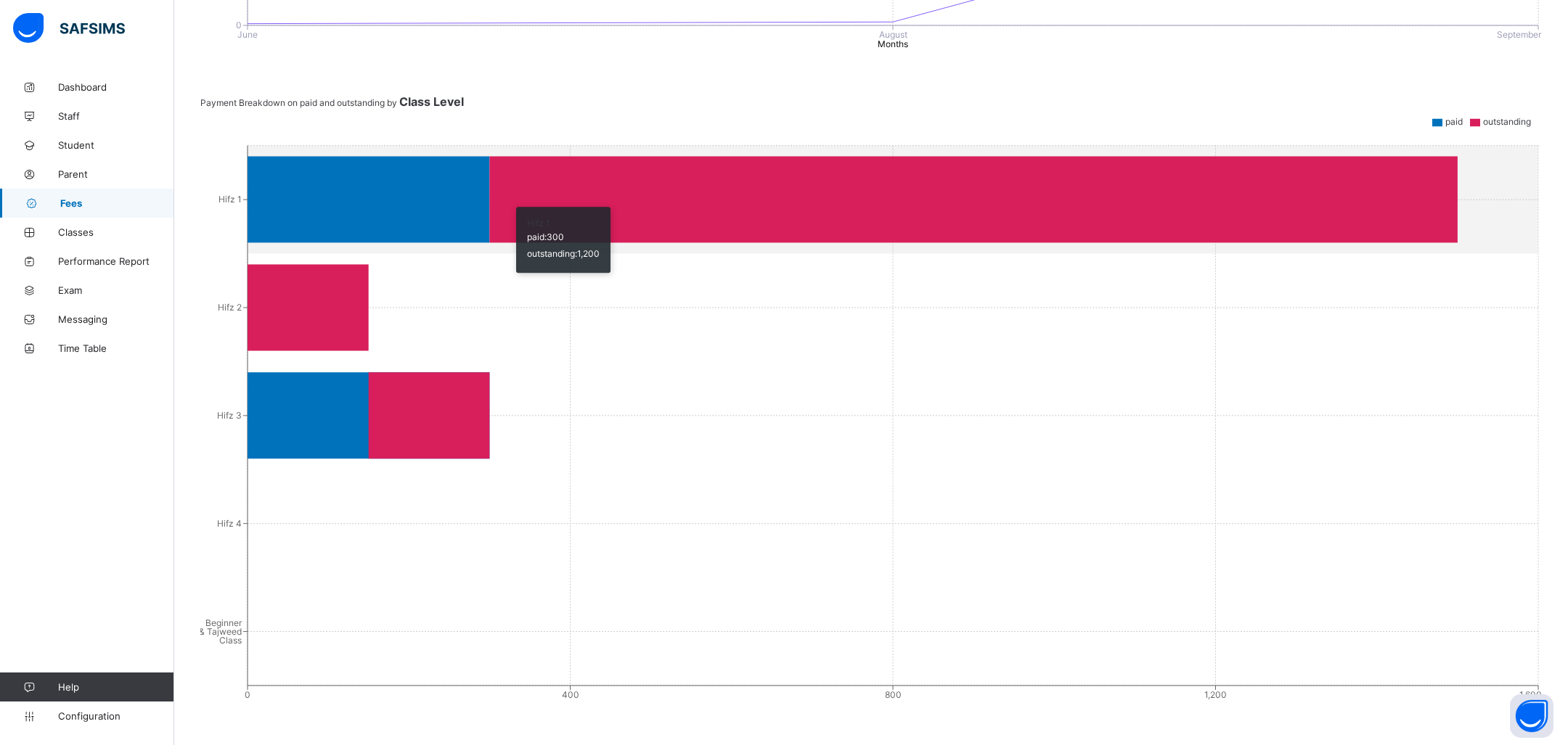
click at [496, 222] on icon at bounding box center [974, 199] width 969 height 87
click at [375, 221] on icon at bounding box center [368, 199] width 242 height 87
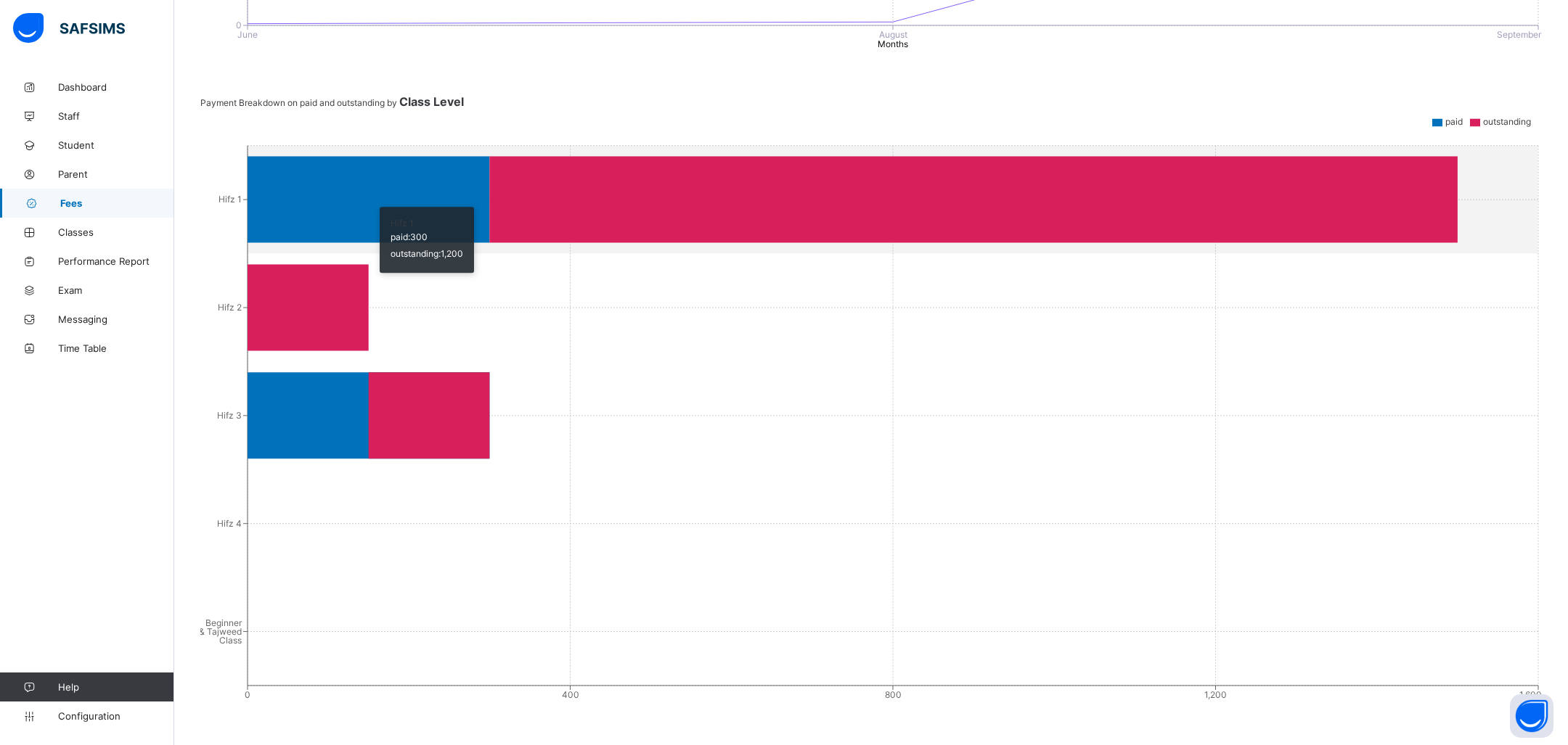
click at [367, 291] on icon at bounding box center [309, 307] width 121 height 87
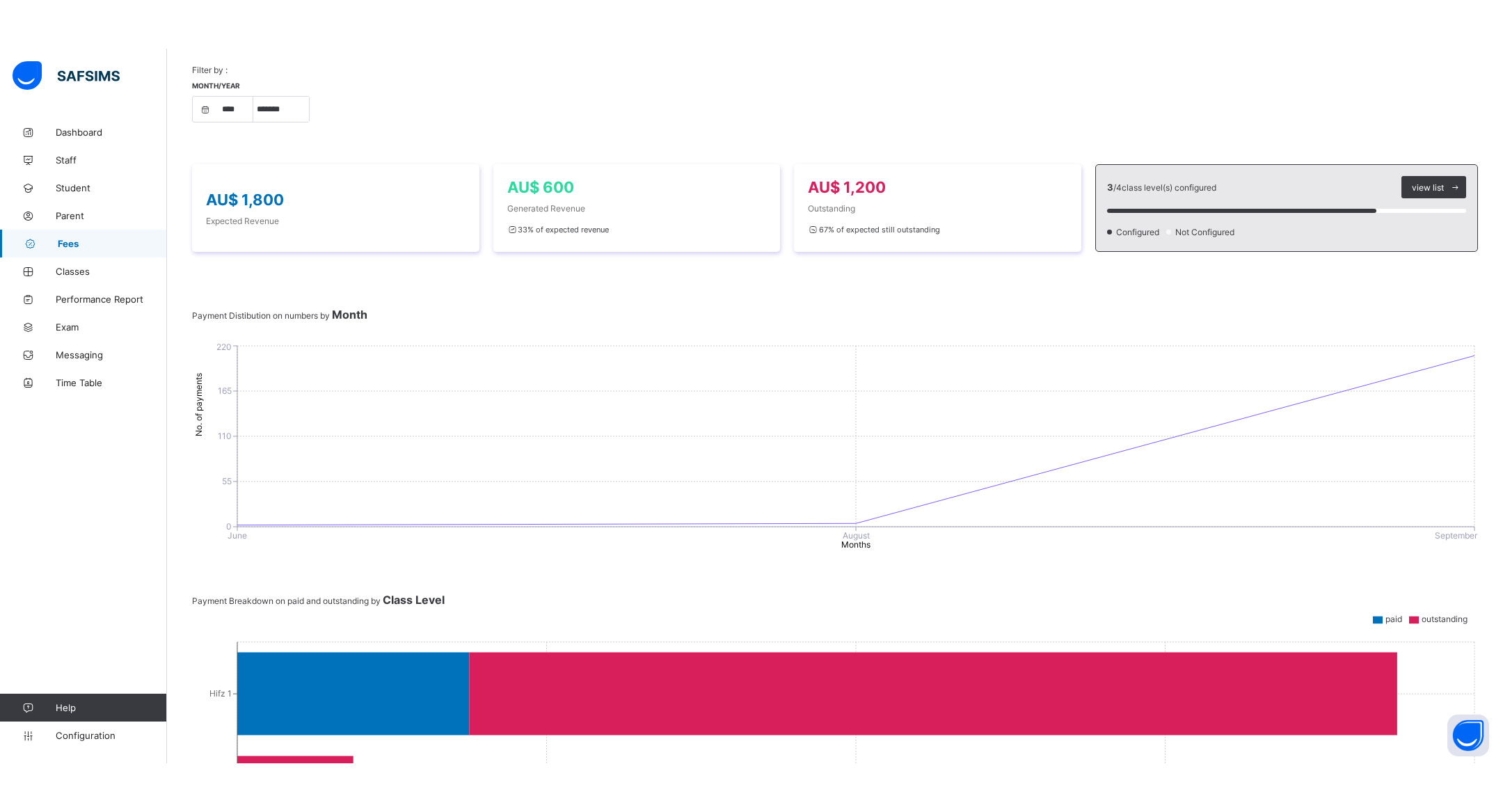
scroll to position [0, 0]
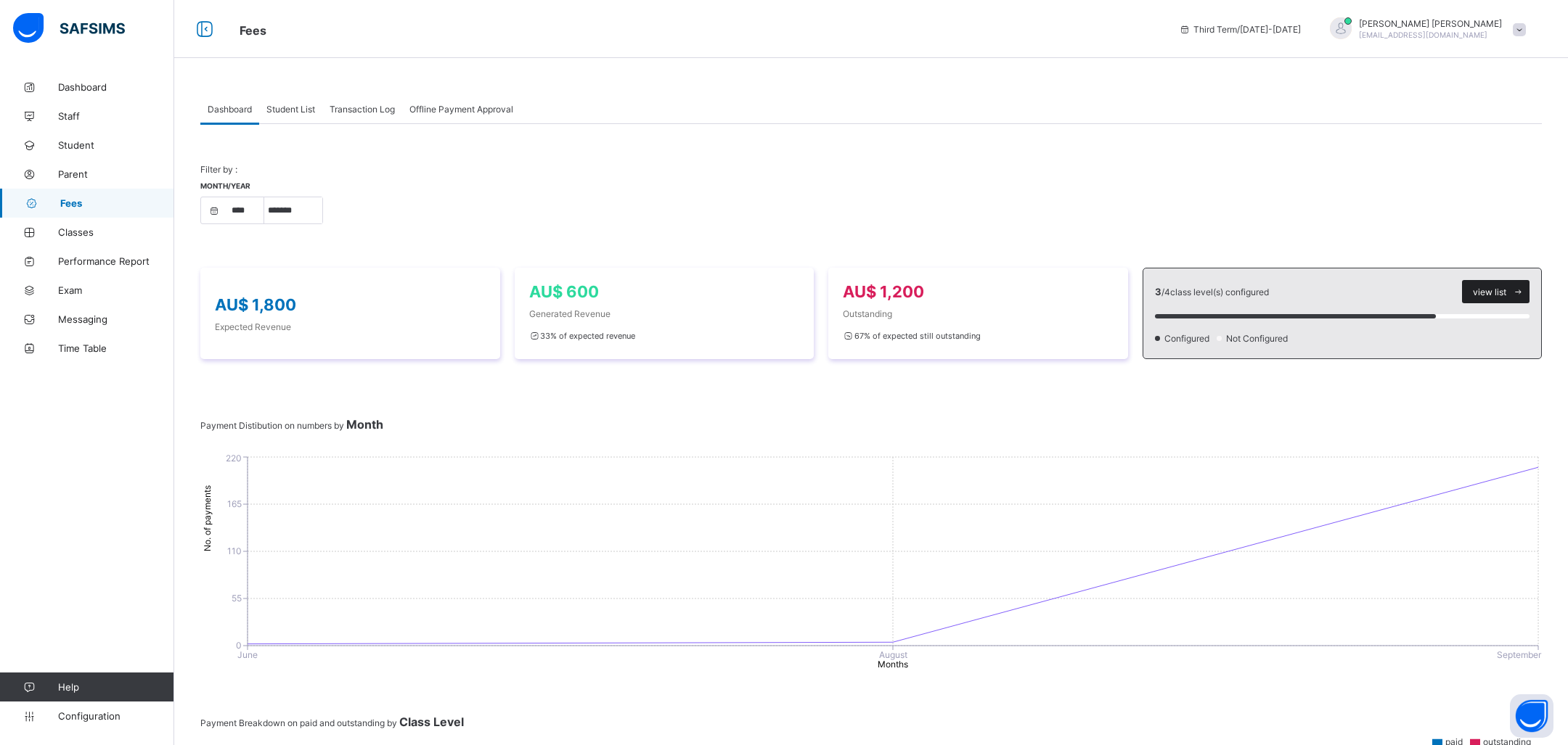
click at [1507, 288] on span at bounding box center [1518, 292] width 23 height 23
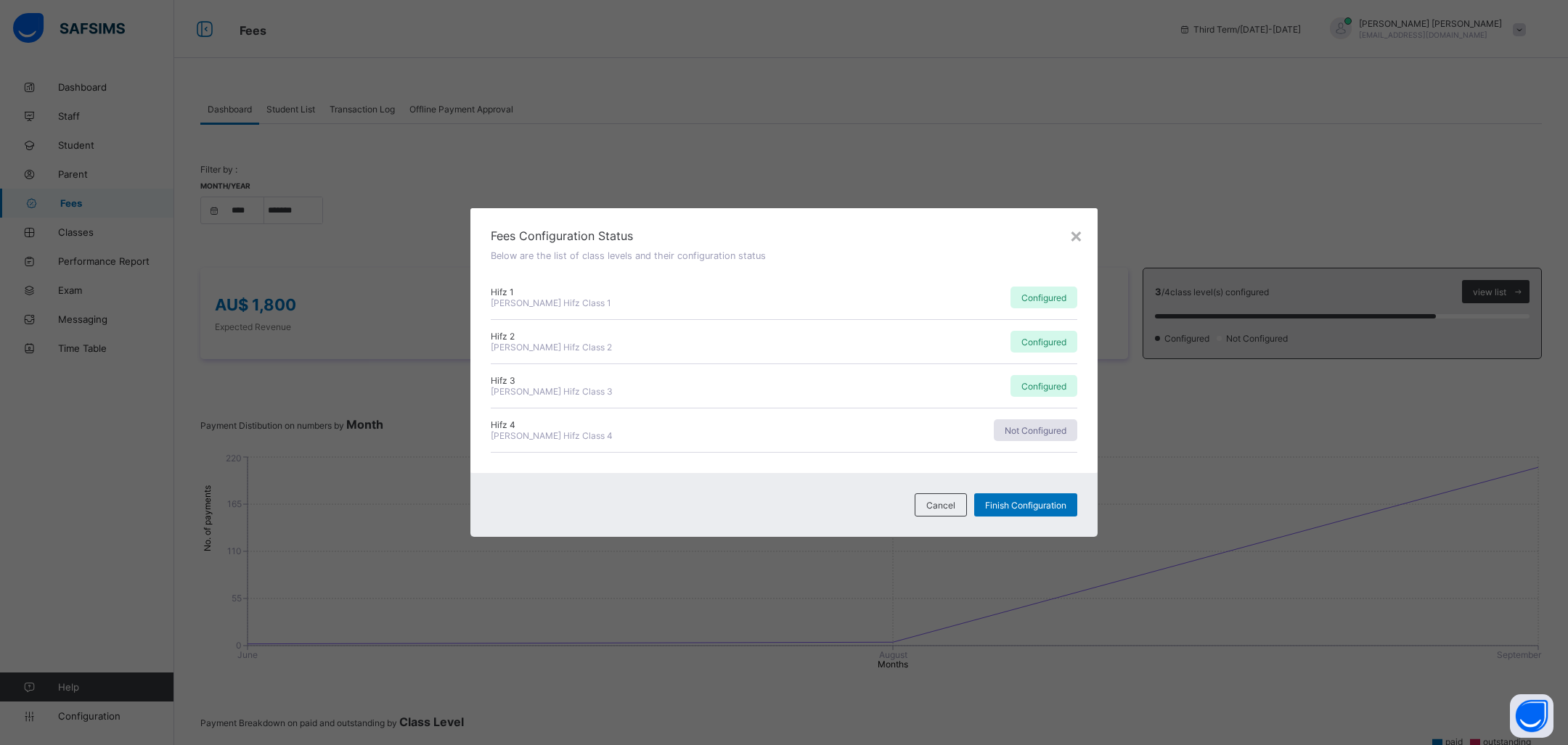
click at [1040, 434] on span "Not Configured" at bounding box center [1035, 430] width 61 height 11
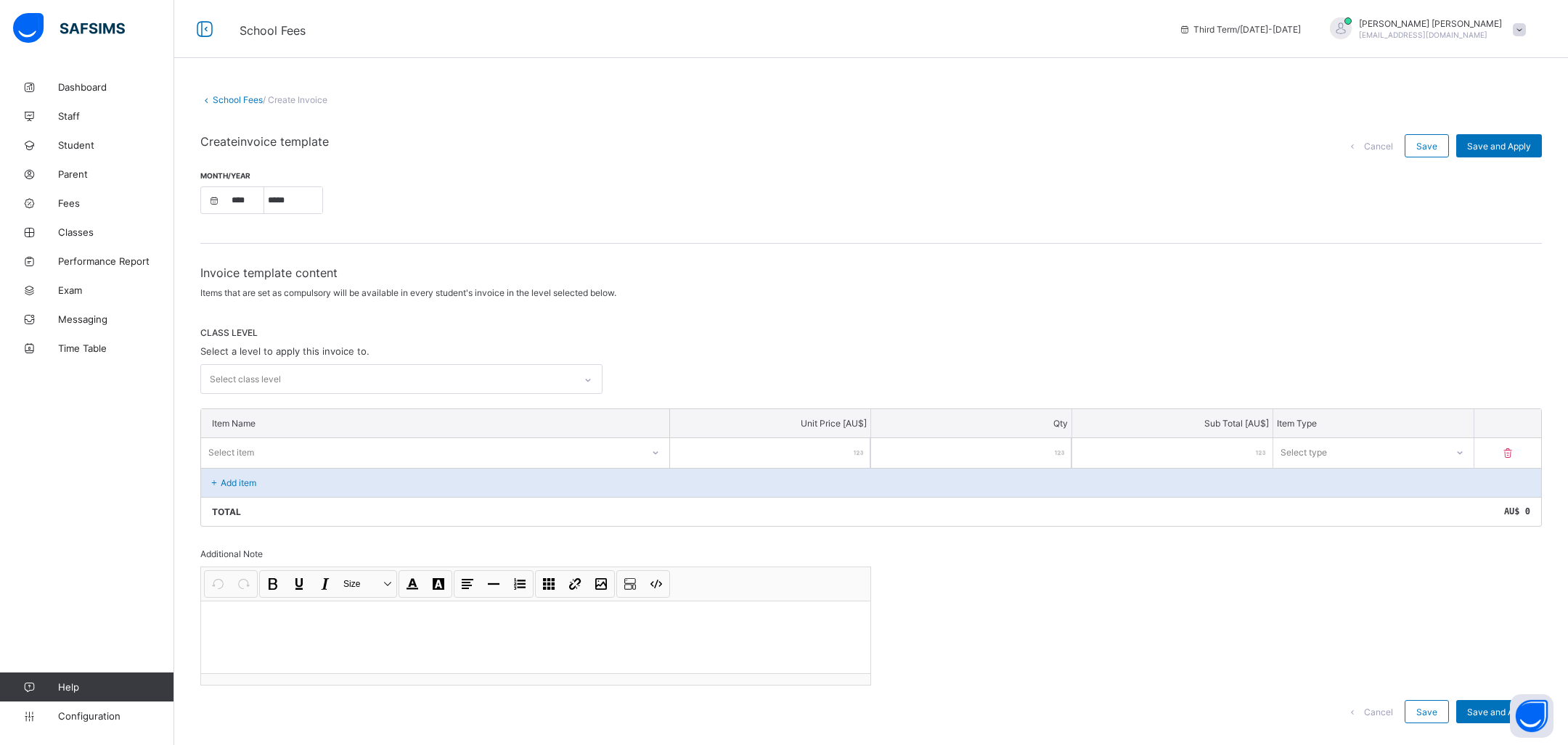
select select "****"
select select "*"
click at [1372, 147] on span "Cancel" at bounding box center [1378, 147] width 29 height 11
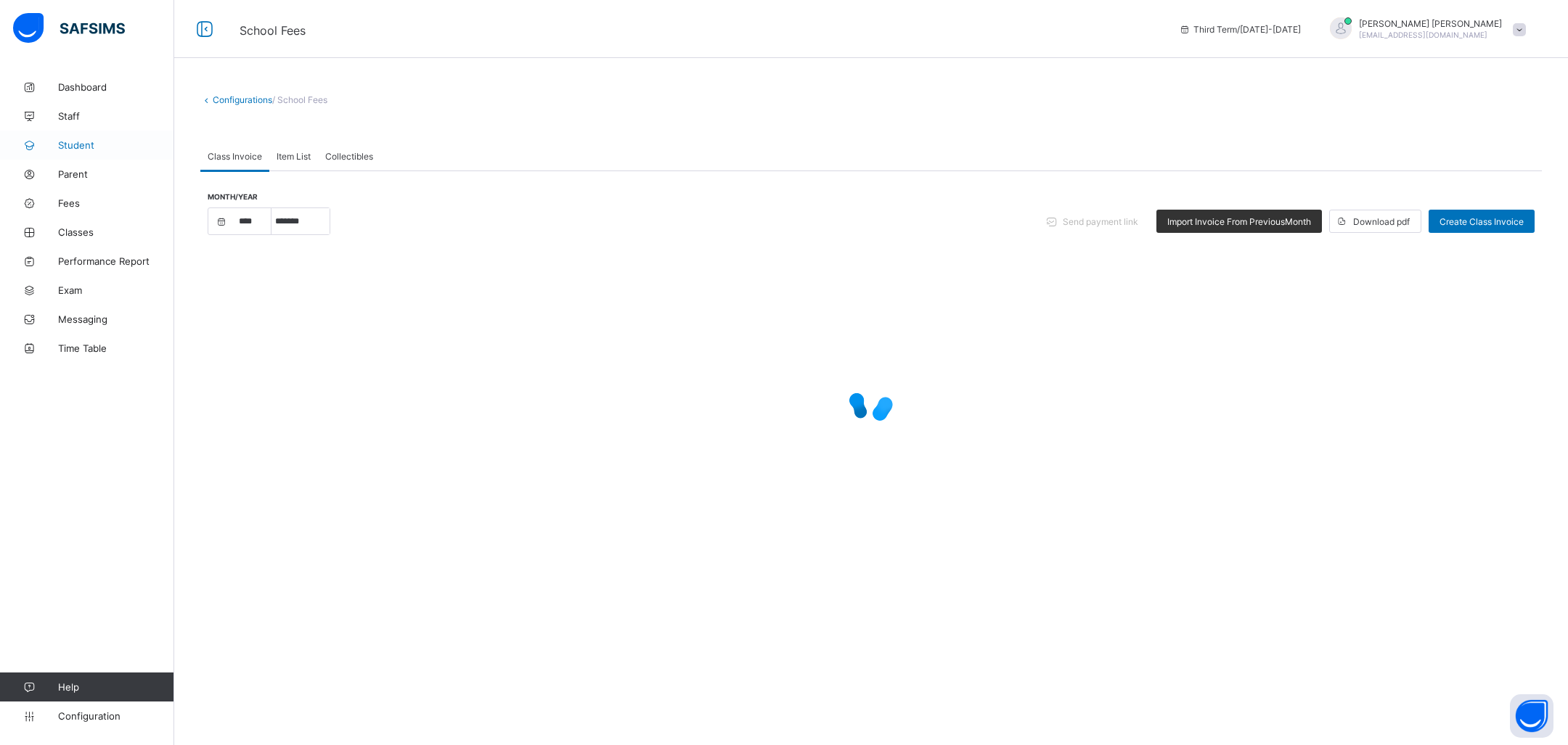
click at [85, 130] on link "Student" at bounding box center [87, 145] width 174 height 29
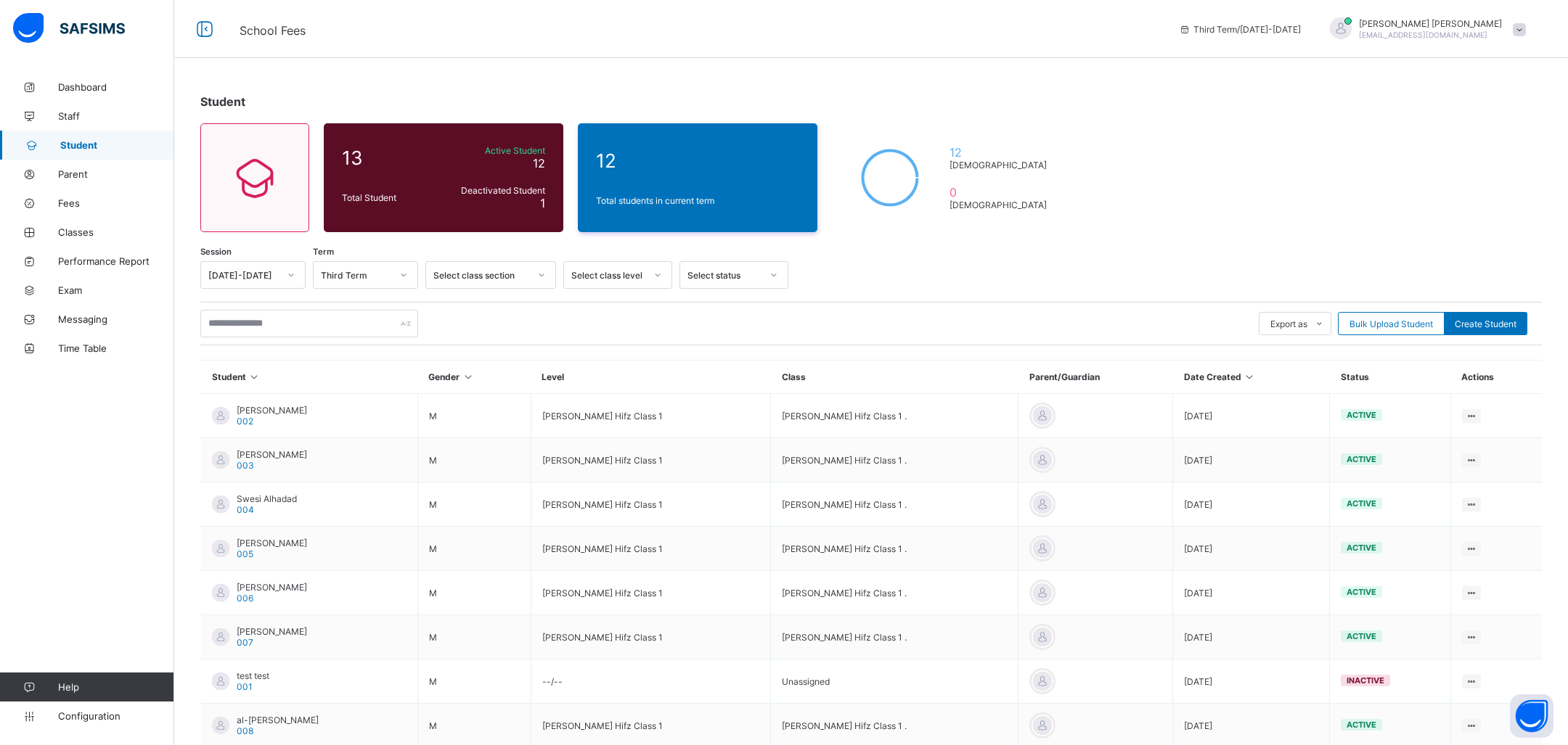
click at [104, 32] on img at bounding box center [69, 28] width 112 height 31
